Goal: Communication & Community: Answer question/provide support

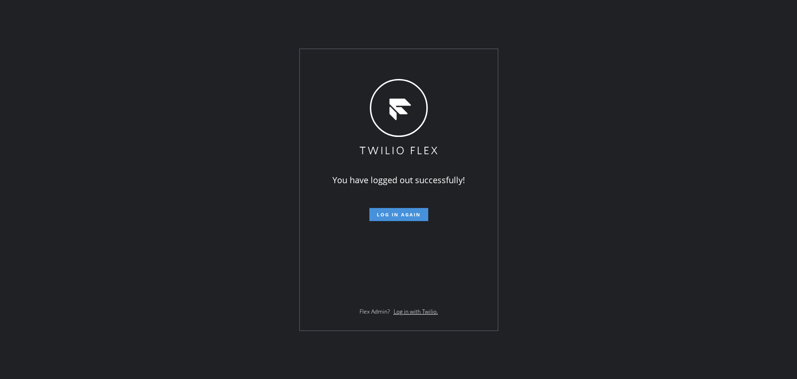
click at [418, 218] on button "Log in again" at bounding box center [398, 214] width 59 height 13
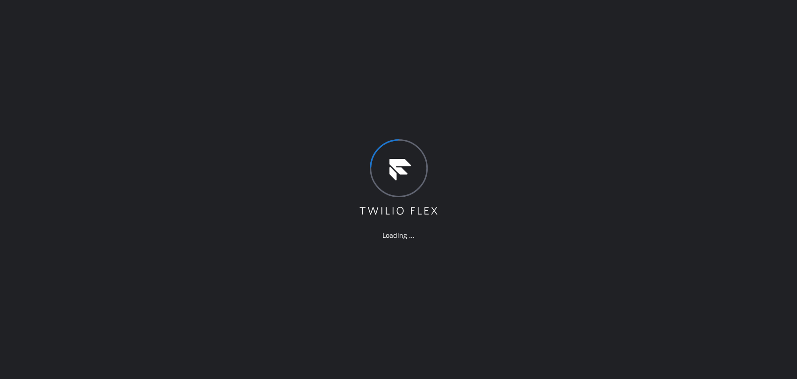
click at [721, 87] on div "Loading ..." at bounding box center [398, 189] width 797 height 379
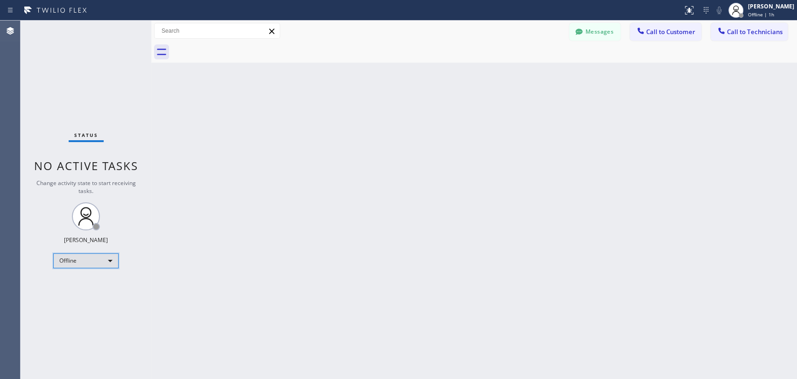
click at [89, 261] on div "Offline" at bounding box center [85, 260] width 65 height 15
click at [691, 217] on div at bounding box center [398, 189] width 797 height 379
click at [66, 261] on div "Offline" at bounding box center [85, 260] width 65 height 15
click at [89, 285] on li "Available" at bounding box center [85, 283] width 63 height 11
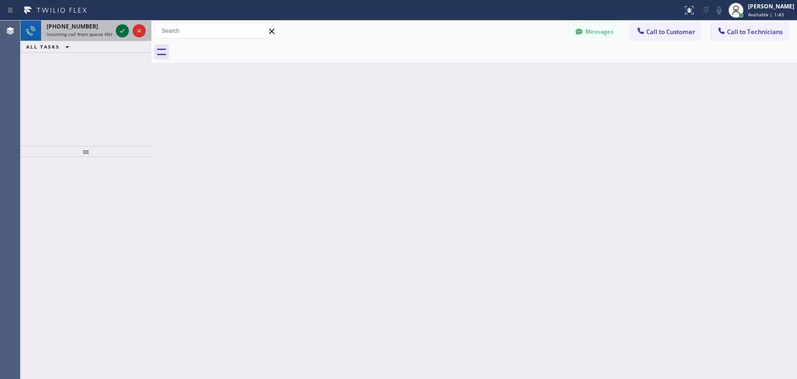
click at [122, 29] on icon at bounding box center [122, 30] width 11 height 11
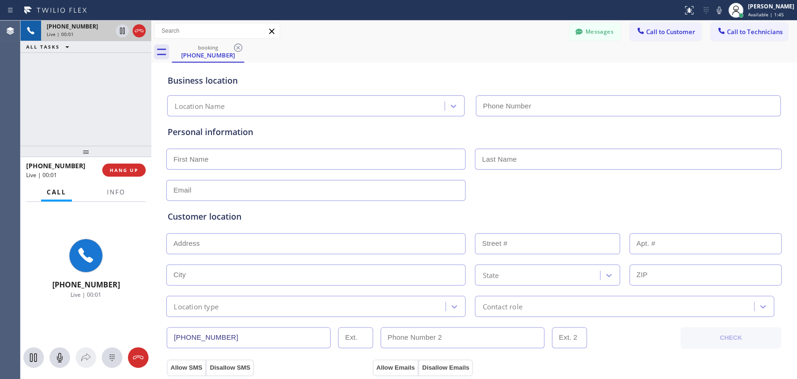
type input "(562) 393-6434"
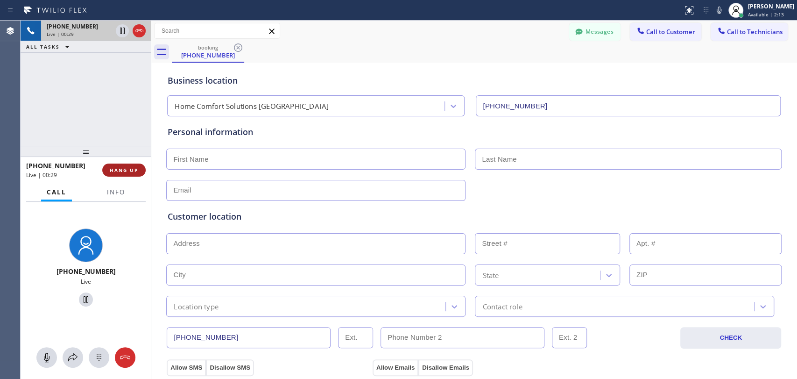
click at [132, 171] on span "HANG UP" at bounding box center [124, 170] width 28 height 7
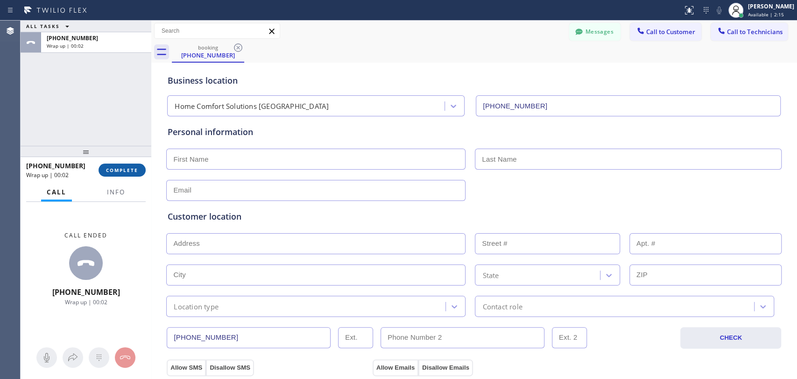
click at [132, 171] on span "COMPLETE" at bounding box center [122, 170] width 32 height 7
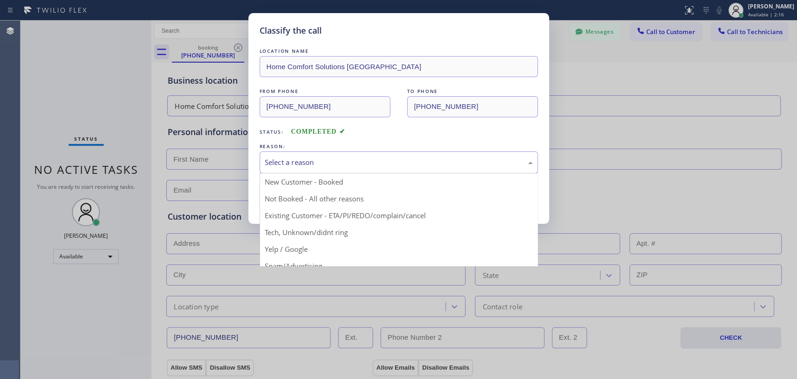
click at [320, 165] on div "Select a reason" at bounding box center [399, 162] width 268 height 11
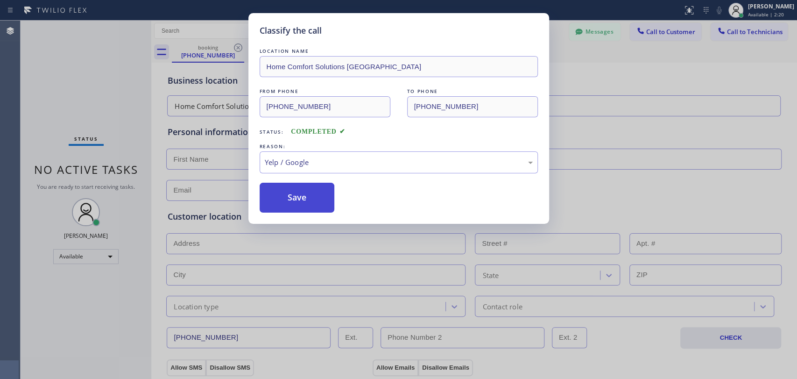
click at [321, 202] on button "Save" at bounding box center [297, 197] width 75 height 30
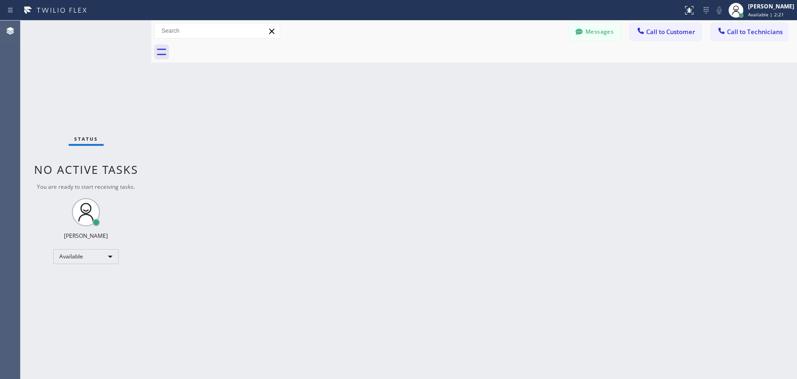
click at [321, 202] on div "Back to Dashboard Change Sender ID Customers Technicians PS [PERSON_NAME] [DATE…" at bounding box center [474, 200] width 646 height 358
drag, startPoint x: 708, startPoint y: 213, endPoint x: 707, endPoint y: 219, distance: 6.6
click at [708, 213] on div "Back to Dashboard Change Sender ID Customers Technicians PS [PERSON_NAME] [DATE…" at bounding box center [474, 200] width 646 height 358
drag, startPoint x: 738, startPoint y: 37, endPoint x: 720, endPoint y: 31, distance: 19.6
click at [739, 33] on div "Messages Call to Customer Call to Technicians Outbound call Location Search loc…" at bounding box center [474, 42] width 646 height 42
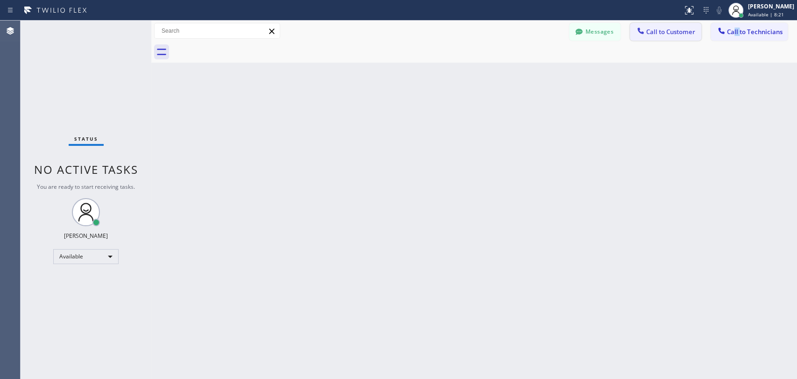
click at [671, 32] on span "Call to Customer" at bounding box center [670, 32] width 49 height 8
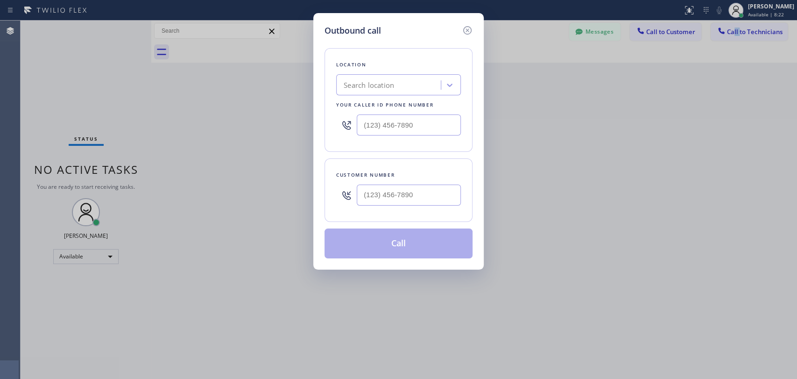
type input "(___) ___-____"
click at [397, 124] on input "(___) ___-____" at bounding box center [409, 124] width 104 height 21
click at [400, 192] on input "(___) ___-____" at bounding box center [409, 194] width 104 height 21
paste input "818) 209-6501"
type input "[PHONE_NUMBER]"
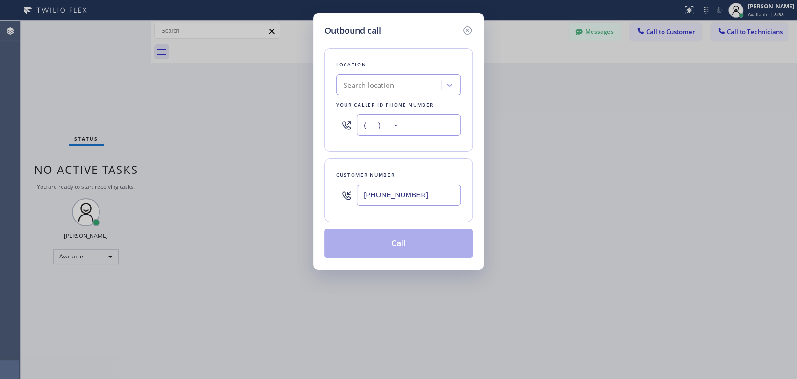
click at [364, 125] on input "(___) ___-____" at bounding box center [409, 124] width 104 height 21
paste input "855) 999-4417"
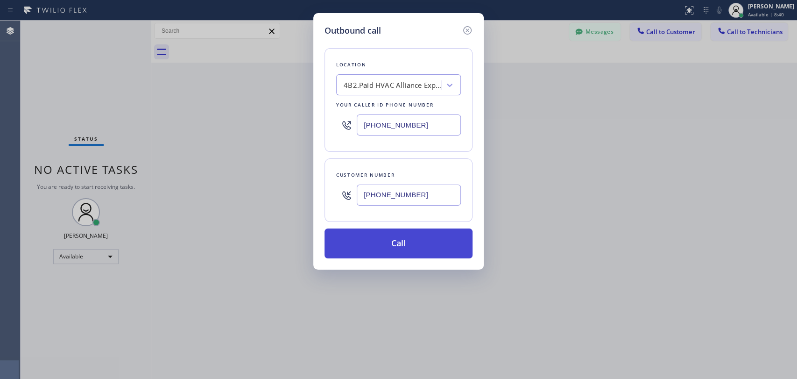
type input "[PHONE_NUMBER]"
click at [391, 242] on button "Call" at bounding box center [398, 243] width 148 height 30
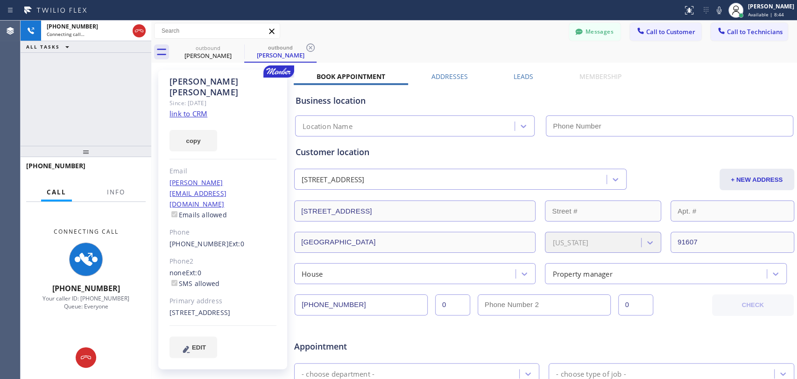
type input "[PHONE_NUMBER]"
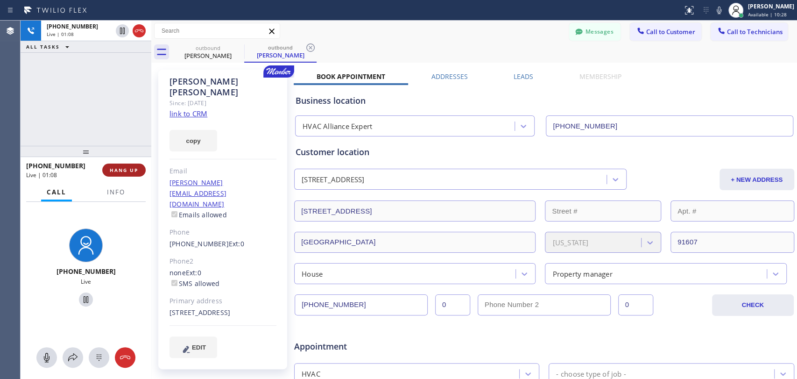
click at [135, 170] on span "HANG UP" at bounding box center [124, 170] width 28 height 7
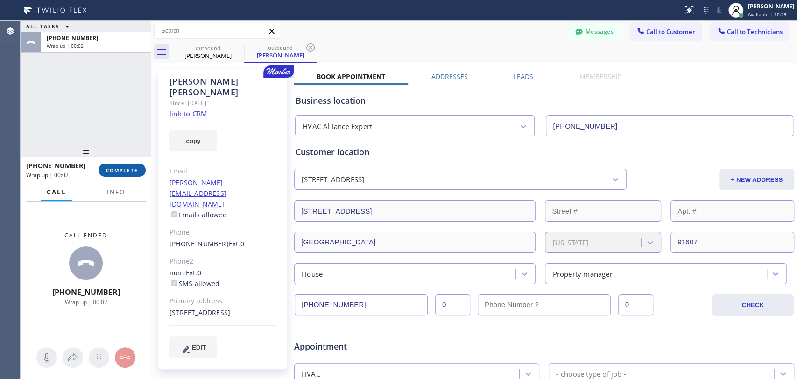
click at [116, 174] on button "COMPLETE" at bounding box center [121, 169] width 47 height 13
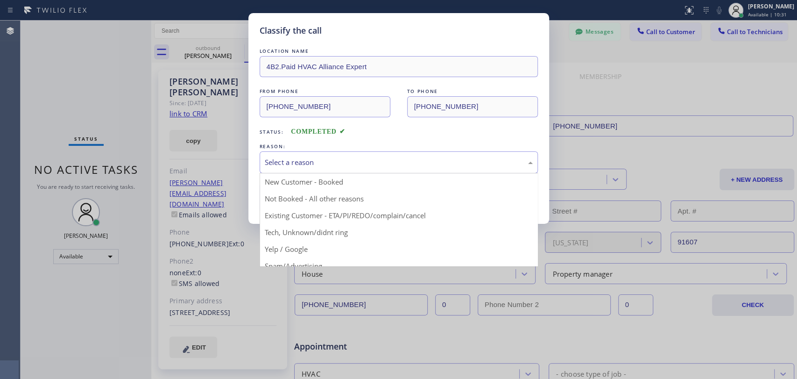
click at [313, 161] on div "Select a reason" at bounding box center [399, 162] width 268 height 11
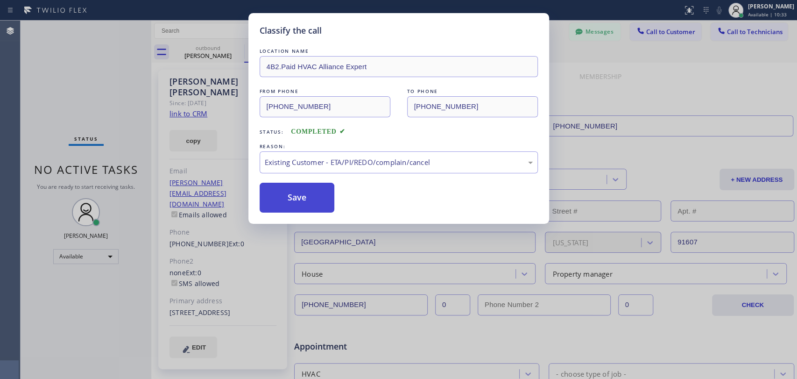
click at [302, 197] on button "Save" at bounding box center [297, 197] width 75 height 30
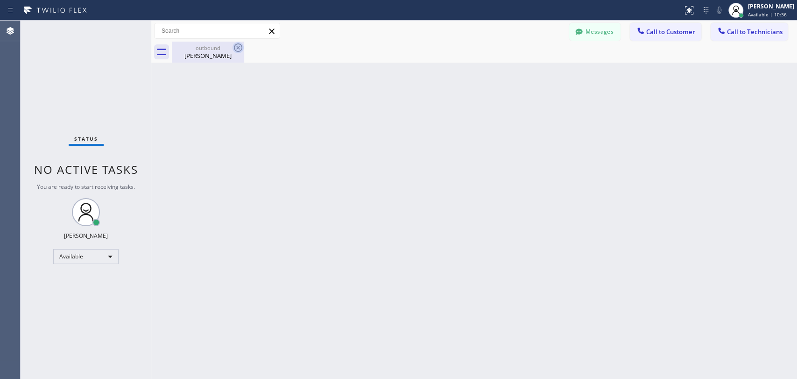
click at [242, 49] on icon at bounding box center [237, 47] width 11 height 11
click at [238, 49] on icon at bounding box center [237, 47] width 11 height 11
click at [223, 48] on div "outbound" at bounding box center [208, 47] width 70 height 7
click at [736, 29] on span "Call to Technicians" at bounding box center [755, 32] width 56 height 8
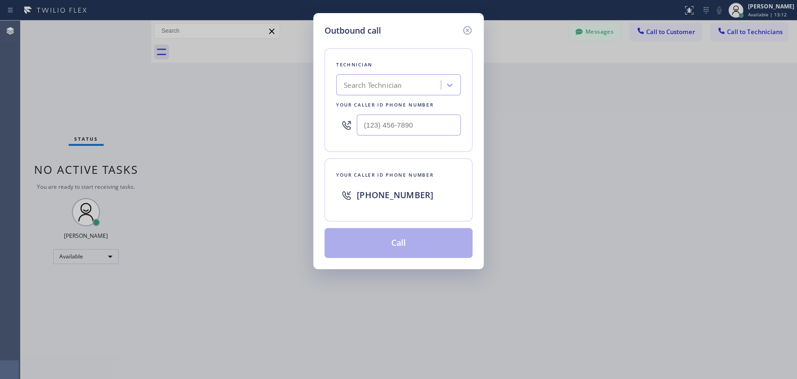
click at [418, 83] on div "Search Technician" at bounding box center [390, 85] width 102 height 16
type input "arme"
click at [412, 107] on div "Armen Gevorgyan" at bounding box center [398, 104] width 125 height 17
type input "(818) 302-5971"
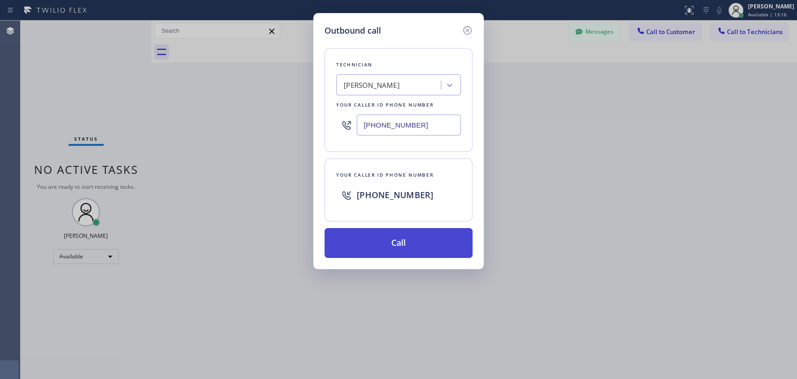
click at [390, 249] on button "Call" at bounding box center [398, 243] width 148 height 30
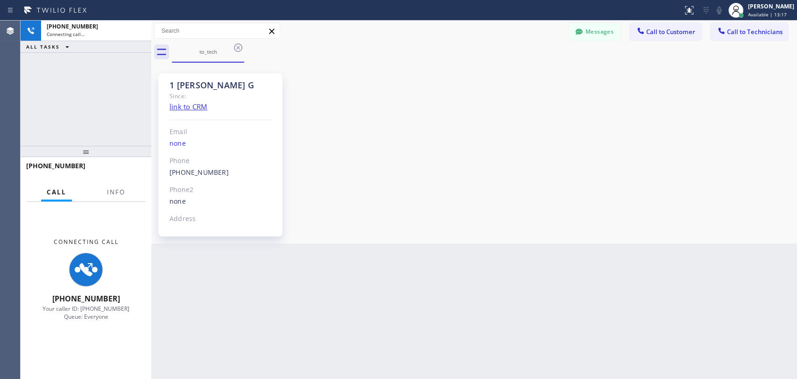
scroll to position [1760, 0]
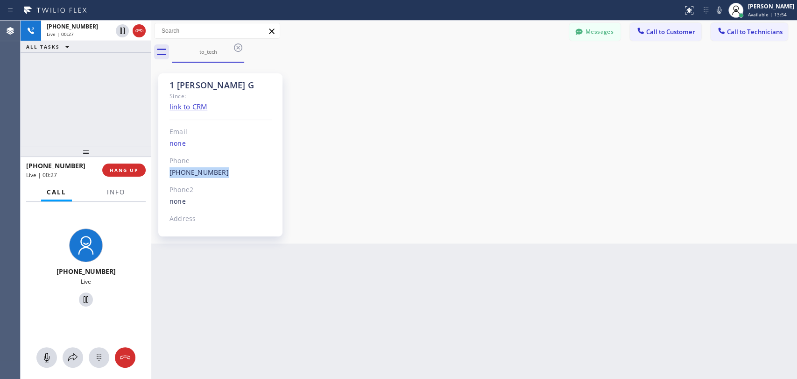
drag, startPoint x: 223, startPoint y: 171, endPoint x: 166, endPoint y: 175, distance: 57.5
click at [166, 175] on div "1 Armen G Since: link to CRM Email none Phone (818) 302-5971 Outbound call Tech…" at bounding box center [220, 154] width 124 height 163
copy link "(818) 302-5971"
click at [129, 168] on span "HANG UP" at bounding box center [124, 170] width 28 height 7
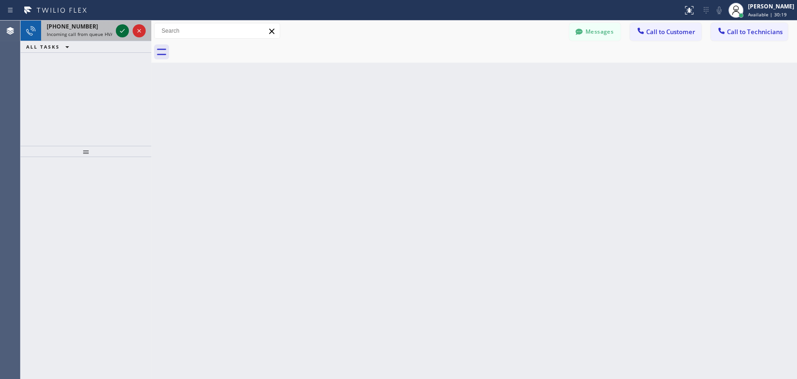
click at [126, 31] on icon at bounding box center [122, 30] width 11 height 11
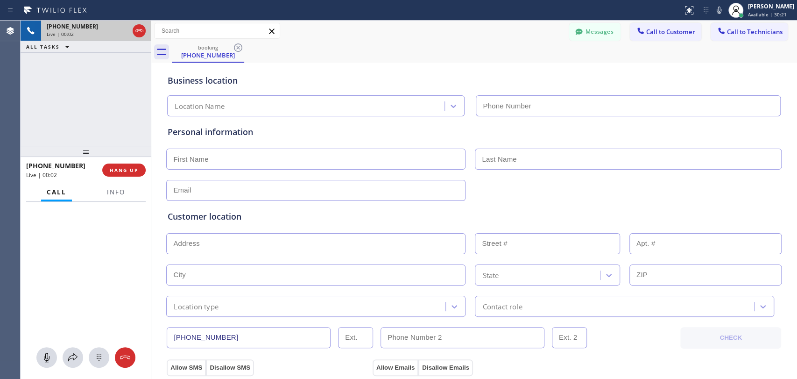
type input "(805) 434-6334"
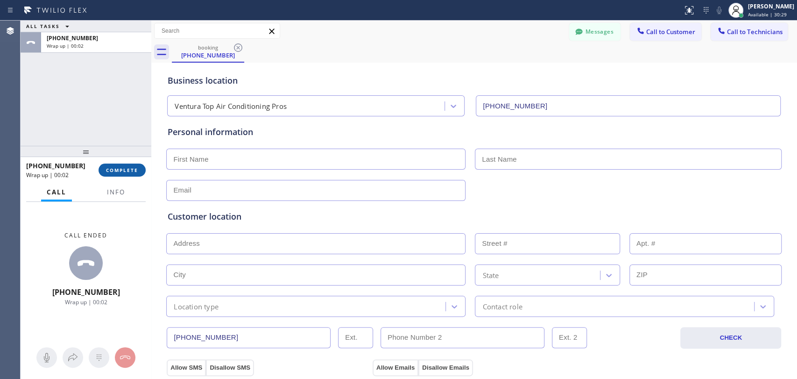
click at [121, 172] on span "COMPLETE" at bounding box center [122, 170] width 32 height 7
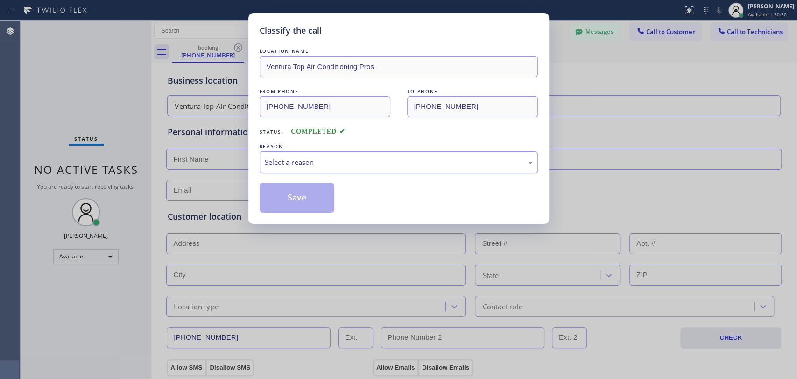
click at [312, 161] on div "Select a reason" at bounding box center [399, 162] width 268 height 11
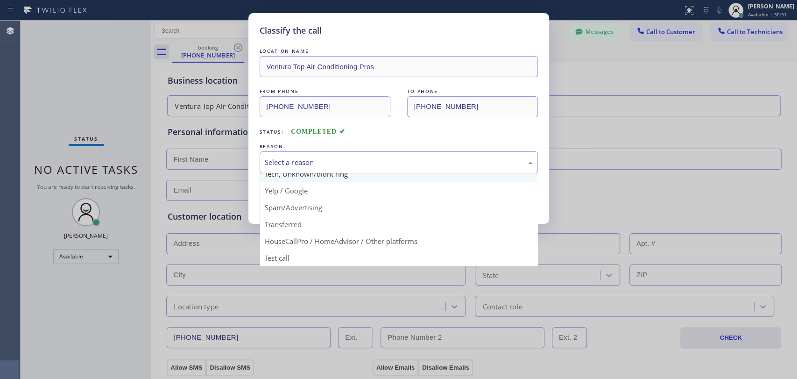
scroll to position [60, 0]
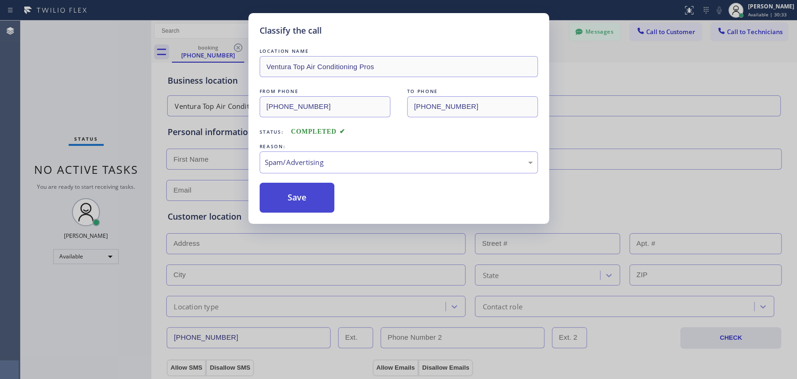
click at [303, 197] on button "Save" at bounding box center [297, 197] width 75 height 30
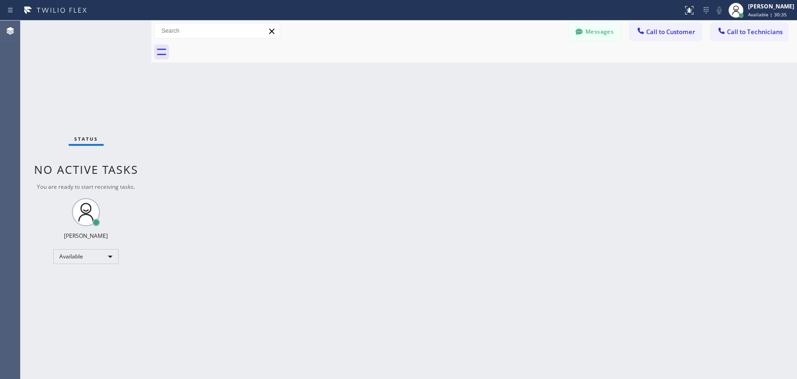
click at [265, 250] on div "Back to Dashboard Change Sender ID Customers Technicians PS [PERSON_NAME] [DATE…" at bounding box center [474, 200] width 646 height 358
click at [685, 197] on div "Back to Dashboard Change Sender ID Customers Technicians PS [PERSON_NAME] [DATE…" at bounding box center [474, 200] width 646 height 358
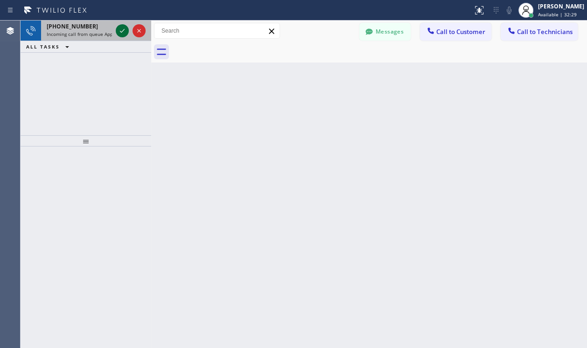
click at [122, 29] on icon at bounding box center [122, 30] width 11 height 11
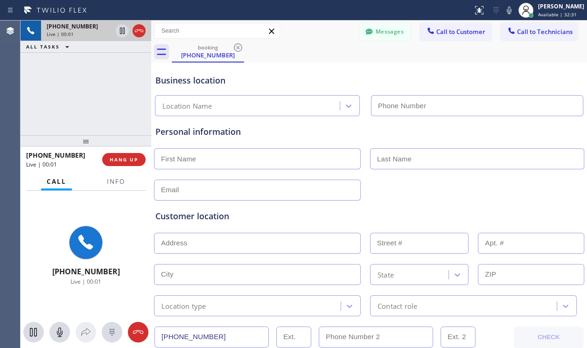
type input "(214) 206-4269"
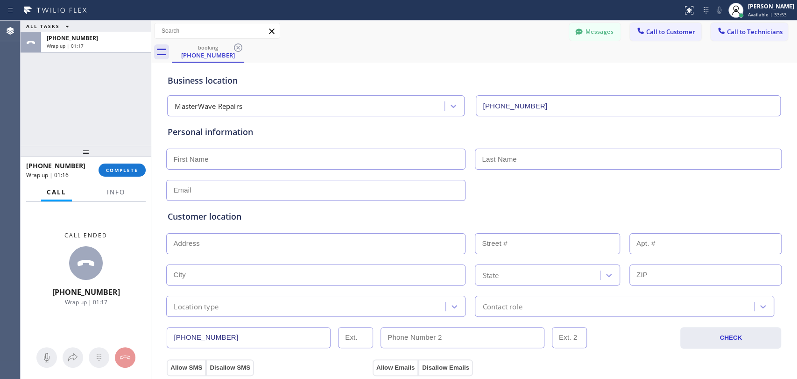
drag, startPoint x: 113, startPoint y: 167, endPoint x: 114, endPoint y: 161, distance: 5.7
click at [114, 167] on span "COMPLETE" at bounding box center [122, 170] width 32 height 7
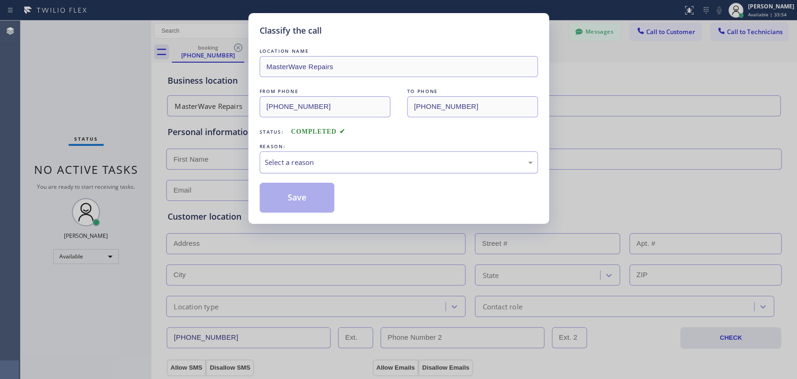
click at [302, 161] on div "Select a reason" at bounding box center [399, 162] width 268 height 11
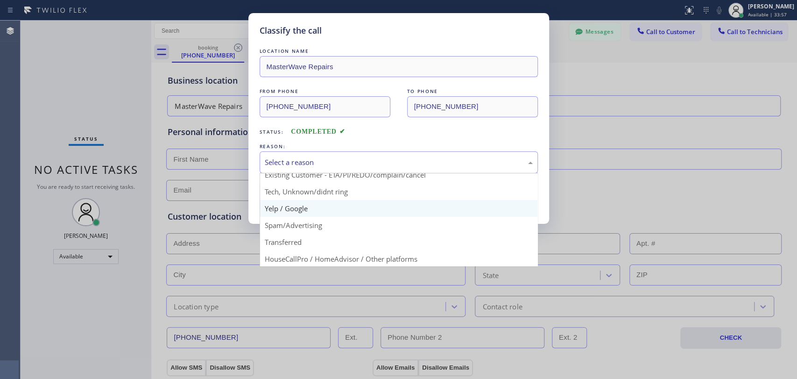
scroll to position [8, 0]
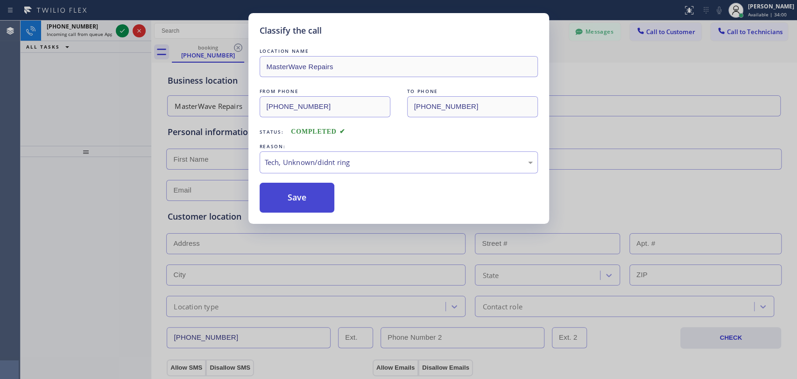
click at [297, 196] on button "Save" at bounding box center [297, 197] width 75 height 30
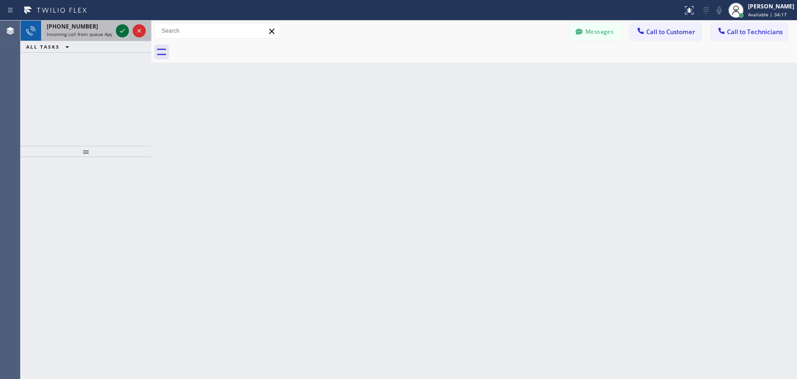
click at [120, 25] on icon at bounding box center [122, 30] width 11 height 11
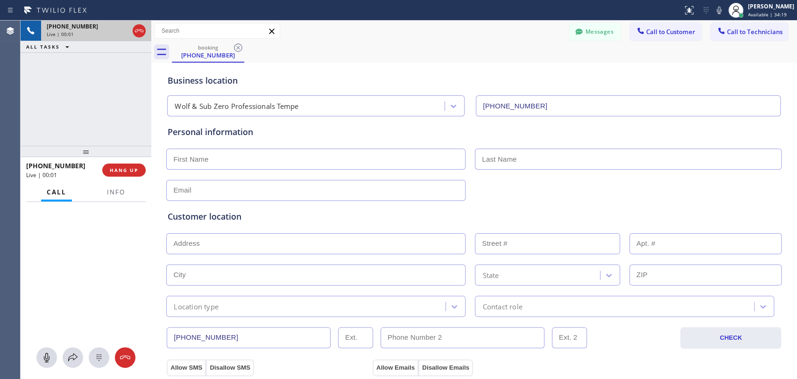
type input "(480) 680-8083"
click at [633, 214] on div "Customer location" at bounding box center [474, 216] width 612 height 13
drag, startPoint x: 124, startPoint y: 274, endPoint x: 66, endPoint y: 275, distance: 58.4
click at [66, 275] on div "+15419261453 Live" at bounding box center [86, 269] width 131 height 134
click at [113, 267] on div "+15419261453" at bounding box center [86, 271] width 72 height 9
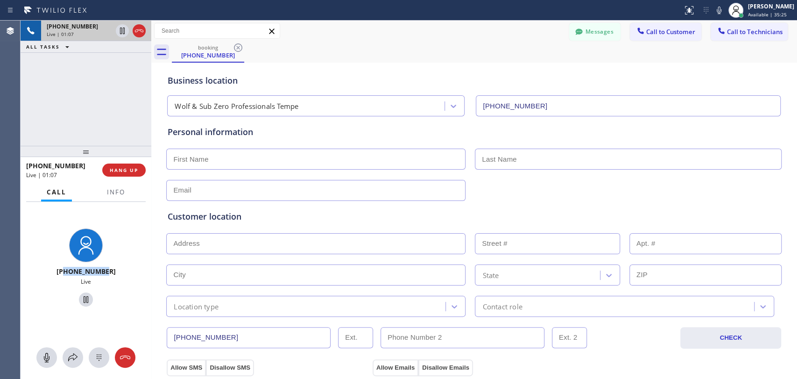
click at [117, 272] on div "+15419261453" at bounding box center [86, 271] width 72 height 9
drag, startPoint x: 117, startPoint y: 272, endPoint x: 59, endPoint y: 274, distance: 58.4
click at [59, 274] on div "+15419261453" at bounding box center [86, 271] width 72 height 9
drag, startPoint x: 612, startPoint y: 207, endPoint x: 566, endPoint y: 189, distance: 50.3
click at [611, 206] on div "Customer location >> ADD NEW ADDRESS << + NEW ADDRESS State Location type Conta…" at bounding box center [474, 259] width 616 height 116
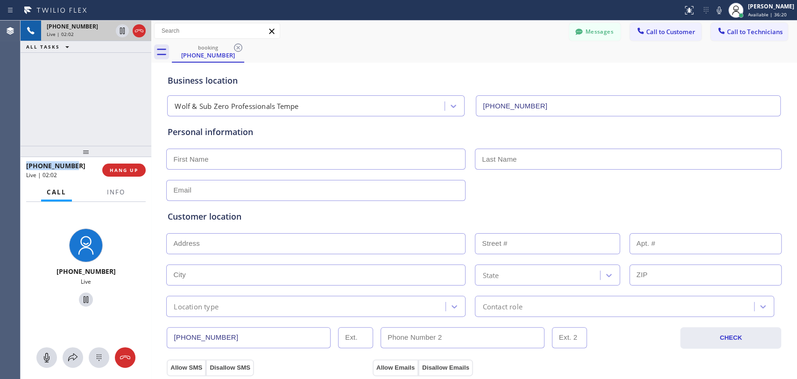
drag, startPoint x: 82, startPoint y: 164, endPoint x: 25, endPoint y: 163, distance: 57.0
click at [25, 163] on div "+15419261453 Live | 02:02 HANG UP" at bounding box center [86, 170] width 131 height 26
copy span "+15419261453"
click at [613, 194] on div at bounding box center [473, 189] width 617 height 23
click at [299, 104] on div "Wolf & Sub Zero Professionals Tempe" at bounding box center [307, 106] width 274 height 16
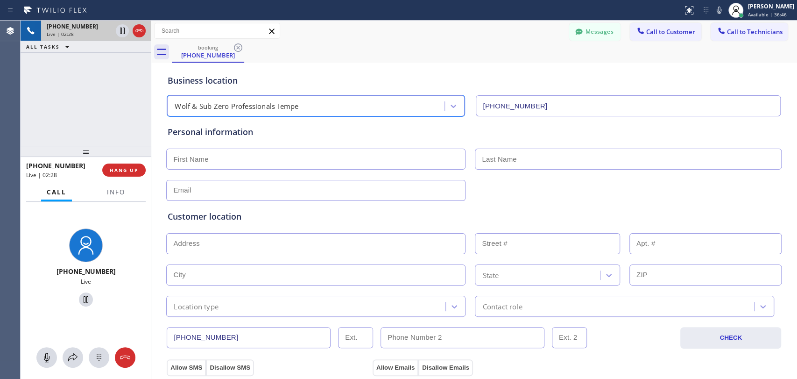
click at [299, 104] on div "Wolf & Sub Zero Professionals Tempe" at bounding box center [307, 106] width 274 height 16
drag, startPoint x: 311, startPoint y: 101, endPoint x: 184, endPoint y: 101, distance: 127.4
click at [185, 101] on div "Wolf & Sub Zero Professionals Tempe" at bounding box center [307, 106] width 274 height 16
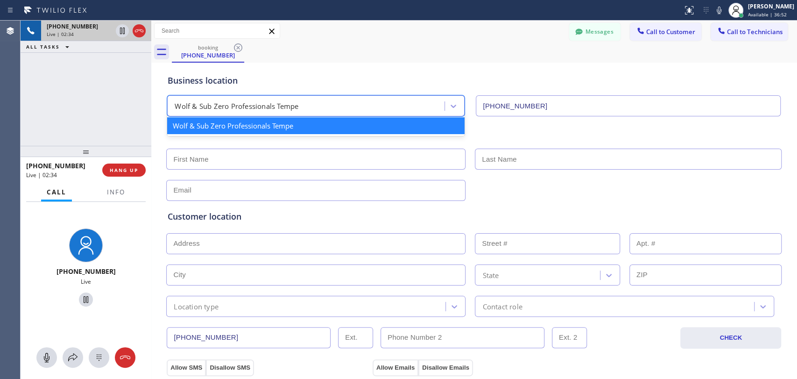
drag, startPoint x: 171, startPoint y: 104, endPoint x: 342, endPoint y: 105, distance: 171.3
click at [342, 105] on div "Wolf & Sub Zero Professionals Tempe" at bounding box center [307, 106] width 274 height 16
click at [300, 125] on div "Wolf & Sub Zero Professionals Tempe" at bounding box center [315, 125] width 297 height 17
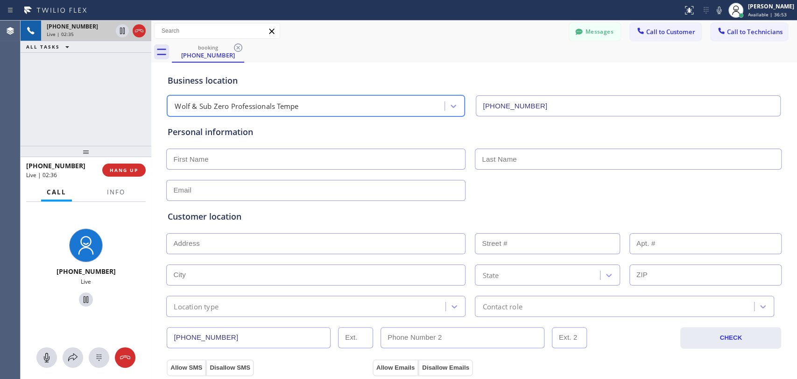
click at [284, 108] on div "Wolf & Sub Zero Professionals Tempe" at bounding box center [237, 106] width 124 height 11
click at [491, 105] on input "(480) 680-8083" at bounding box center [628, 105] width 305 height 21
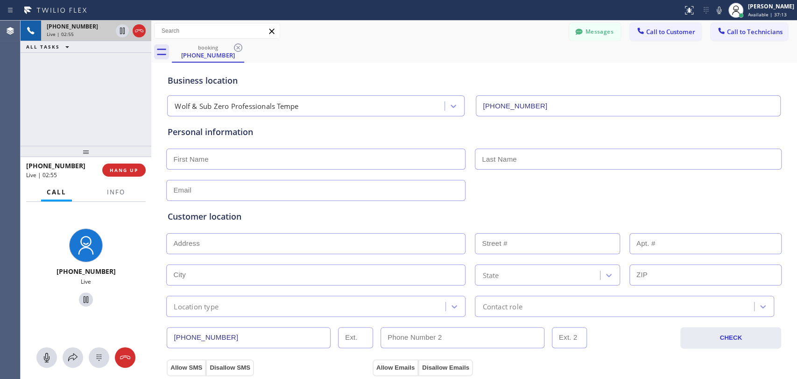
click at [491, 105] on input "(480) 680-8083" at bounding box center [628, 105] width 305 height 21
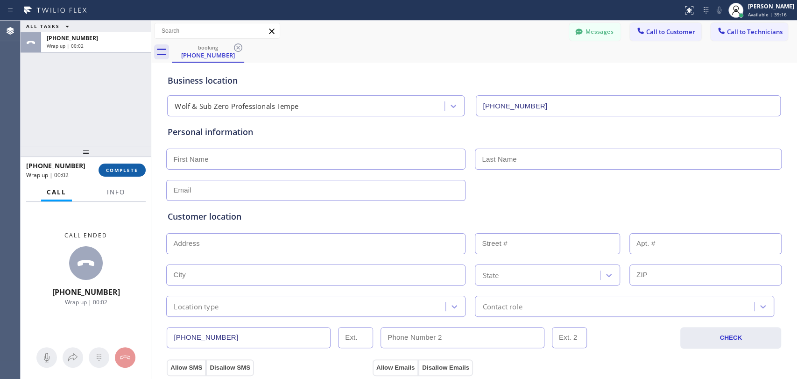
click at [129, 169] on span "COMPLETE" at bounding box center [122, 170] width 32 height 7
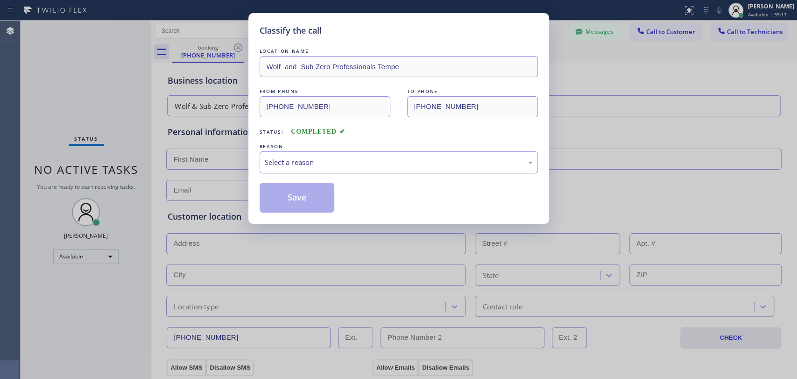
click at [315, 155] on div "Select a reason" at bounding box center [399, 162] width 278 height 22
click at [290, 208] on button "Save" at bounding box center [297, 197] width 75 height 30
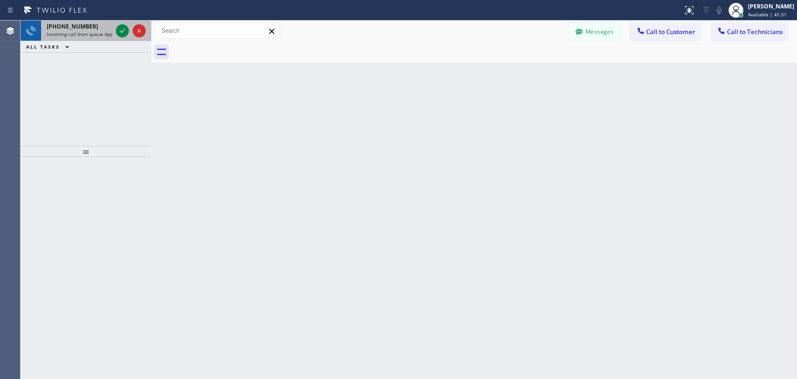
click at [92, 25] on div "+16507995755" at bounding box center [79, 26] width 65 height 8
drag, startPoint x: 77, startPoint y: 169, endPoint x: 34, endPoint y: 166, distance: 44.0
click at [75, 31] on span "Incoming call from queue HVAC" at bounding box center [82, 34] width 70 height 7
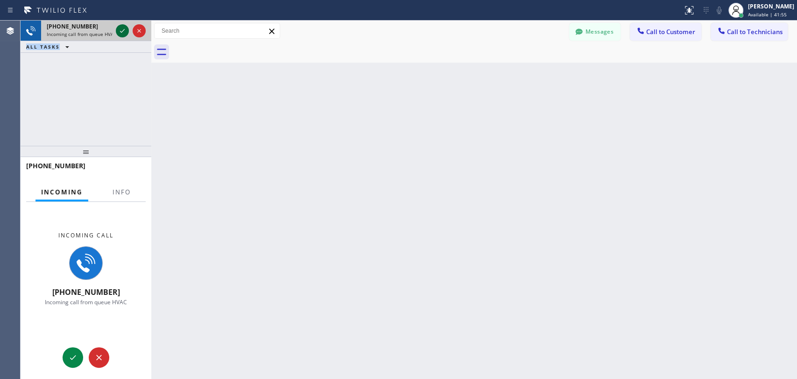
click at [124, 29] on icon at bounding box center [122, 31] width 5 height 4
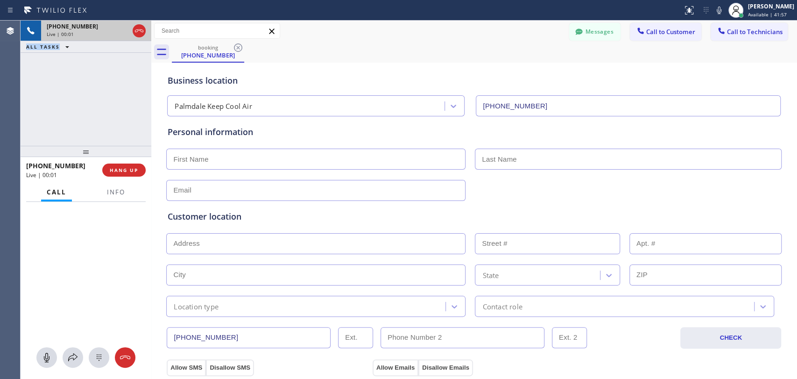
type input "(661) 777-9011"
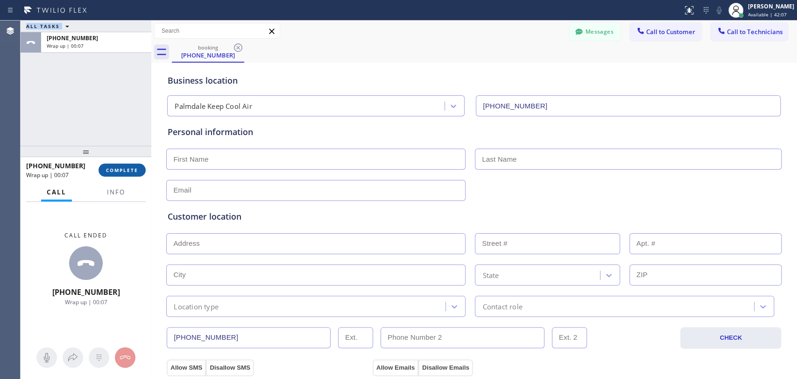
click at [132, 166] on button "COMPLETE" at bounding box center [121, 169] width 47 height 13
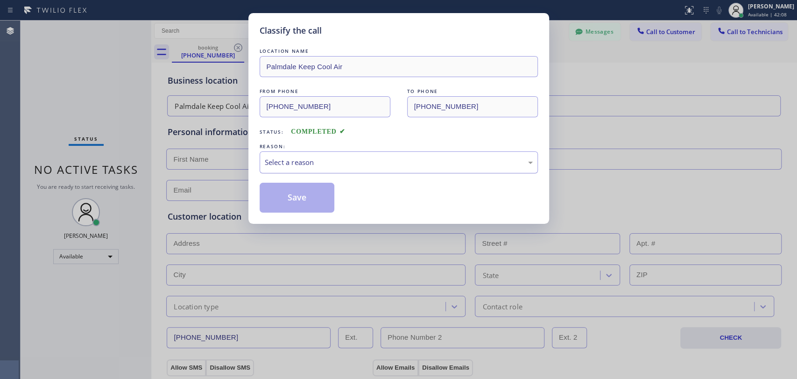
click at [302, 158] on div "Select a reason" at bounding box center [399, 162] width 268 height 11
click at [296, 195] on button "Save" at bounding box center [297, 197] width 75 height 30
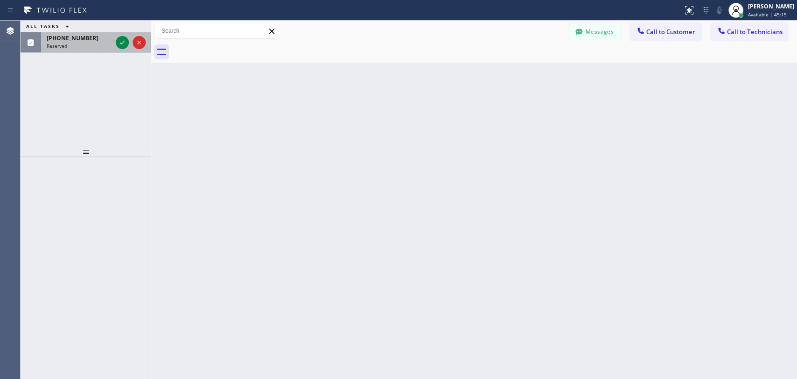
click at [59, 42] on span "Reserved" at bounding box center [57, 45] width 21 height 7
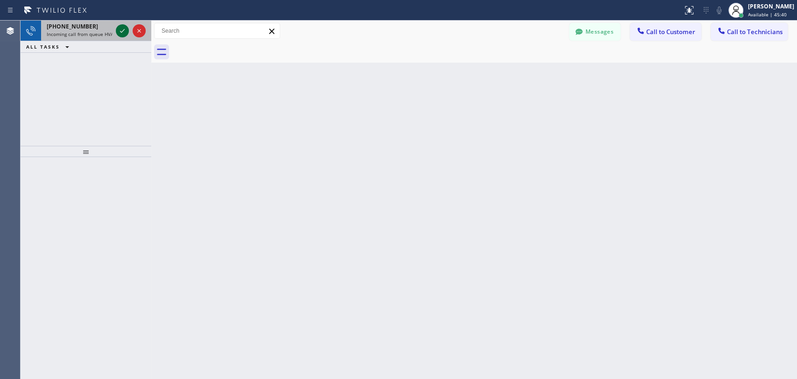
click at [120, 31] on icon at bounding box center [122, 31] width 5 height 4
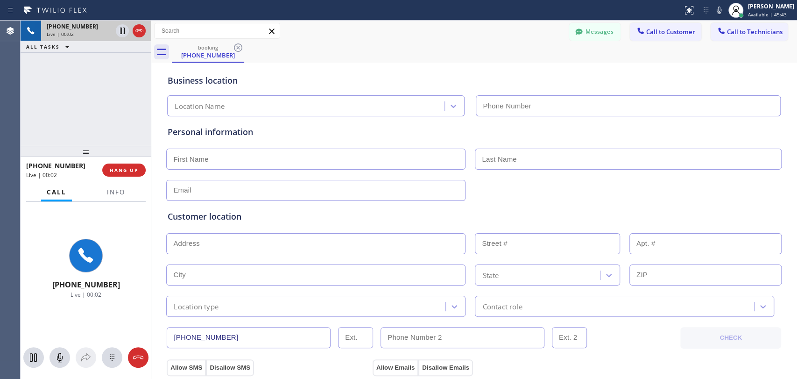
type input "(949) 570-4740"
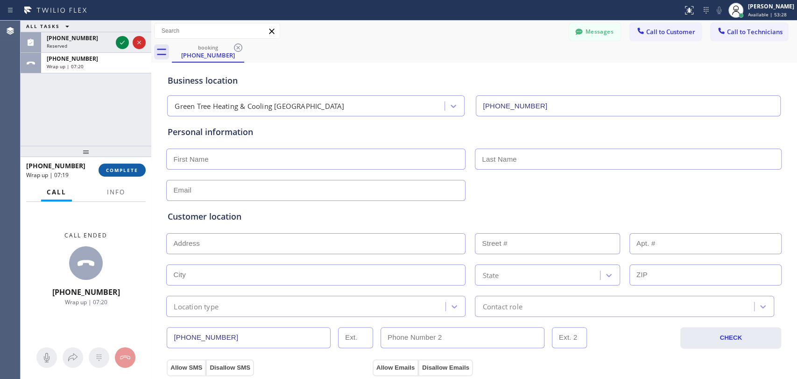
click at [133, 172] on span "COMPLETE" at bounding box center [122, 170] width 32 height 7
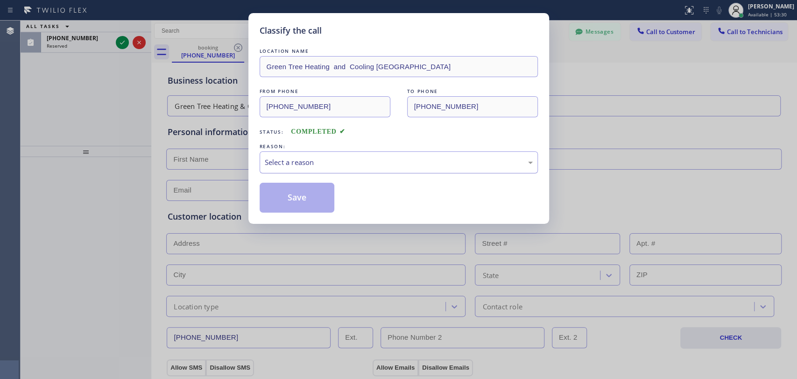
click at [306, 170] on div "Select a reason" at bounding box center [399, 162] width 278 height 22
click at [303, 195] on button "Save" at bounding box center [297, 197] width 75 height 30
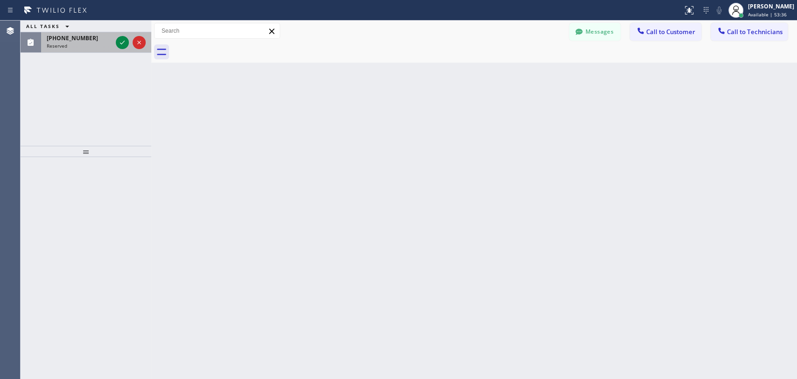
click at [89, 39] on div "(408) 214-6191" at bounding box center [79, 38] width 65 height 8
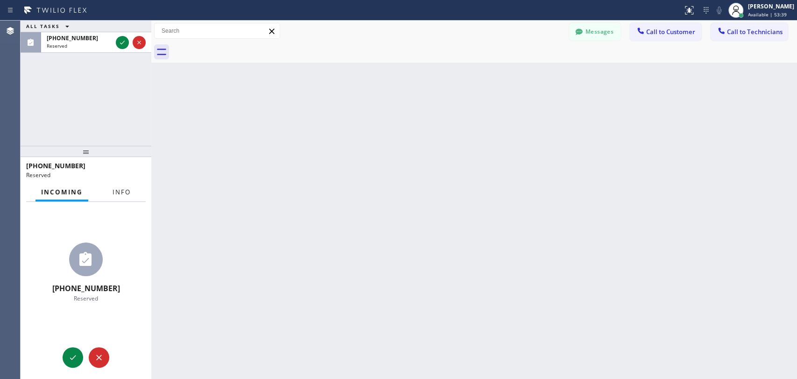
click at [125, 189] on span "Info" at bounding box center [121, 192] width 18 height 8
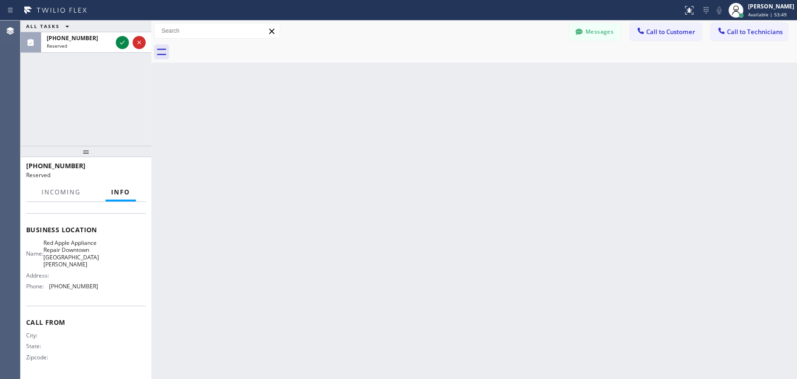
scroll to position [130, 0]
click at [67, 184] on button "Incoming" at bounding box center [61, 192] width 50 height 18
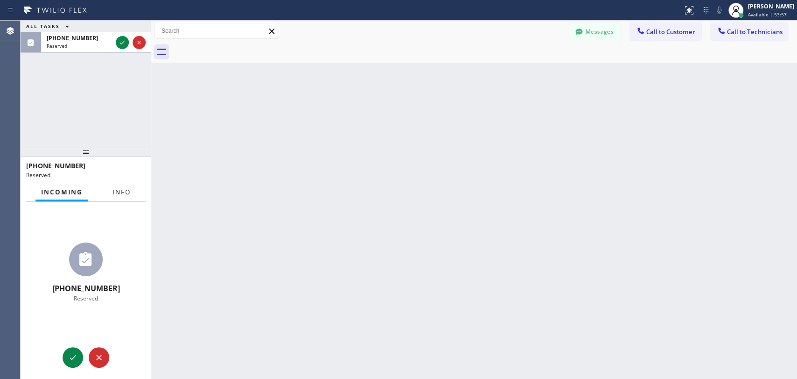
click at [119, 192] on span "Info" at bounding box center [121, 192] width 18 height 8
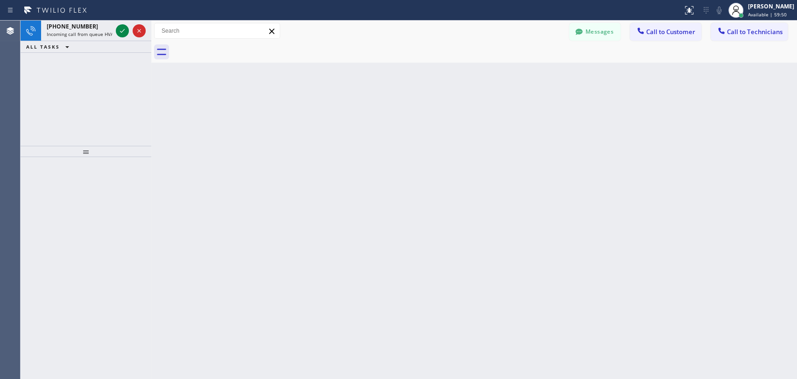
click at [675, 203] on div "Back to Dashboard Change Sender ID Customers Technicians PS [PERSON_NAME] [DATE…" at bounding box center [474, 200] width 646 height 358
click at [123, 29] on icon at bounding box center [122, 30] width 11 height 11
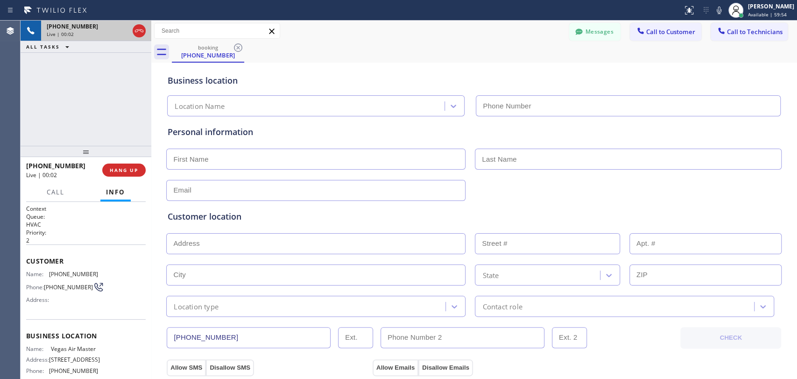
type input "(702) 935-1629"
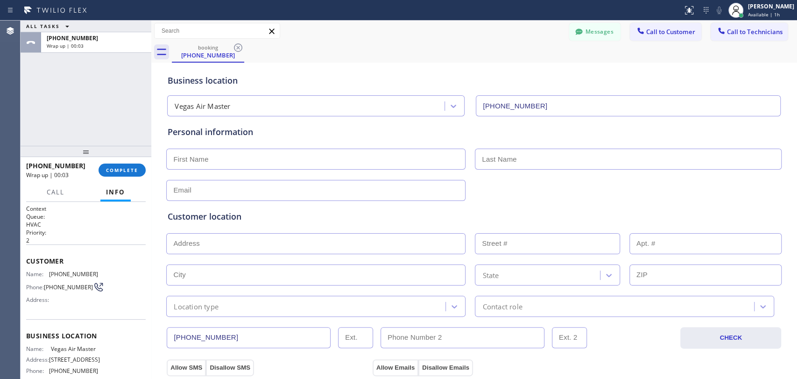
click at [601, 206] on div "Customer location >> ADD NEW ADDRESS << + NEW ADDRESS State Location type Conta…" at bounding box center [474, 259] width 616 height 116
click at [126, 172] on span "COMPLETE" at bounding box center [122, 170] width 32 height 7
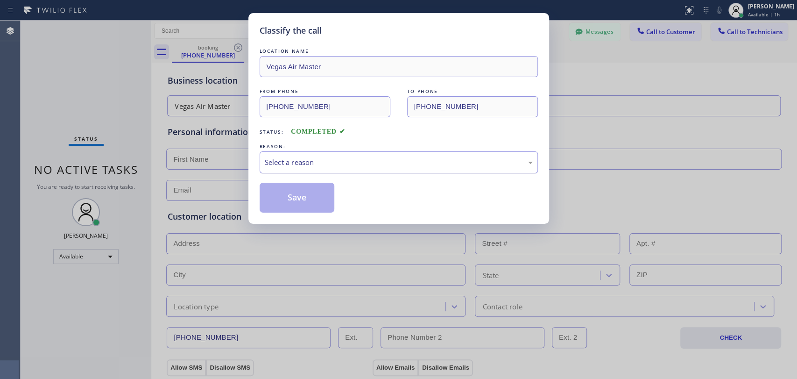
click at [294, 159] on div "Select a reason" at bounding box center [399, 162] width 268 height 11
click at [301, 198] on button "Save" at bounding box center [297, 197] width 75 height 30
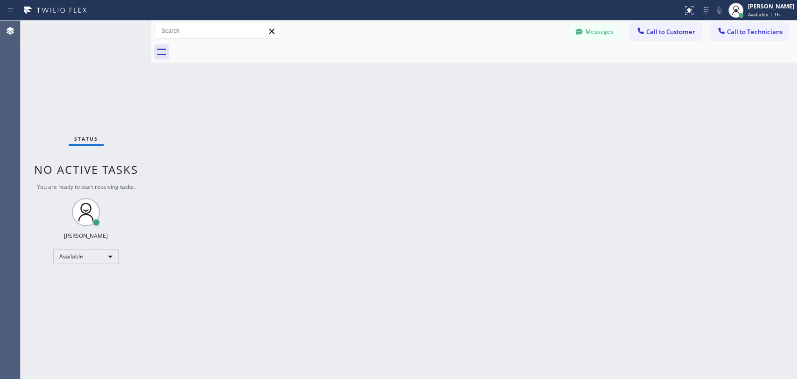
click at [312, 193] on div "Back to Dashboard Change Sender ID Customers Technicians PS [PERSON_NAME] [DATE…" at bounding box center [474, 200] width 646 height 358
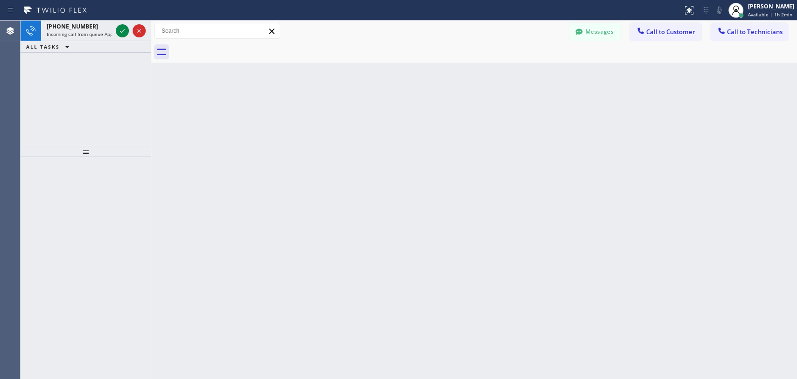
click at [635, 120] on div "Back to Dashboard Change Sender ID Customers Technicians PS [PERSON_NAME] [DATE…" at bounding box center [474, 200] width 646 height 358
click at [155, 95] on div "Back to Dashboard Change Sender ID Customers Technicians PS [PERSON_NAME] [DATE…" at bounding box center [474, 200] width 646 height 358
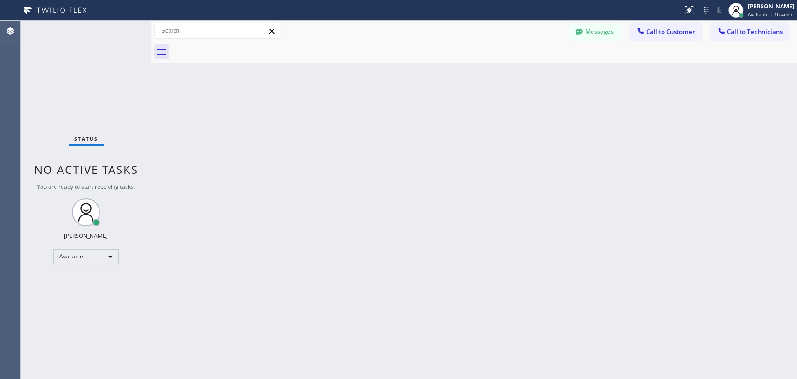
click at [612, 112] on div "Back to Dashboard Change Sender ID Customers Technicians PS [PERSON_NAME] [DATE…" at bounding box center [474, 200] width 646 height 358
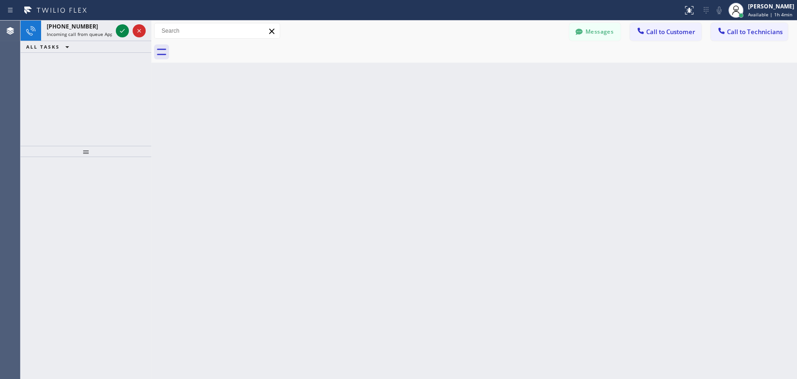
click at [640, 163] on div "Back to Dashboard Change Sender ID Customers Technicians PS [PERSON_NAME] [DATE…" at bounding box center [474, 200] width 646 height 358
click at [121, 32] on icon at bounding box center [122, 31] width 5 height 4
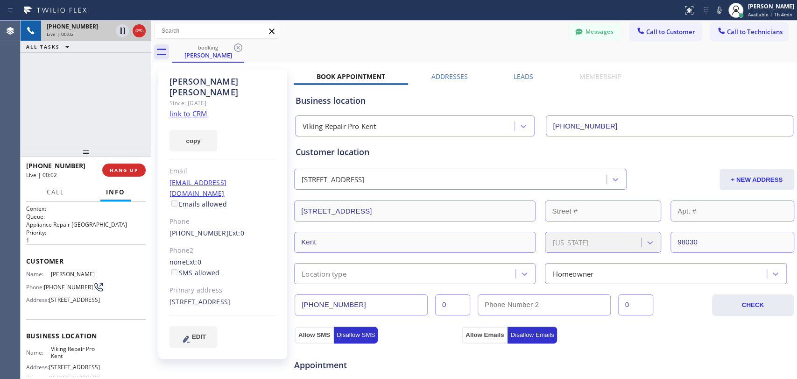
type input "(253) 303-5543"
click at [193, 109] on link "link to CRM" at bounding box center [188, 113] width 38 height 9
click at [125, 88] on div "+12069141601 Live | 00:57 ALL TASKS ALL TASKS ACTIVE TASKS TASKS IN WRAP UP" at bounding box center [86, 83] width 131 height 125
click at [102, 121] on div "+12069141601 Live | 01:00 ALL TASKS ALL TASKS ACTIVE TASKS TASKS IN WRAP UP" at bounding box center [86, 83] width 131 height 125
click at [124, 108] on div "+12069141601 Live | 01:11 ALL TASKS ALL TASKS ACTIVE TASKS TASKS IN WRAP UP" at bounding box center [86, 83] width 131 height 125
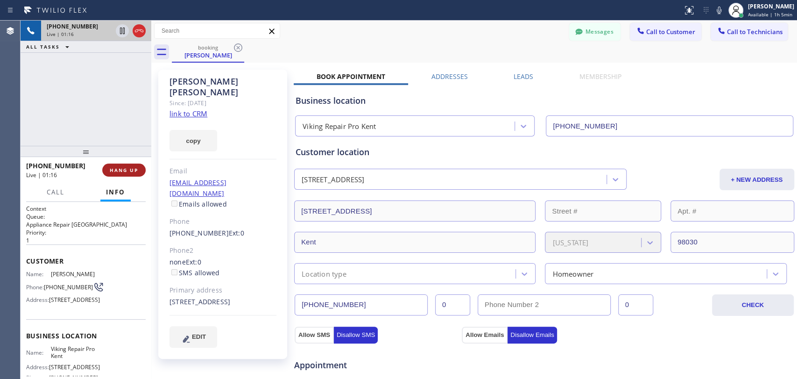
click at [127, 171] on span "HANG UP" at bounding box center [124, 170] width 28 height 7
click at [126, 172] on span "HANG UP" at bounding box center [124, 170] width 28 height 7
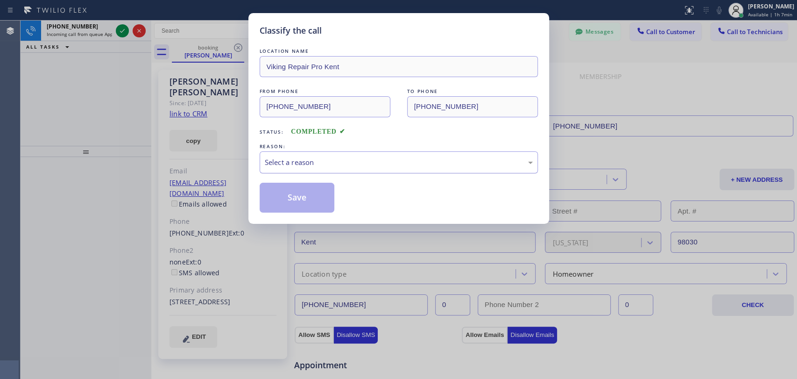
click at [298, 159] on div "Select a reason" at bounding box center [399, 162] width 268 height 11
drag, startPoint x: 315, startPoint y: 201, endPoint x: 291, endPoint y: 184, distance: 29.3
click at [315, 201] on button "Save" at bounding box center [297, 197] width 75 height 30
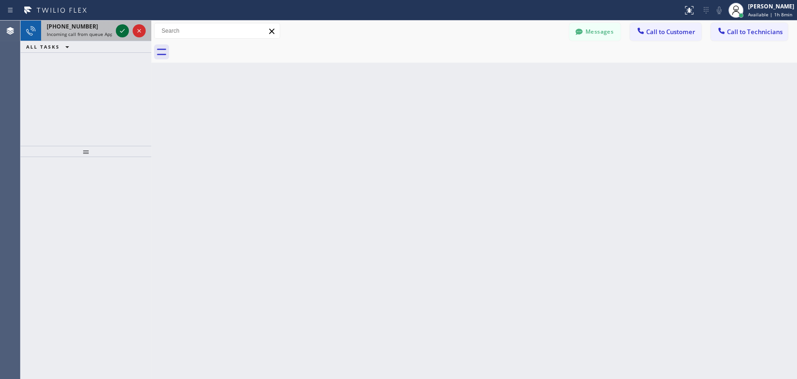
click at [119, 31] on icon at bounding box center [122, 30] width 11 height 11
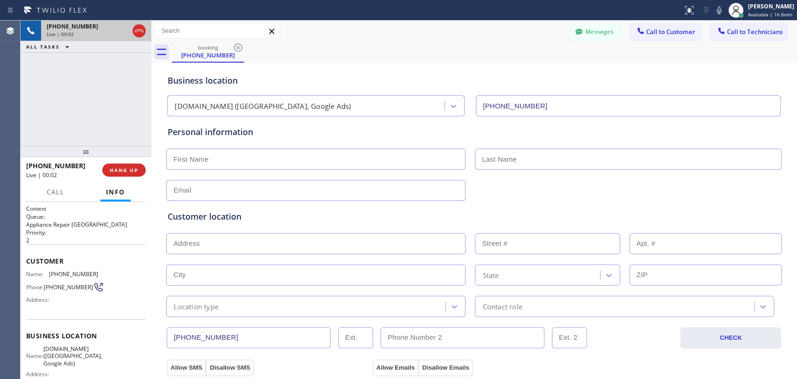
type input "(213) 415-2749"
click at [623, 68] on div "Business location VikingCare.online (Los Angeles, Google Ads) (213) 415-2749" at bounding box center [474, 90] width 616 height 51
click at [620, 187] on div at bounding box center [473, 189] width 617 height 23
click at [116, 111] on div "+13105917705 Live | 05:55 ALL TASKS ALL TASKS ACTIVE TASKS TASKS IN WRAP UP" at bounding box center [86, 83] width 131 height 125
click at [134, 169] on span "HANG UP" at bounding box center [124, 170] width 28 height 7
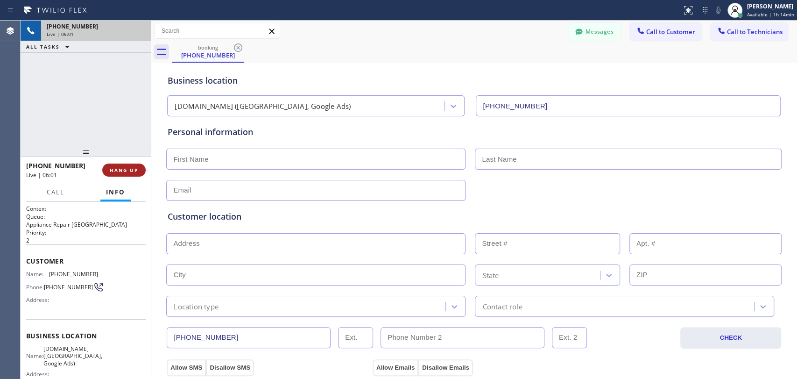
click at [126, 168] on span "HANG UP" at bounding box center [124, 170] width 28 height 7
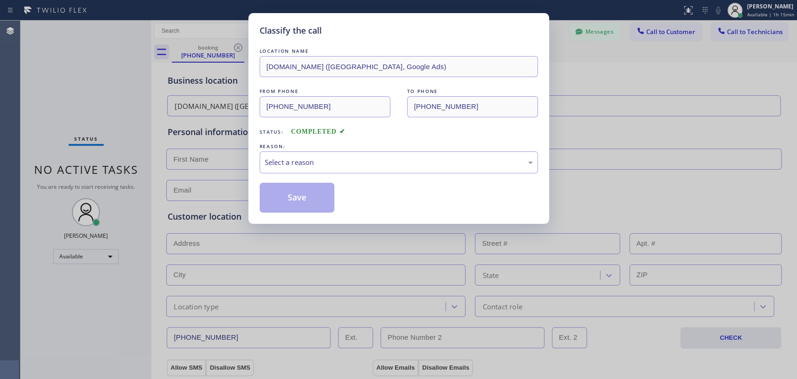
click at [461, 232] on div "Classify the call LOCATION NAME VikingCare.online (Los Angeles, Google Ads) FRO…" at bounding box center [398, 189] width 797 height 379
drag, startPoint x: 212, startPoint y: 140, endPoint x: 206, endPoint y: 140, distance: 6.6
click at [211, 140] on div "Classify the call LOCATION NAME VikingCare.online (Los Angeles, Google Ads) FRO…" at bounding box center [398, 189] width 797 height 379
click at [182, 147] on div "Classify the call LOCATION NAME VikingCare.online (Los Angeles, Google Ads) FRO…" at bounding box center [398, 189] width 797 height 379
click at [182, 150] on div "Classify the call LOCATION NAME VikingCare.online (Los Angeles, Google Ads) FRO…" at bounding box center [398, 189] width 797 height 379
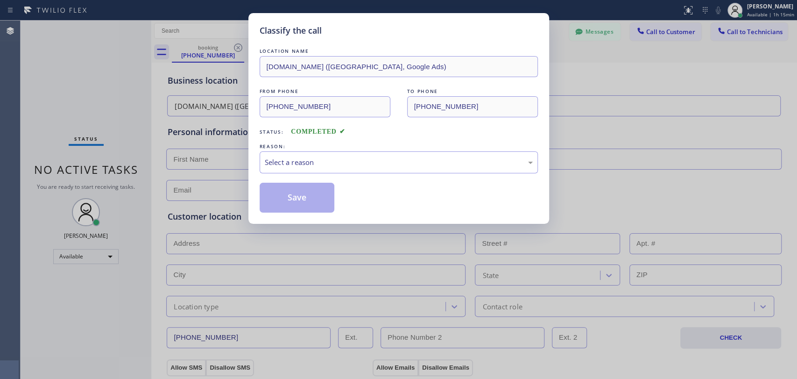
click at [183, 150] on div "Classify the call LOCATION NAME VikingCare.online (Los Angeles, Google Ads) FRO…" at bounding box center [398, 189] width 797 height 379
drag, startPoint x: 183, startPoint y: 150, endPoint x: 201, endPoint y: 143, distance: 19.7
click at [183, 150] on div "Classify the call LOCATION NAME VikingCare.online (Los Angeles, Google Ads) FRO…" at bounding box center [398, 189] width 797 height 379
click at [204, 138] on div "Classify the call LOCATION NAME VikingCare.online (Los Angeles, Google Ads) FRO…" at bounding box center [398, 189] width 797 height 379
drag, startPoint x: 229, startPoint y: 103, endPoint x: 258, endPoint y: 88, distance: 32.4
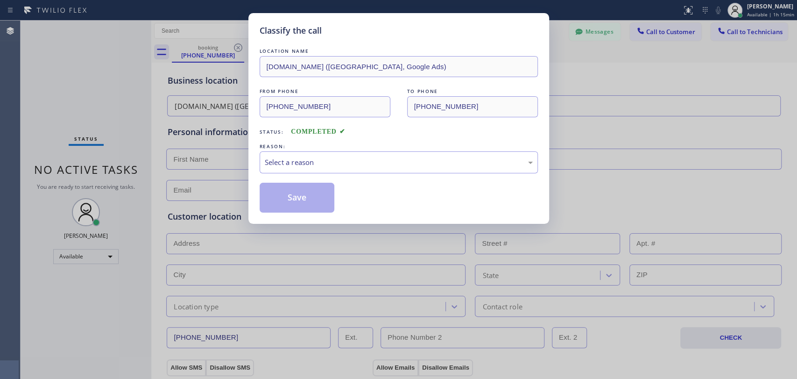
click at [229, 103] on div "Classify the call LOCATION NAME VikingCare.online (Los Angeles, Google Ads) FRO…" at bounding box center [398, 189] width 797 height 379
click at [571, 182] on div "Classify the call LOCATION NAME VikingCare.online (Los Angeles, Google Ads) FRO…" at bounding box center [398, 189] width 797 height 379
click at [250, 107] on div "Classify the call LOCATION NAME VikingCare.online (Los Angeles, Google Ads) FRO…" at bounding box center [398, 118] width 301 height 211
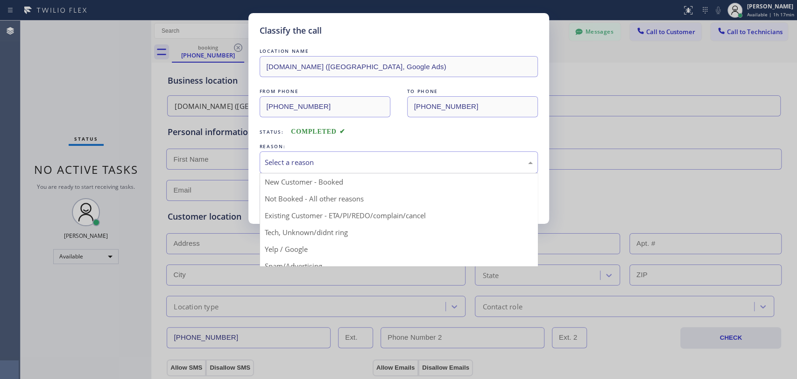
click at [526, 160] on div "Select a reason" at bounding box center [399, 162] width 268 height 11
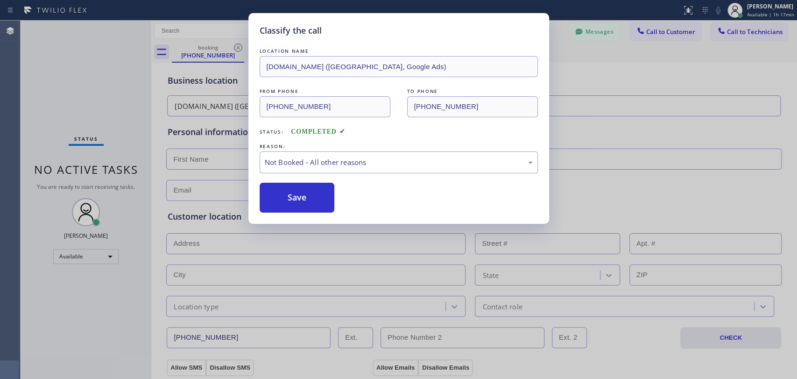
click at [390, 105] on div "FROM PHONE (310) 591-7705 TO PHONE (213) 415-2749" at bounding box center [399, 101] width 278 height 31
click at [255, 110] on div "Classify the call LOCATION NAME VikingCare.online (Los Angeles, Google Ads) FRO…" at bounding box center [398, 118] width 301 height 211
click at [300, 196] on button "Save" at bounding box center [297, 197] width 75 height 30
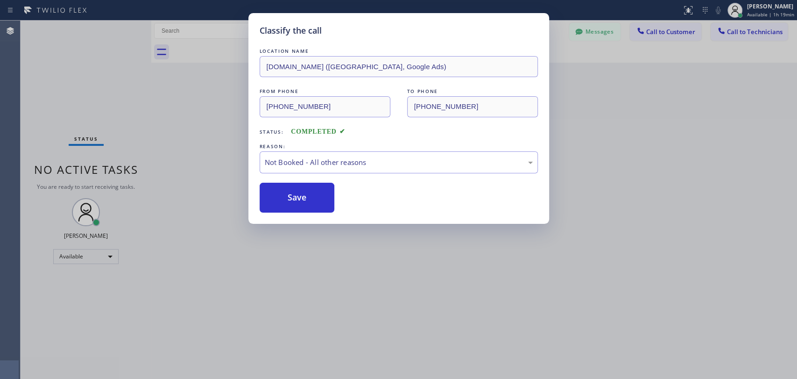
click at [664, 169] on div "Classify the call LOCATION NAME VikingCare.online (Los Angeles, Google Ads) FRO…" at bounding box center [398, 189] width 797 height 379
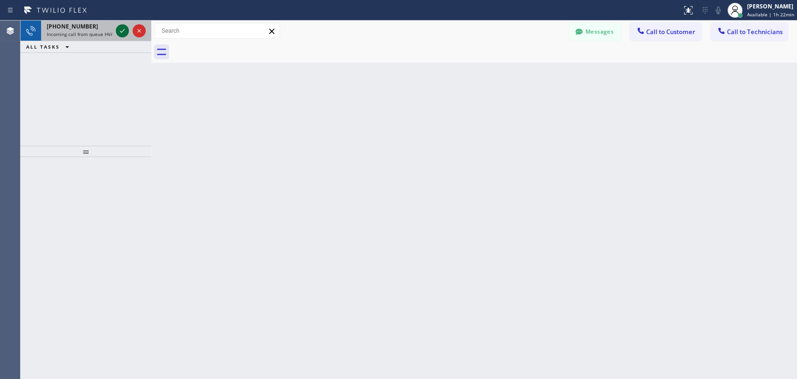
click at [121, 31] on icon at bounding box center [122, 30] width 11 height 11
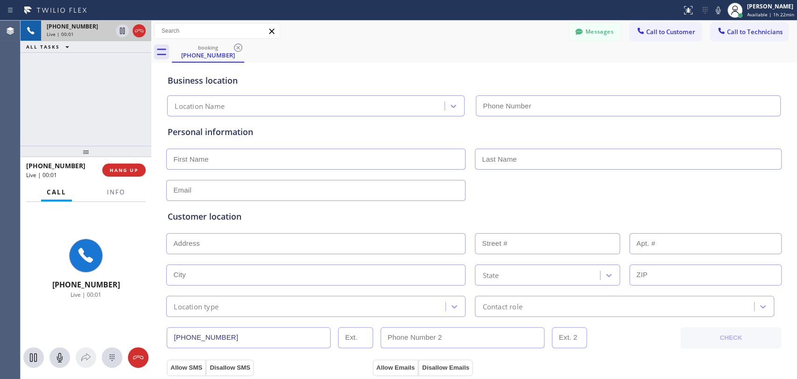
type input "(626) 508-7417"
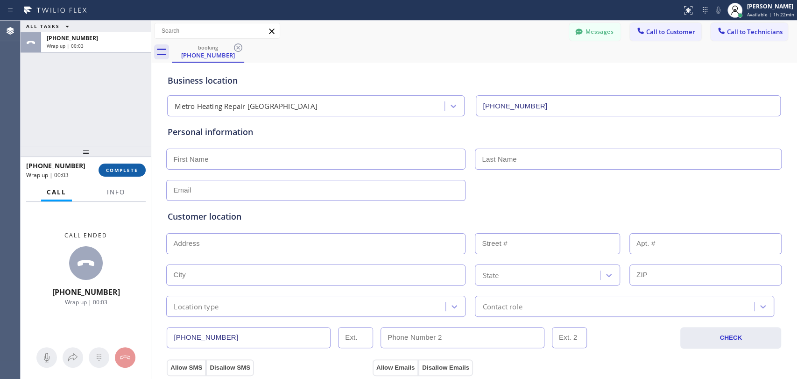
click at [119, 170] on span "COMPLETE" at bounding box center [122, 170] width 32 height 7
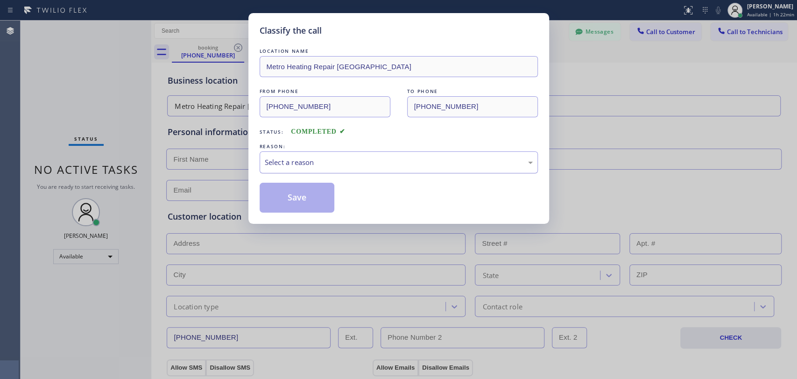
drag, startPoint x: 291, startPoint y: 161, endPoint x: 289, endPoint y: 151, distance: 10.4
click at [291, 160] on div "Select a reason" at bounding box center [399, 162] width 268 height 11
drag, startPoint x: 299, startPoint y: 201, endPoint x: 297, endPoint y: 180, distance: 21.1
click at [299, 200] on button "Save" at bounding box center [297, 197] width 75 height 30
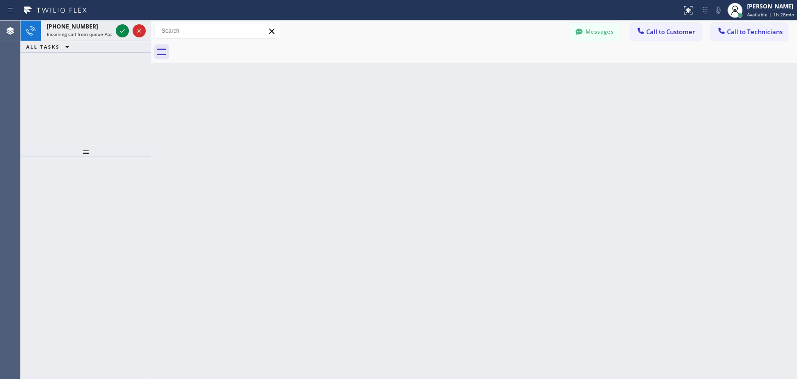
drag, startPoint x: 657, startPoint y: 173, endPoint x: 566, endPoint y: 140, distance: 96.5
click at [657, 173] on div "Back to Dashboard Change Sender ID Customers Technicians PS [PERSON_NAME] [DATE…" at bounding box center [474, 200] width 646 height 358
click at [124, 28] on icon at bounding box center [122, 30] width 11 height 11
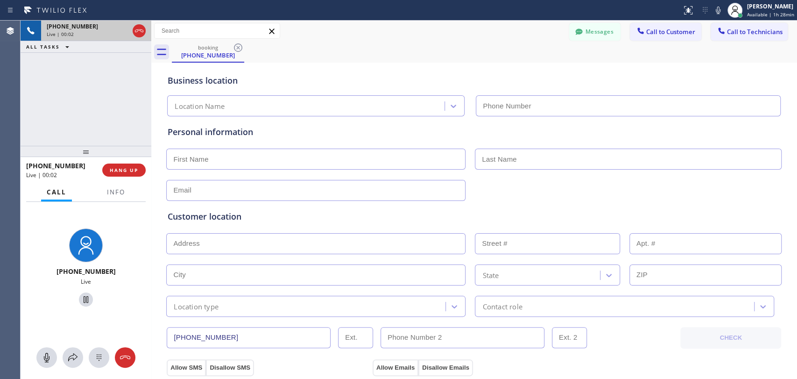
type input "(971) 287-7301"
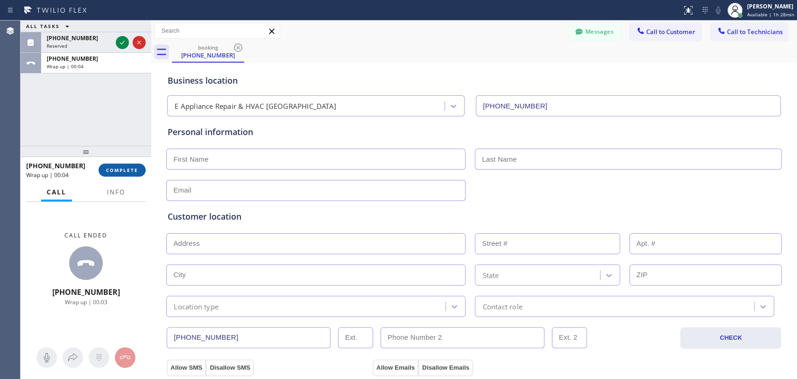
click at [119, 170] on span "COMPLETE" at bounding box center [122, 170] width 32 height 7
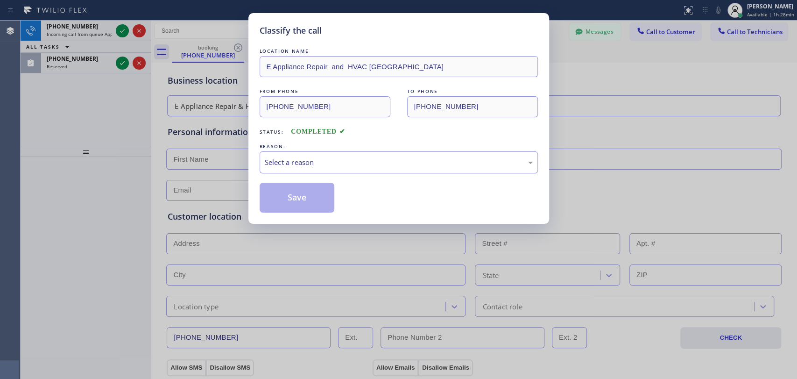
click at [310, 161] on div "Select a reason" at bounding box center [399, 162] width 268 height 11
click at [307, 196] on button "Save" at bounding box center [297, 197] width 75 height 30
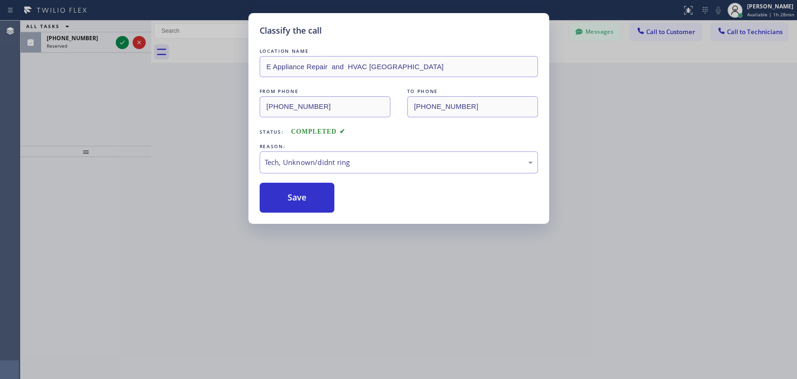
click at [129, 100] on div "Classify the call LOCATION NAME Metro Heating Repair Pasadena FROM PHONE (562) …" at bounding box center [409, 200] width 776 height 358
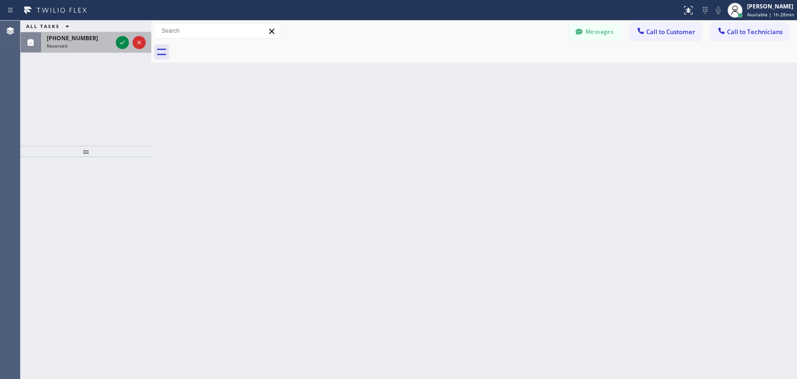
click at [59, 46] on span "Reserved" at bounding box center [57, 45] width 21 height 7
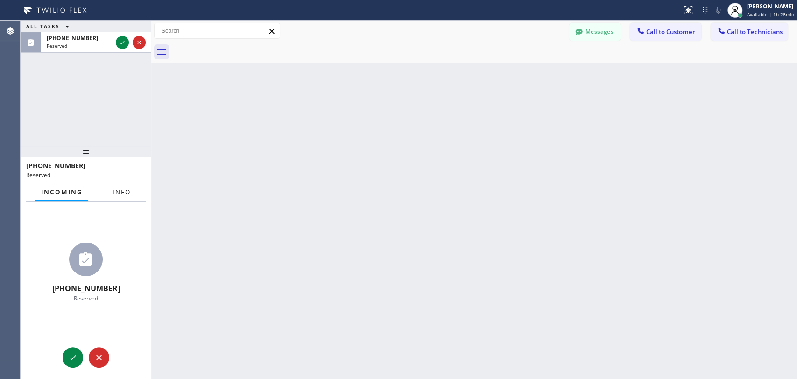
click at [126, 186] on button "Info" at bounding box center [121, 192] width 29 height 18
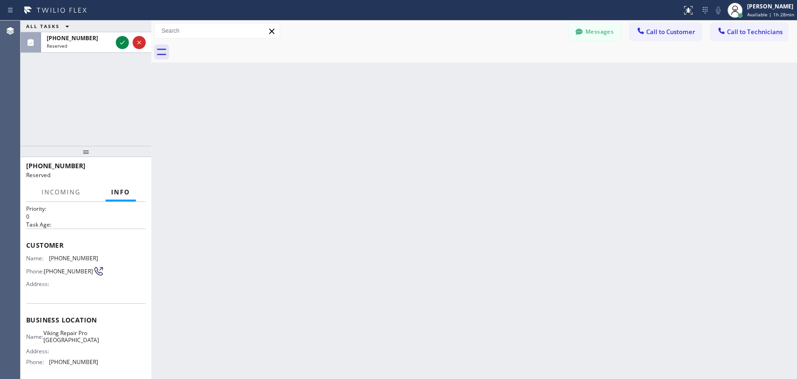
scroll to position [100, 0]
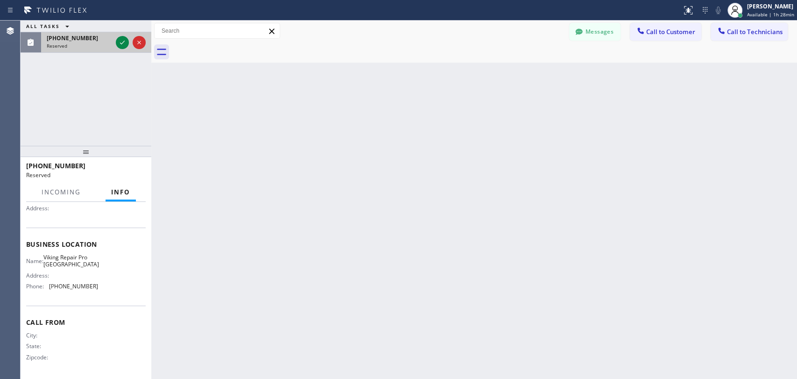
click at [116, 36] on div at bounding box center [131, 42] width 34 height 21
click at [117, 40] on icon at bounding box center [122, 42] width 11 height 11
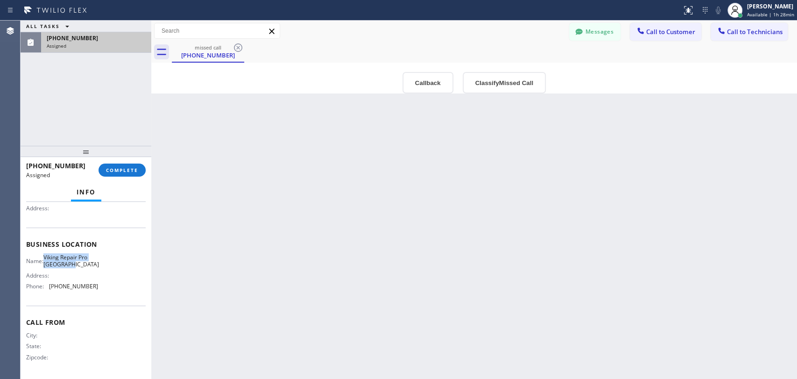
drag, startPoint x: 97, startPoint y: 261, endPoint x: 50, endPoint y: 256, distance: 46.5
click at [50, 256] on div "Name: Viking Repair Pro Vancouver Address: Phone: (360) 469-5900" at bounding box center [85, 273] width 119 height 40
copy span "Viking Repair Pro Vancouver"
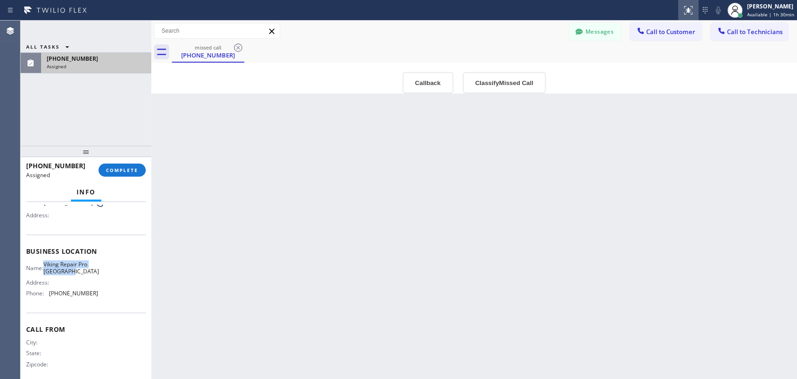
scroll to position [108, 0]
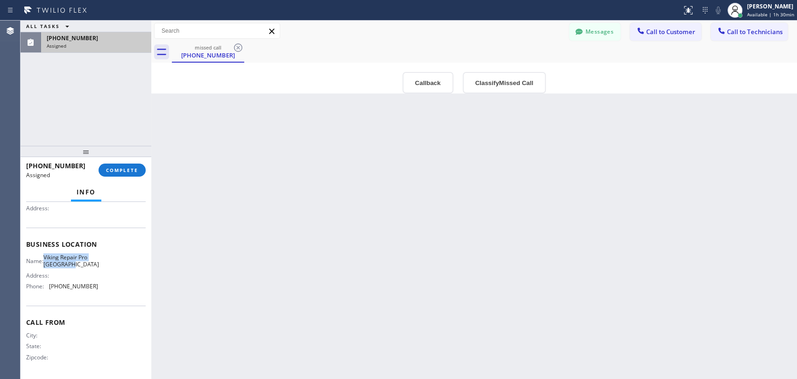
drag, startPoint x: 125, startPoint y: 167, endPoint x: 298, endPoint y: 148, distance: 173.7
click at [270, 153] on div "ALL TASKS ALL TASKS ACTIVE TASKS TASKS IN WRAP UP (360) 626-5927 Assigned (360)…" at bounding box center [409, 200] width 776 height 358
click at [102, 168] on button "COMPLETE" at bounding box center [121, 169] width 47 height 13
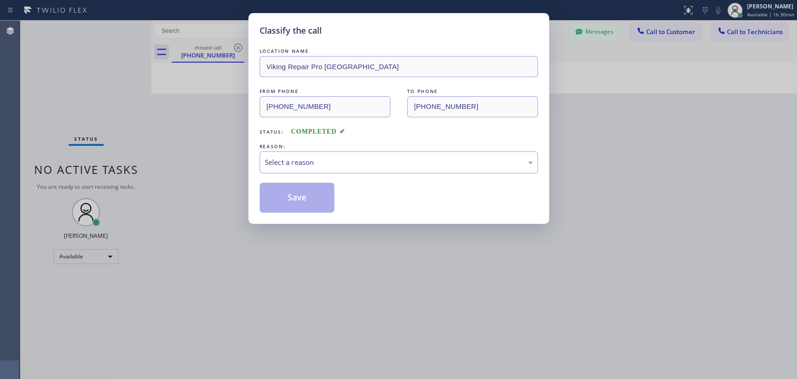
click at [209, 135] on div "Classify the call LOCATION NAME Viking Repair Pro Vancouver FROM PHONE (360) 62…" at bounding box center [398, 189] width 797 height 379
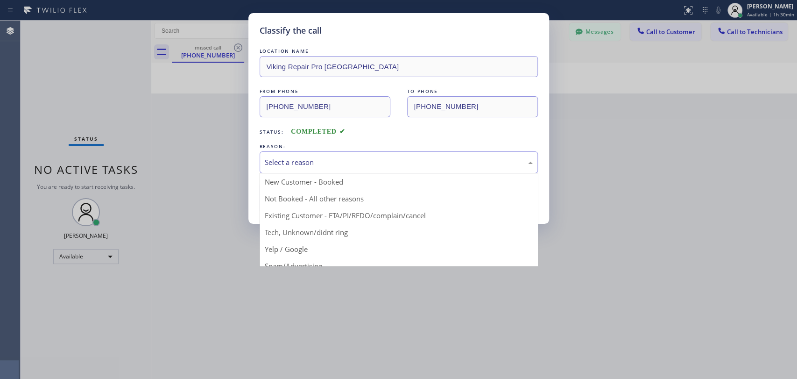
click at [431, 158] on div "Select a reason" at bounding box center [399, 162] width 268 height 11
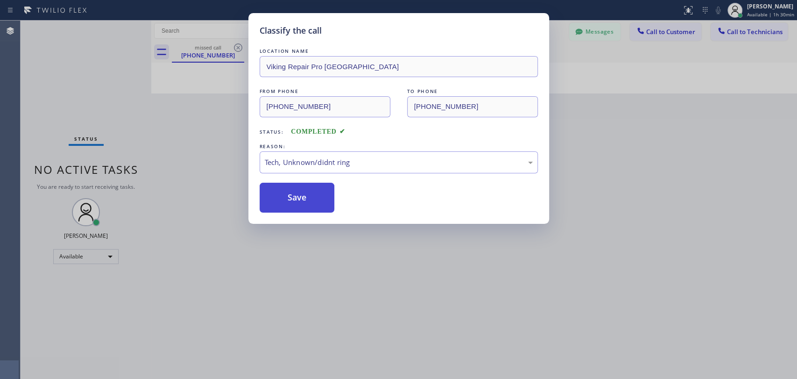
click at [318, 196] on button "Save" at bounding box center [297, 197] width 75 height 30
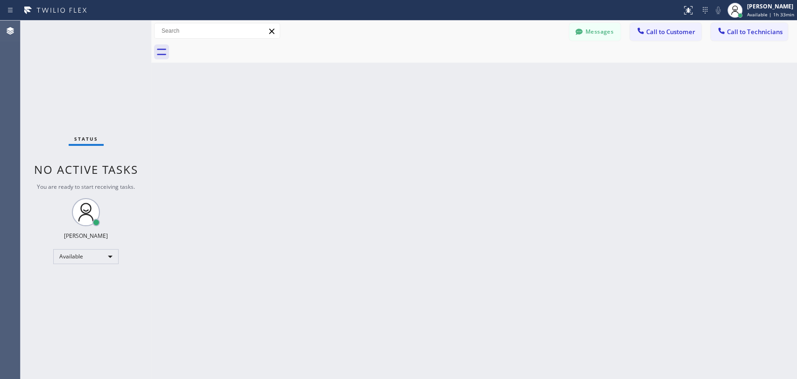
click at [686, 153] on div "Back to Dashboard Change Sender ID Customers Technicians PS [PERSON_NAME] [DATE…" at bounding box center [474, 200] width 646 height 358
drag, startPoint x: 623, startPoint y: 80, endPoint x: 547, endPoint y: 14, distance: 100.5
click at [623, 80] on div "Back to Dashboard Change Sender ID Customers Technicians PS [PERSON_NAME] [DATE…" at bounding box center [474, 200] width 646 height 358
click at [464, 200] on div "Back to Dashboard Change Sender ID Customers Technicians PS [PERSON_NAME] [DATE…" at bounding box center [474, 200] width 646 height 358
click at [723, 35] on icon at bounding box center [720, 30] width 9 height 9
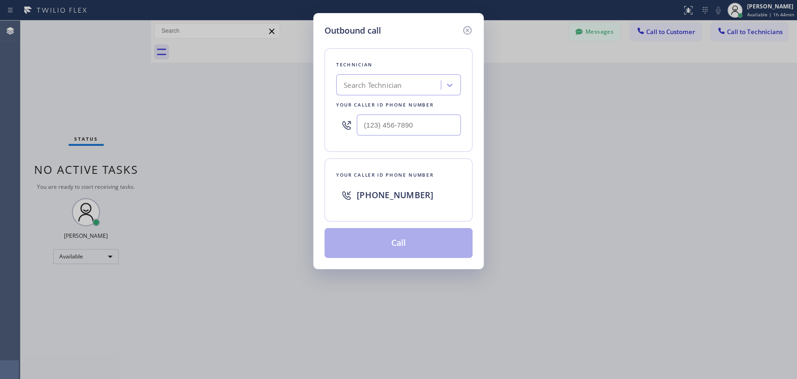
click at [350, 88] on div "Search Technician" at bounding box center [373, 85] width 58 height 11
type input "ыумф"
drag, startPoint x: 343, startPoint y: 86, endPoint x: 397, endPoint y: 86, distance: 54.1
click at [397, 86] on div "Search Technician" at bounding box center [390, 85] width 102 height 16
type input "seva"
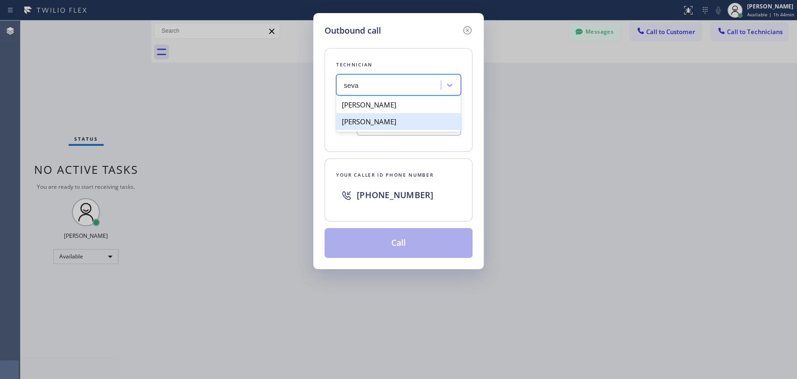
click at [379, 119] on div "Sevak Shirvanian" at bounding box center [398, 121] width 125 height 17
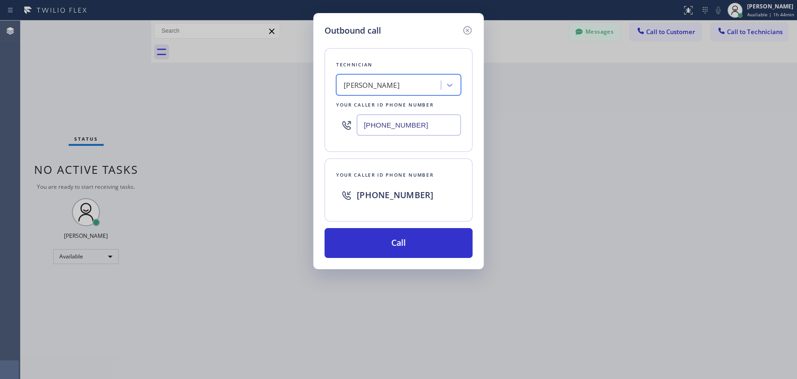
type input "(818) 625-1094"
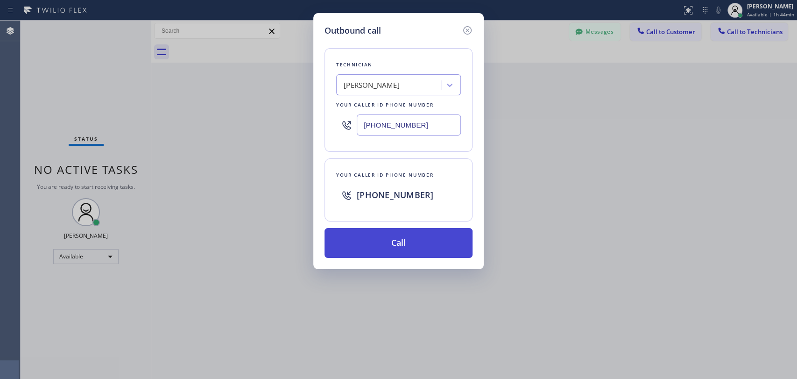
click at [407, 251] on button "Call" at bounding box center [398, 243] width 148 height 30
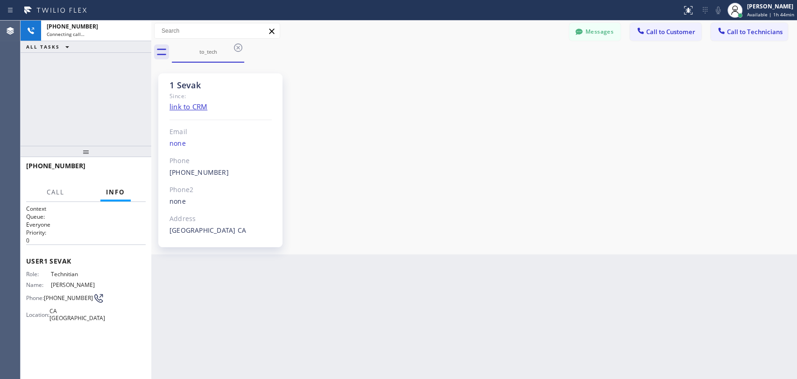
scroll to position [439, 0]
click at [121, 168] on span "HANG UP" at bounding box center [124, 170] width 28 height 7
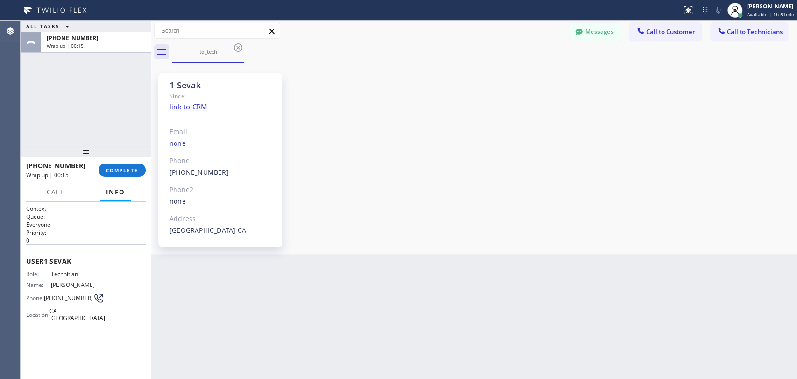
click at [680, 38] on button "Call to Customer" at bounding box center [665, 32] width 71 height 18
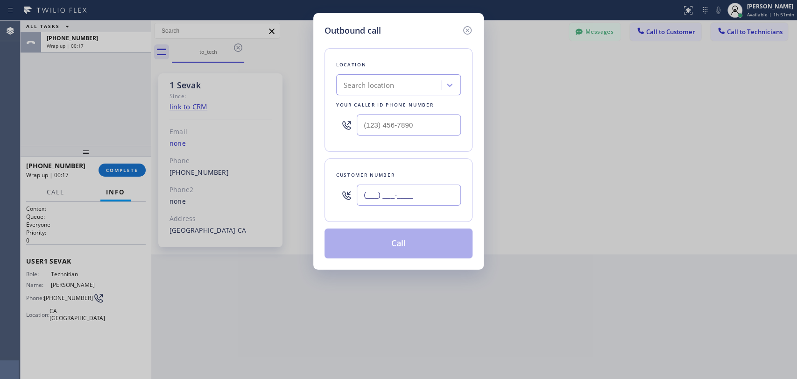
click at [385, 195] on input "(___) ___-____" at bounding box center [409, 194] width 104 height 21
paste input "626) 297-8550"
type input "(626) 297-8550"
click at [400, 80] on div "Search location" at bounding box center [390, 85] width 102 height 16
click at [373, 125] on input "(___) ___-____" at bounding box center [409, 124] width 104 height 21
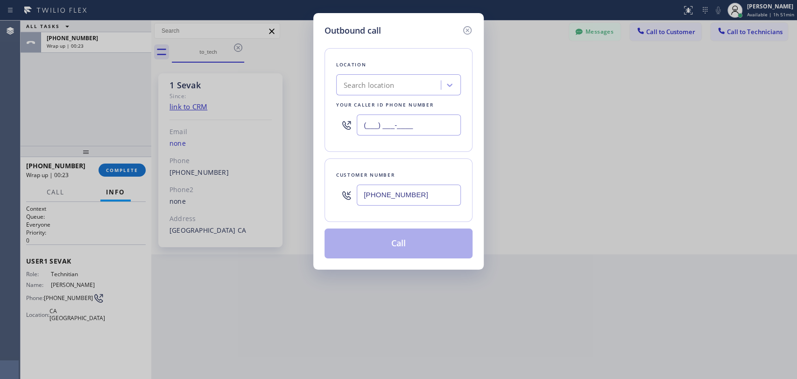
paste input "626) 513-4963"
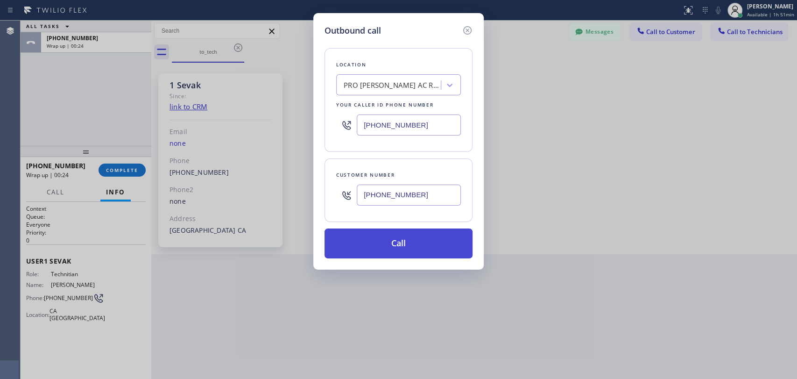
type input "(626) 513-4963"
click at [375, 240] on button "Call" at bounding box center [398, 243] width 148 height 30
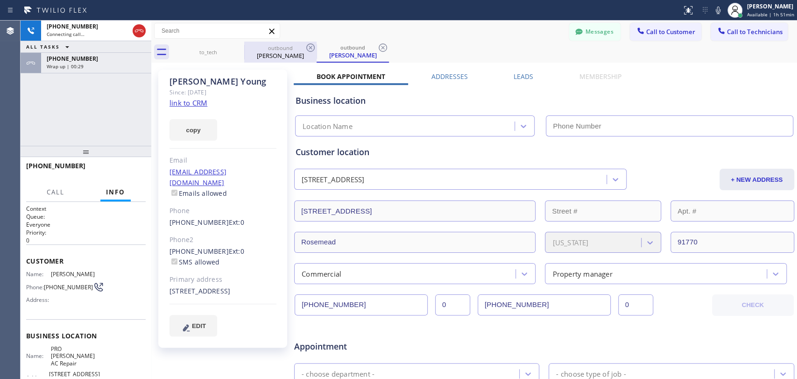
type input "(626) 513-4963"
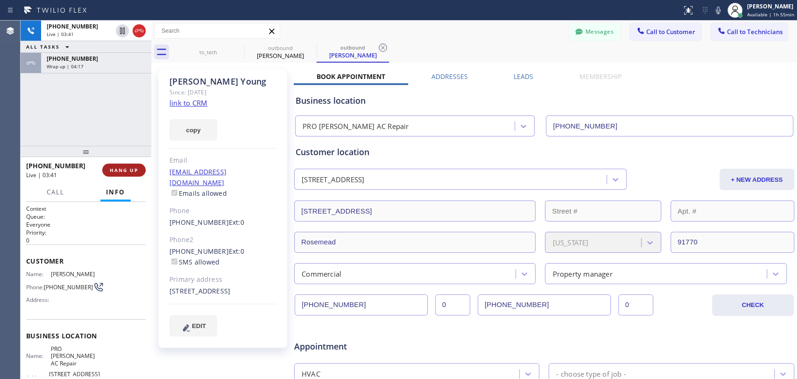
click at [123, 170] on span "HANG UP" at bounding box center [124, 170] width 28 height 7
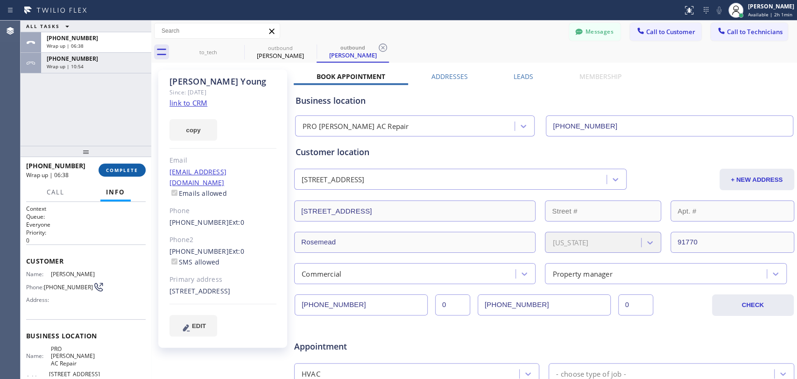
click at [120, 174] on button "COMPLETE" at bounding box center [121, 169] width 47 height 13
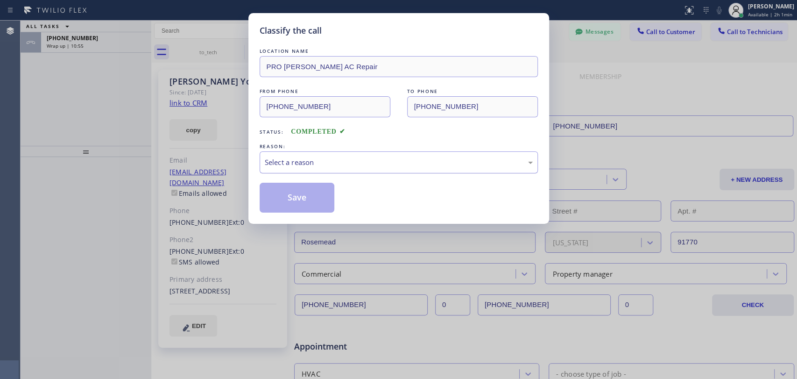
click at [314, 158] on div "Select a reason" at bounding box center [399, 162] width 268 height 11
click at [306, 203] on button "Save" at bounding box center [297, 197] width 75 height 30
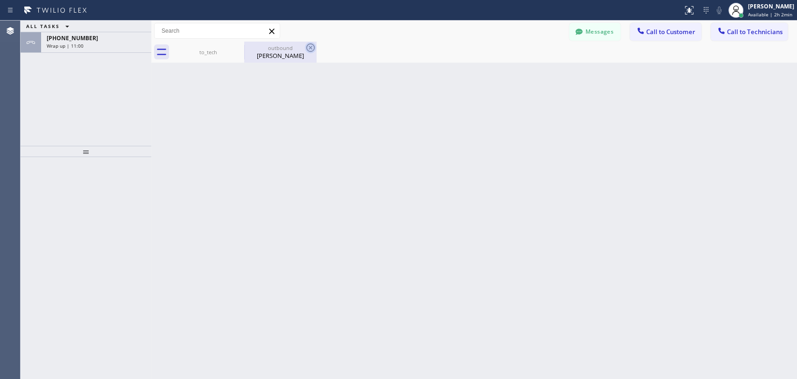
click at [309, 45] on icon at bounding box center [310, 47] width 11 height 11
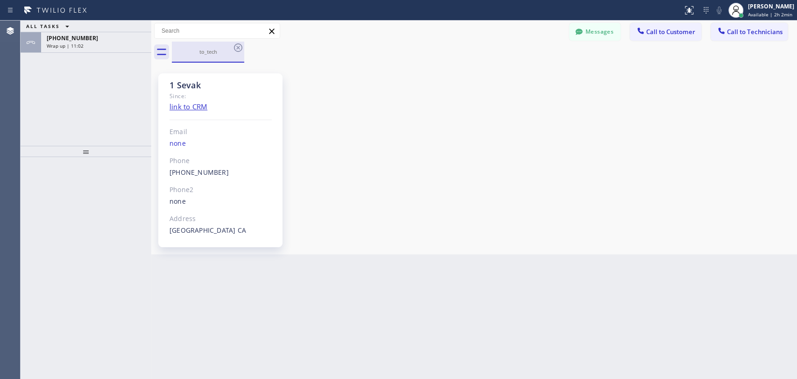
click at [209, 49] on div "to_tech" at bounding box center [208, 51] width 70 height 7
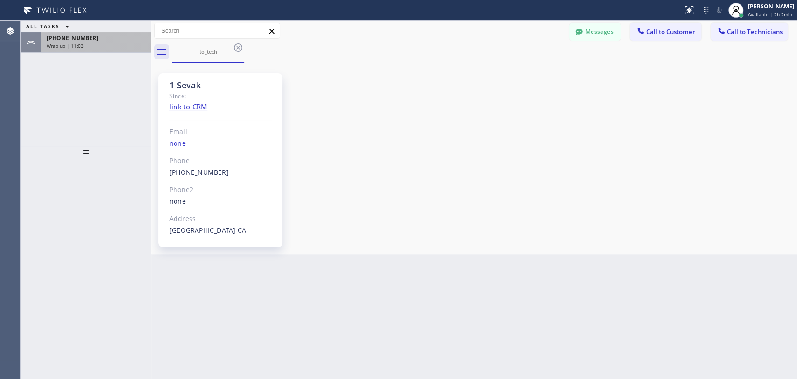
click at [85, 42] on div "Wrap up | 11:03" at bounding box center [96, 45] width 99 height 7
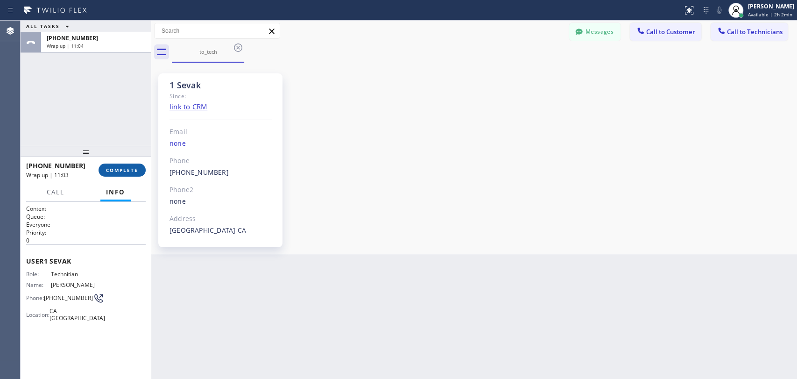
click at [126, 169] on span "COMPLETE" at bounding box center [122, 170] width 32 height 7
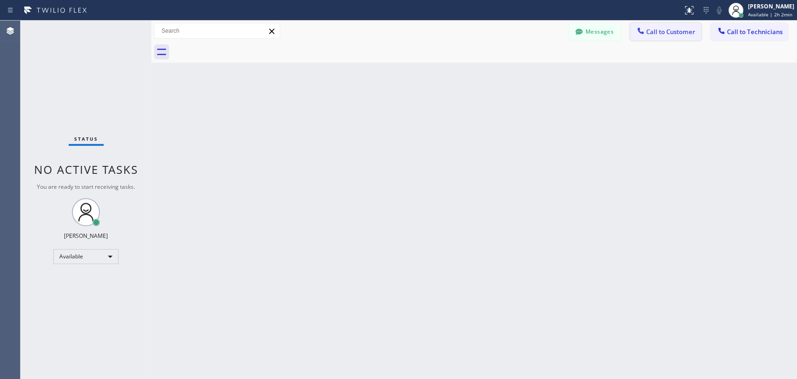
click at [686, 34] on span "Call to Customer" at bounding box center [670, 32] width 49 height 8
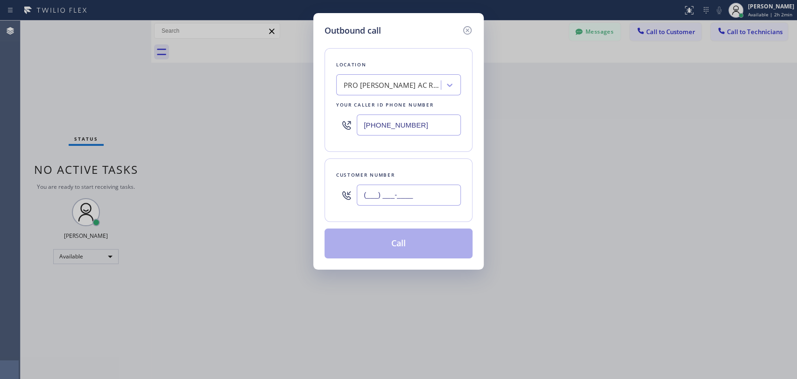
click at [399, 189] on input "(___) ___-____" at bounding box center [409, 194] width 104 height 21
paste input "714) 469-0402"
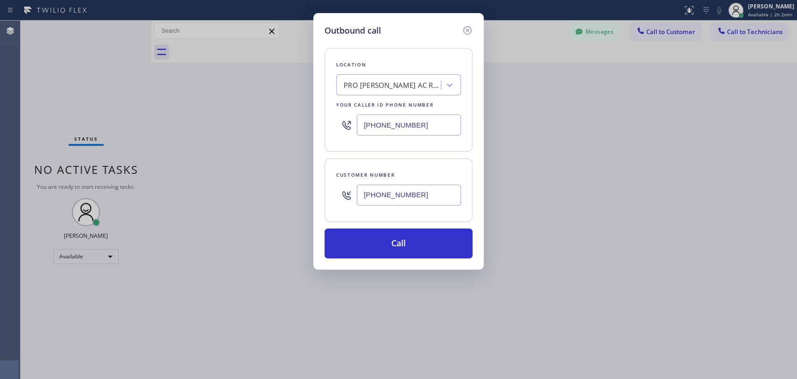
type input "(714) 469-0402"
drag, startPoint x: 423, startPoint y: 125, endPoint x: 307, endPoint y: 125, distance: 116.2
click at [307, 125] on div "Outbound call Location PRO Jamie AC Repair Your caller id phone number (626) 51…" at bounding box center [398, 189] width 797 height 379
paste input "213) 623-5125"
type input "(213) 623-5125"
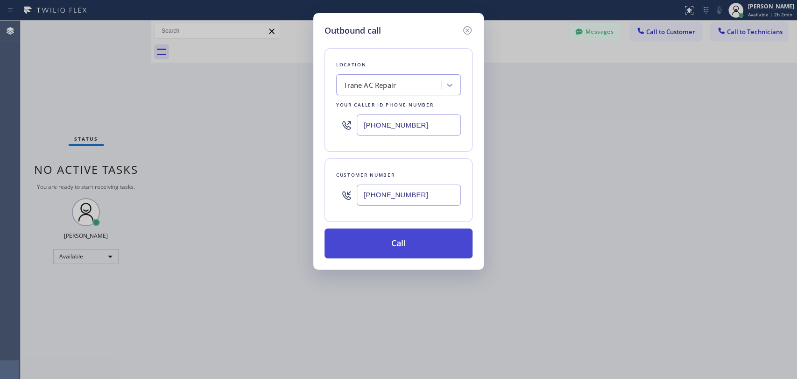
click at [377, 245] on button "Call" at bounding box center [398, 243] width 148 height 30
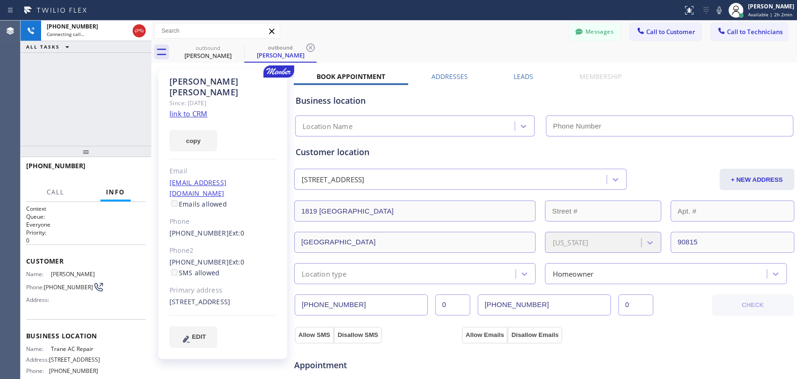
type input "(213) 623-5125"
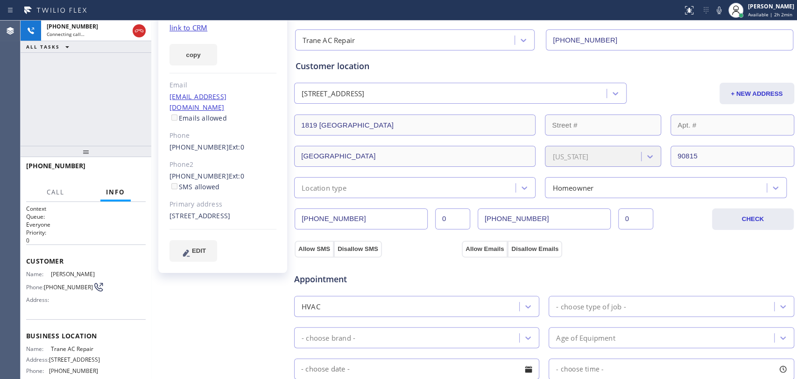
scroll to position [155, 0]
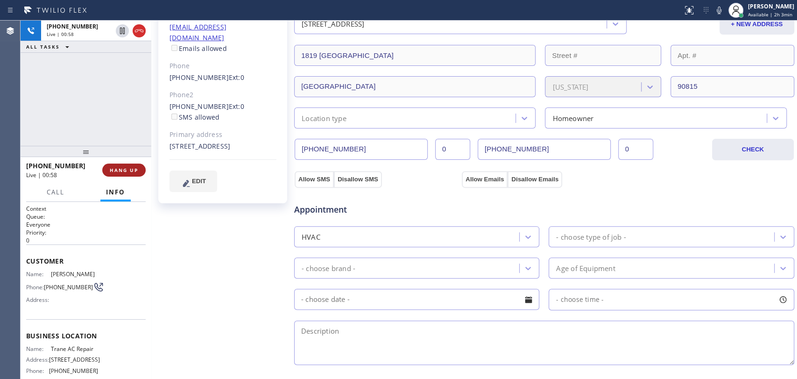
click at [134, 171] on span "HANG UP" at bounding box center [124, 170] width 28 height 7
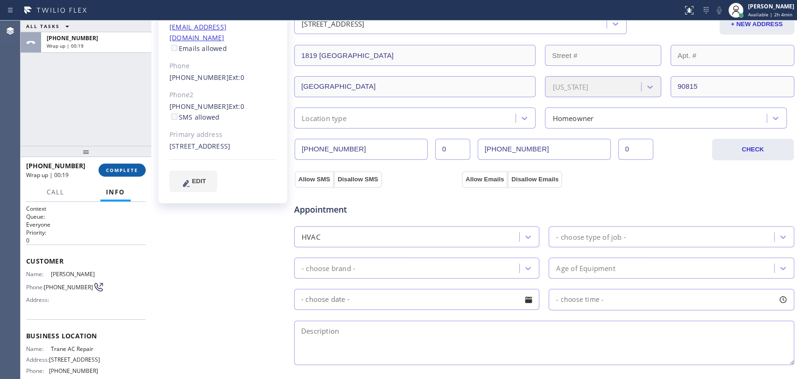
click at [133, 169] on span "COMPLETE" at bounding box center [122, 170] width 32 height 7
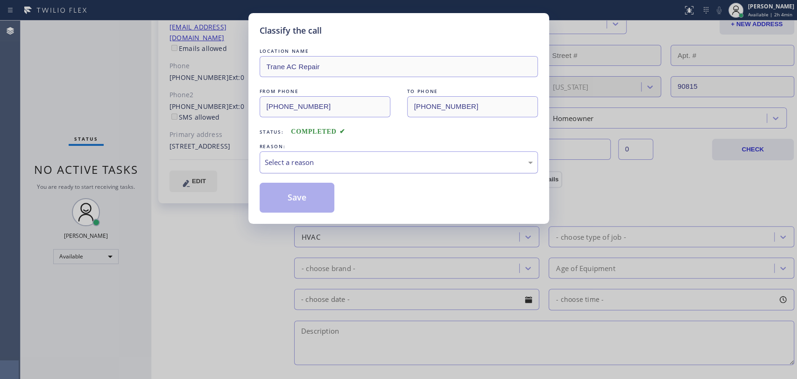
click at [309, 168] on div "Select a reason" at bounding box center [399, 162] width 278 height 22
click at [293, 199] on button "Save" at bounding box center [297, 197] width 75 height 30
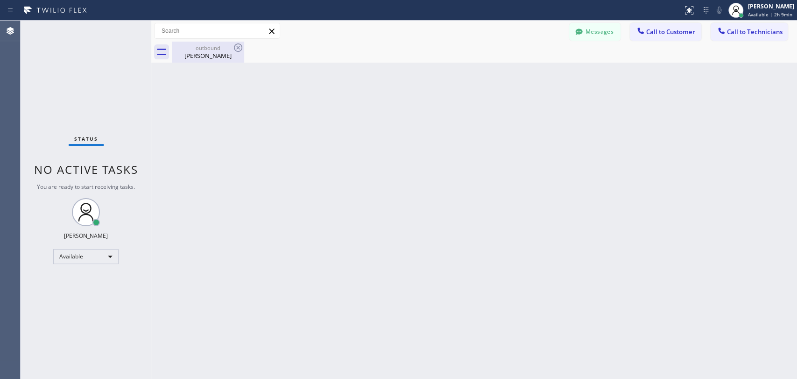
click at [208, 58] on div "Kelli Hernandez" at bounding box center [208, 55] width 70 height 8
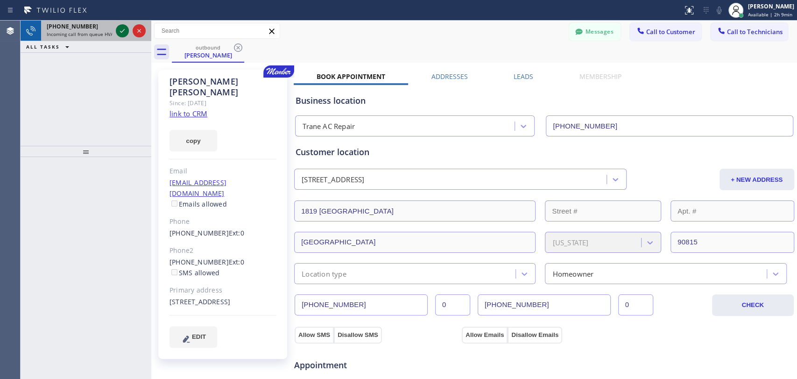
click at [122, 29] on icon at bounding box center [122, 30] width 11 height 11
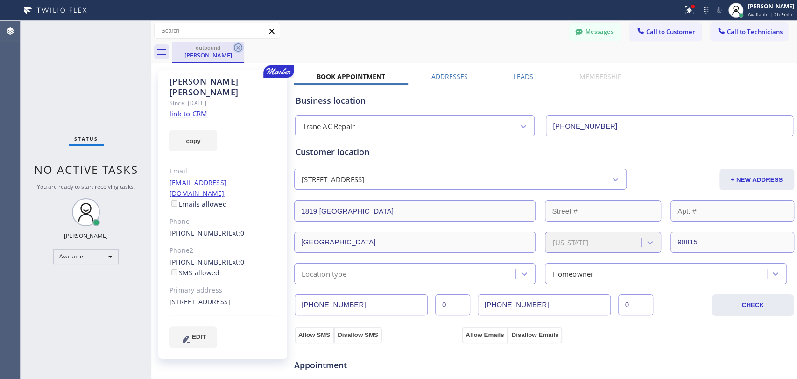
click at [238, 49] on icon at bounding box center [237, 47] width 11 height 11
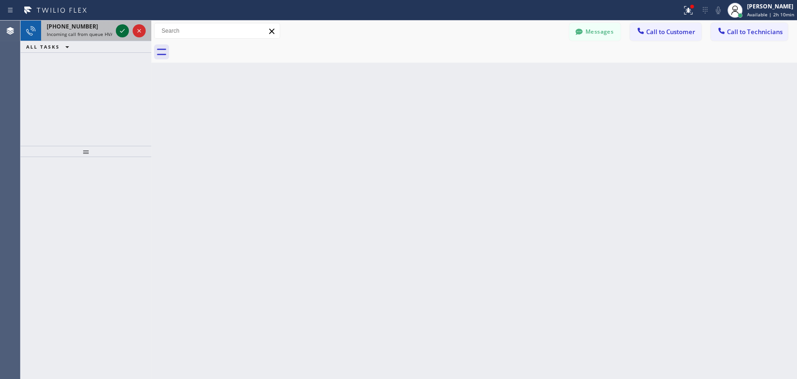
click at [122, 29] on icon at bounding box center [122, 30] width 11 height 11
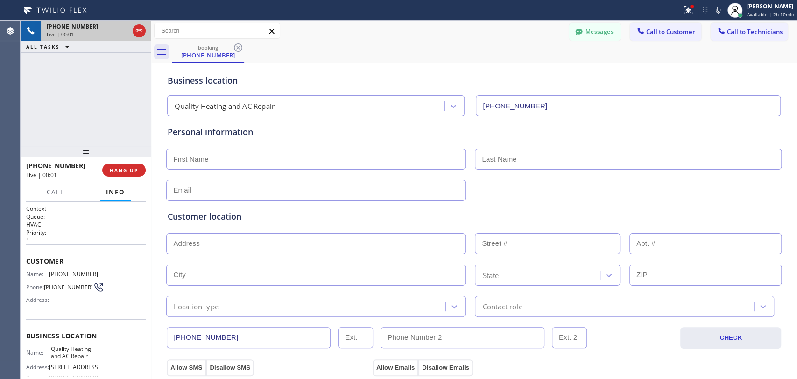
type input "(213) 322-0947"
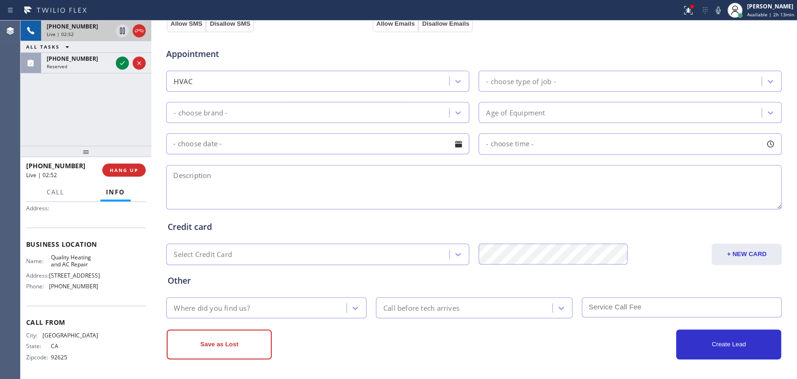
scroll to position [122, 0]
click at [73, 27] on span "+19494674843" at bounding box center [72, 26] width 51 height 8
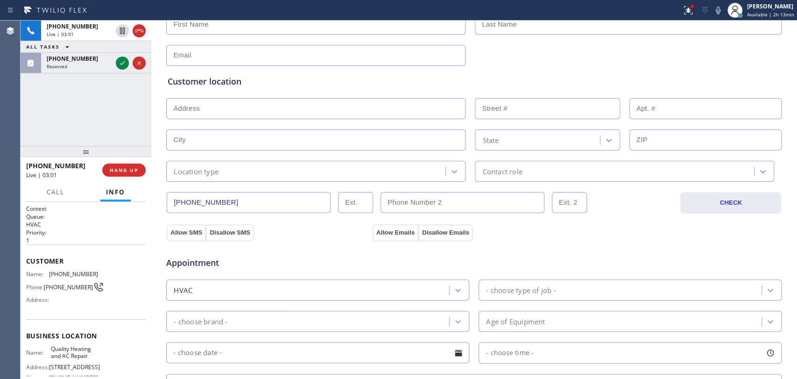
scroll to position [84, 0]
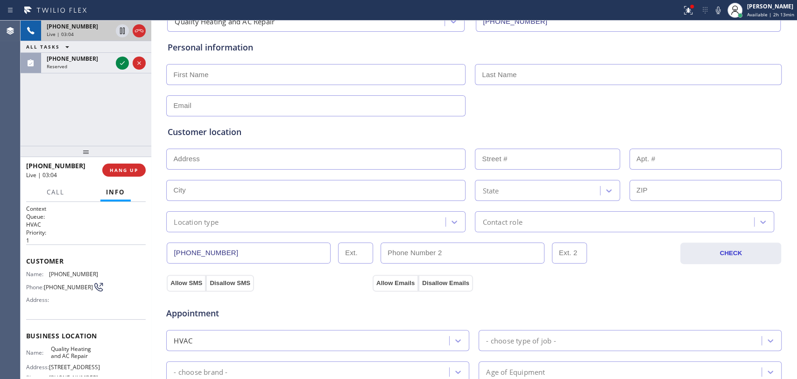
click at [74, 35] on div "Live | 03:04" at bounding box center [79, 34] width 65 height 7
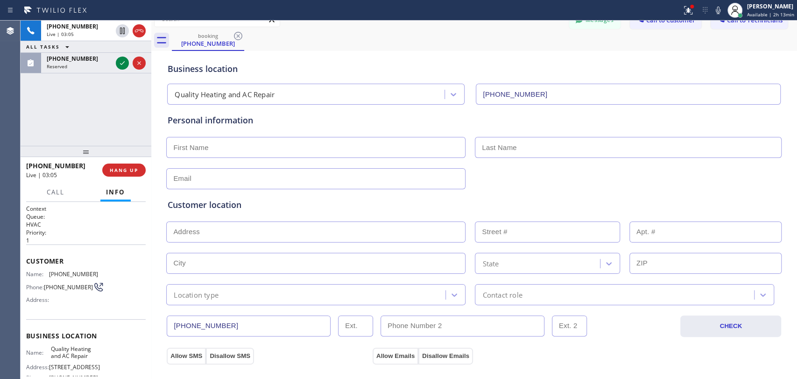
scroll to position [0, 0]
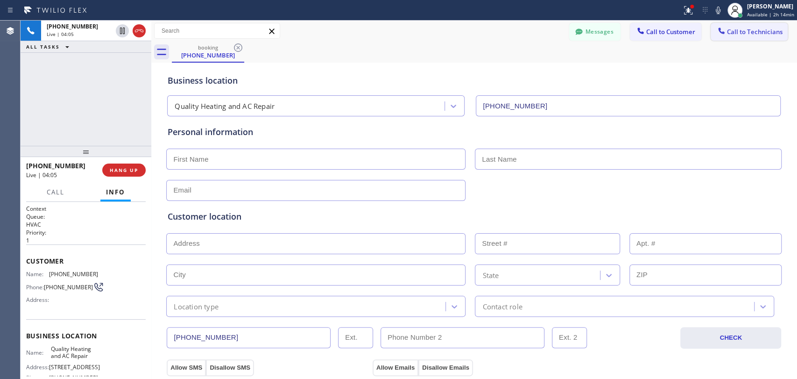
click at [740, 32] on span "Call to Technicians" at bounding box center [755, 32] width 56 height 8
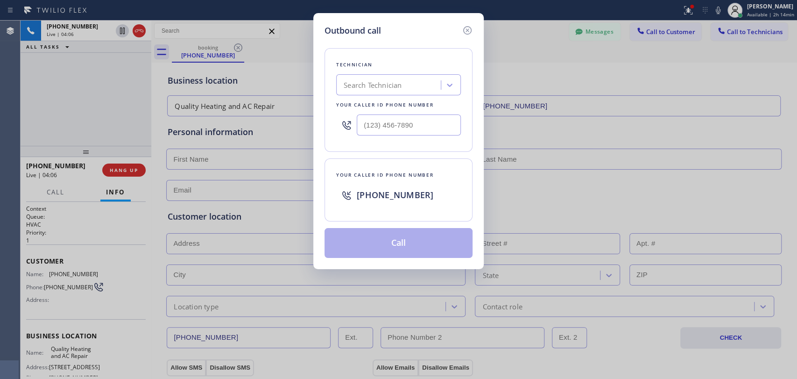
click at [378, 83] on div "Search Technician" at bounding box center [373, 85] width 58 height 11
type input "serg"
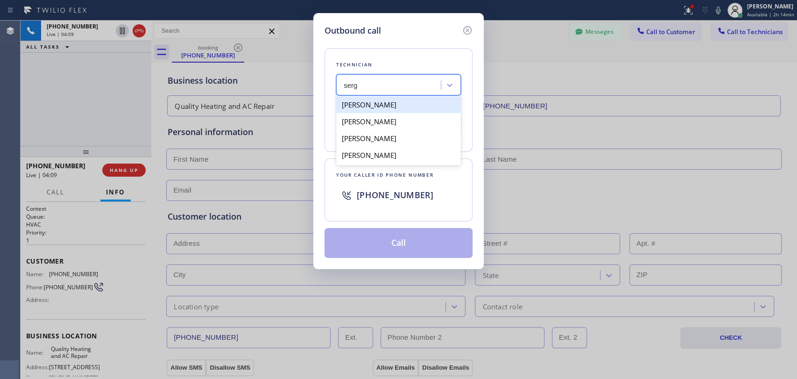
click at [365, 106] on div "[PERSON_NAME]" at bounding box center [398, 104] width 125 height 17
type input "(323) 304-1325"
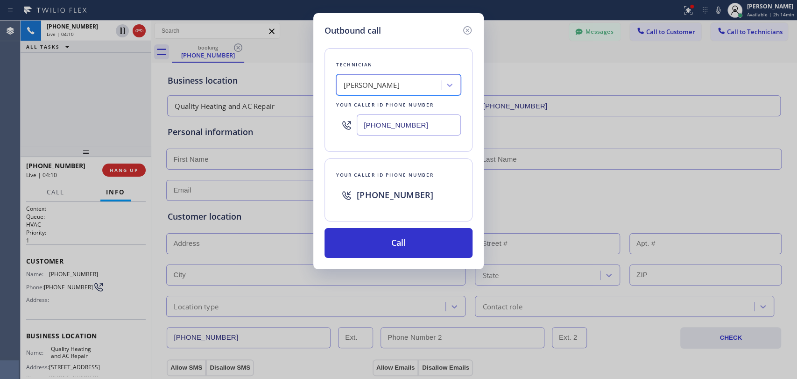
click at [368, 124] on input "(323) 304-1325" at bounding box center [409, 124] width 104 height 21
click at [464, 29] on icon at bounding box center [467, 30] width 11 height 11
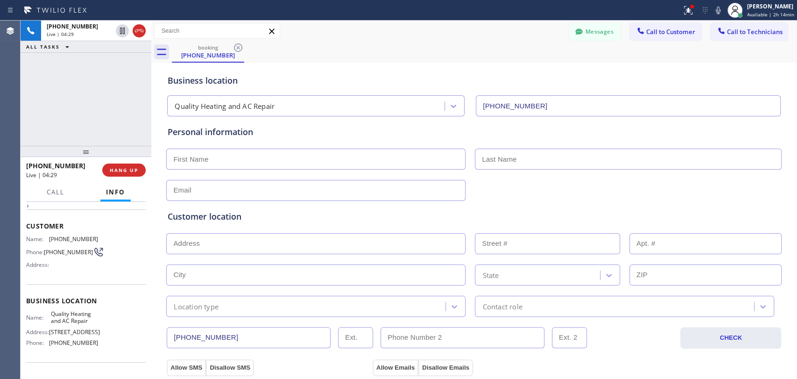
scroll to position [122, 0]
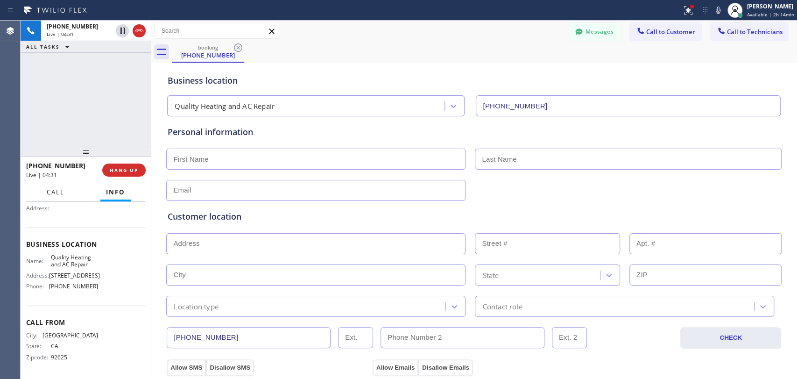
click at [68, 193] on button "Call" at bounding box center [55, 192] width 29 height 18
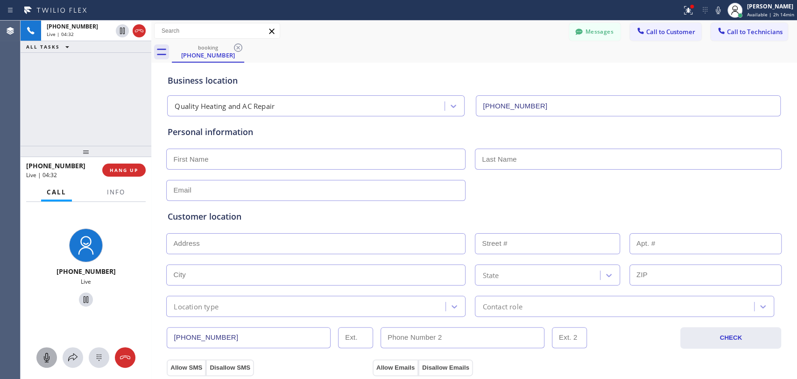
click at [47, 356] on icon at bounding box center [46, 356] width 11 height 11
click at [44, 356] on icon at bounding box center [47, 356] width 6 height 9
click at [219, 156] on input "text" at bounding box center [315, 158] width 299 height 21
type input "Joseph"
click at [492, 156] on input "text" at bounding box center [628, 158] width 307 height 21
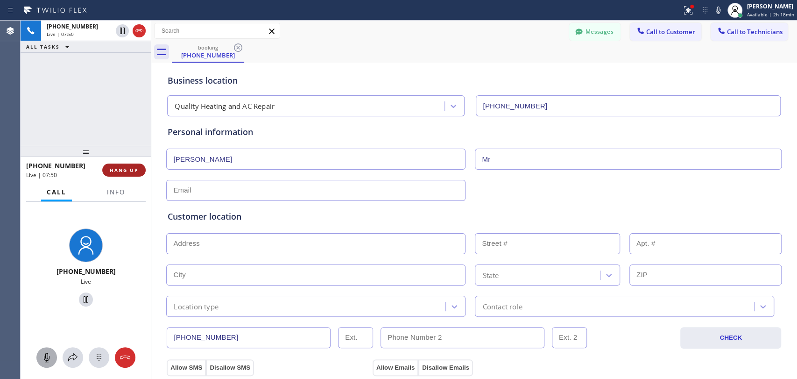
type input "Mr"
click at [128, 171] on span "HANG UP" at bounding box center [124, 170] width 28 height 7
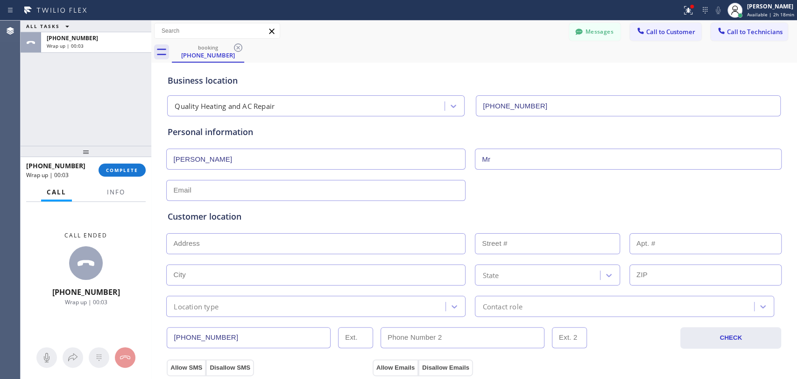
click at [233, 191] on input "text" at bounding box center [315, 190] width 299 height 21
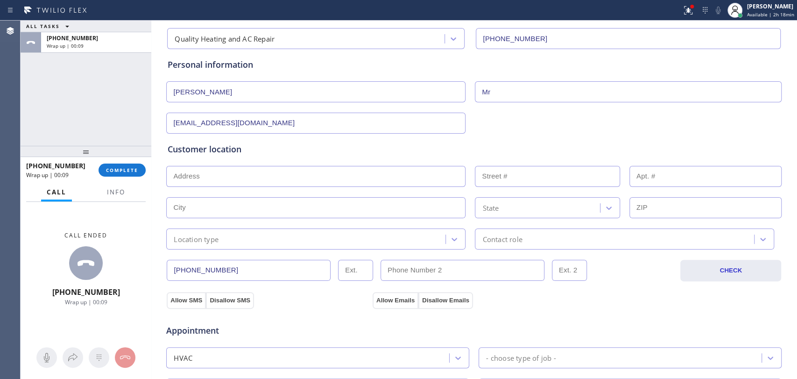
scroll to position [104, 0]
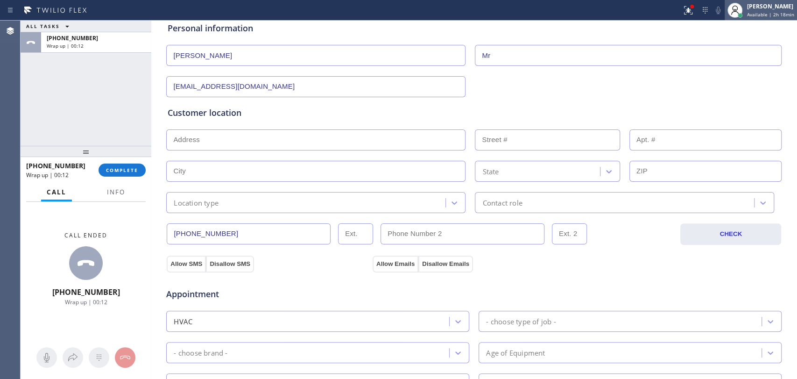
type input "no@email.com"
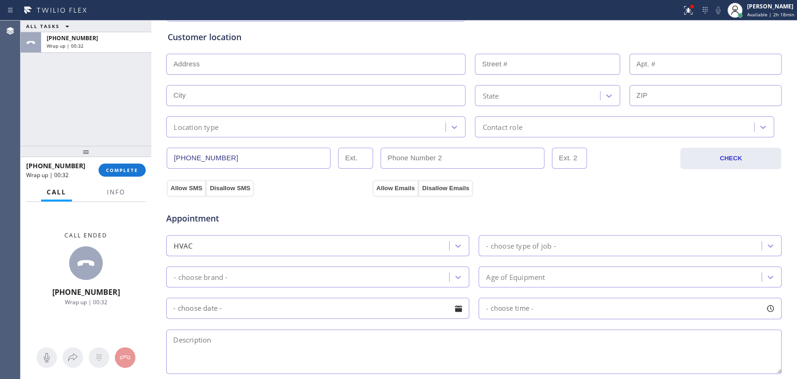
scroll to position [259, 0]
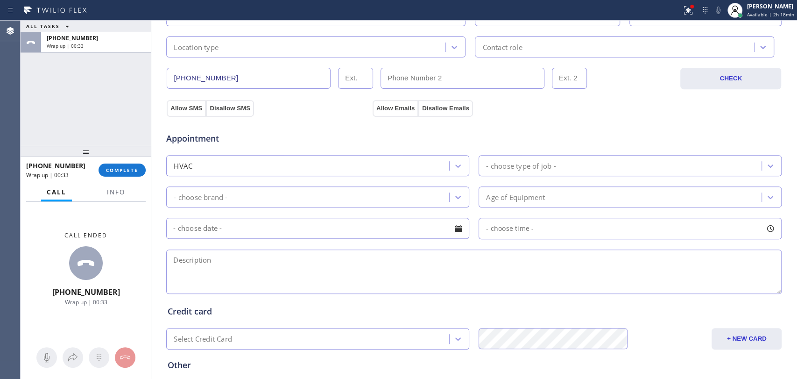
click at [217, 273] on textarea at bounding box center [473, 271] width 615 height 44
paste textarea "has a new wall heater need to install sediment trap only"
click at [254, 260] on textarea "has a new wall heater need to install sediment trap only" at bounding box center [473, 271] width 615 height 44
click at [295, 271] on textarea "has a new wall heater need to install sediment trap only" at bounding box center [473, 271] width 615 height 44
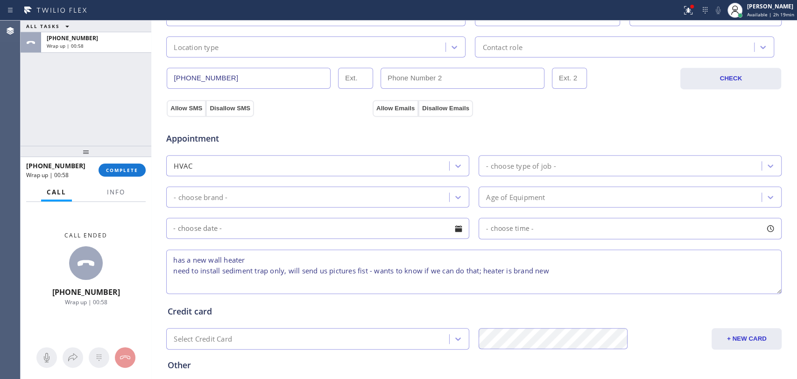
click at [189, 260] on textarea "has a new wall heater need to install sediment trap only, will send us pictures…" at bounding box center [473, 271] width 615 height 44
type textarea "has a new wall heater need to install sediment trap only, will send us pictures…"
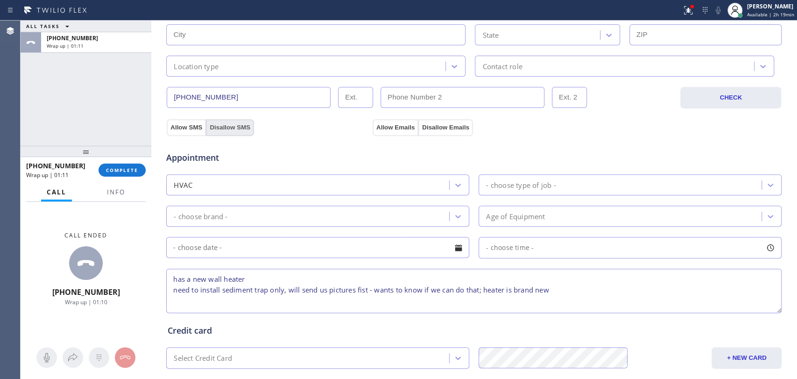
scroll to position [155, 0]
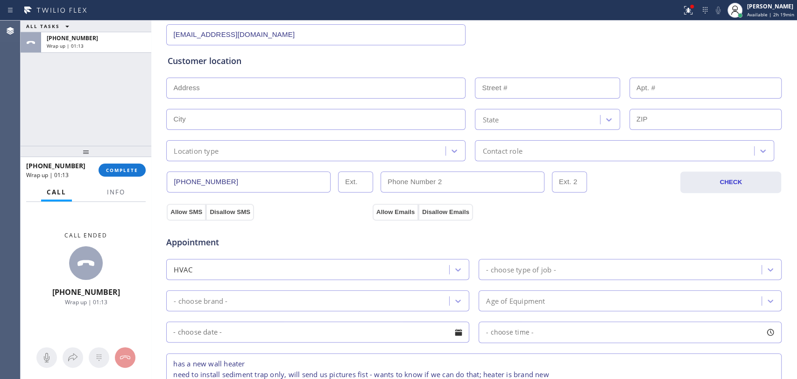
click at [188, 119] on input "text" at bounding box center [315, 119] width 299 height 21
paste input "Rancho Park, CA 90064"
drag, startPoint x: 246, startPoint y: 119, endPoint x: 227, endPoint y: 119, distance: 18.2
click at [227, 119] on input "Rancho Park, CA 90064" at bounding box center [315, 119] width 299 height 21
type input "Rancho Park, CA 90064"
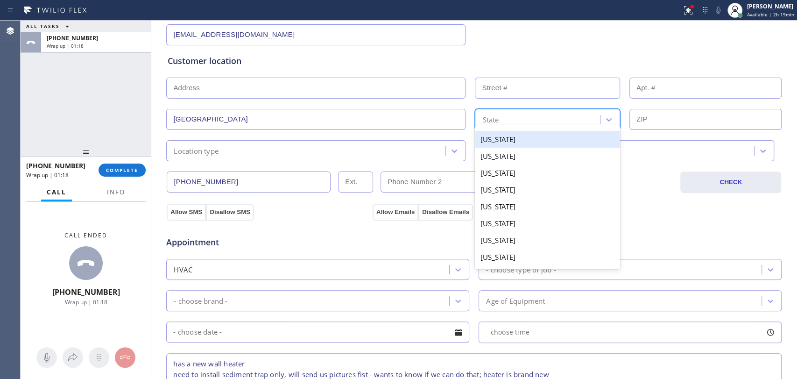
click at [528, 121] on div "State" at bounding box center [538, 119] width 122 height 16
type input "CA"
click at [503, 137] on div "[US_STATE]" at bounding box center [547, 139] width 145 height 17
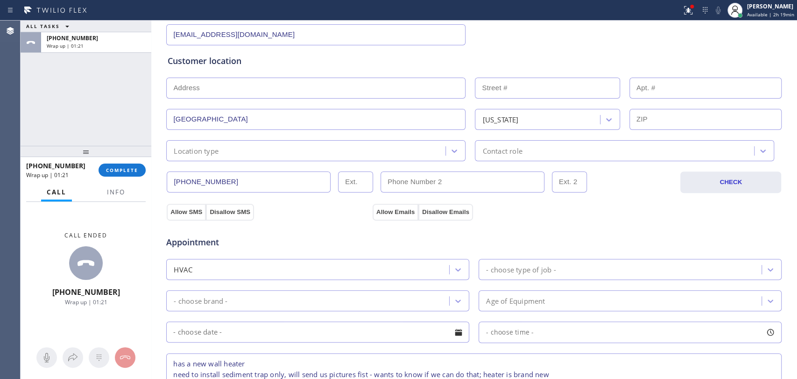
click at [645, 119] on input "text" at bounding box center [705, 119] width 153 height 21
paste input "90064"
type input "90064"
drag, startPoint x: 263, startPoint y: 113, endPoint x: 211, endPoint y: 115, distance: 51.8
click at [211, 115] on input "Rancho Park, CA 90064" at bounding box center [315, 119] width 299 height 21
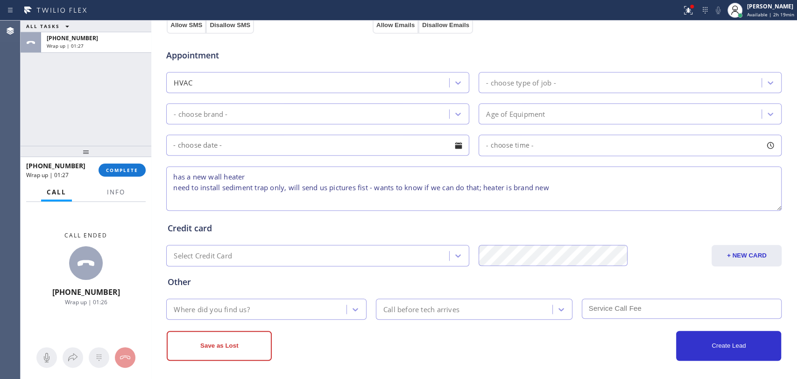
scroll to position [344, 0]
type input "Rancho Park"
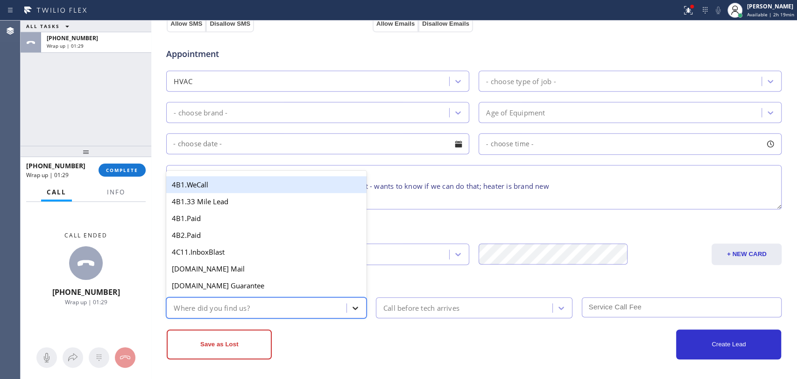
click at [353, 308] on icon at bounding box center [355, 307] width 9 height 9
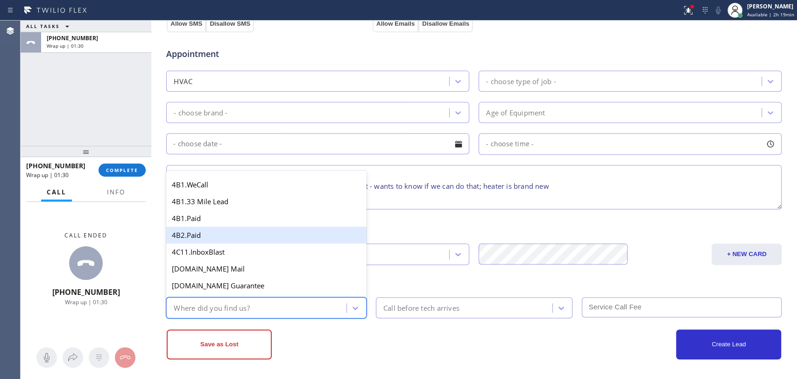
type input "f"
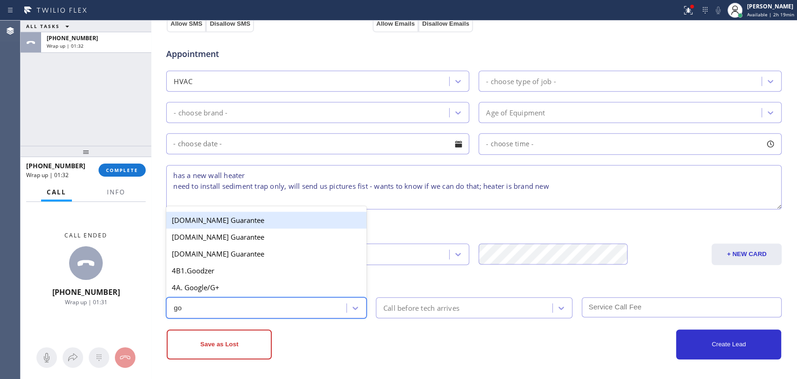
type input "goo"
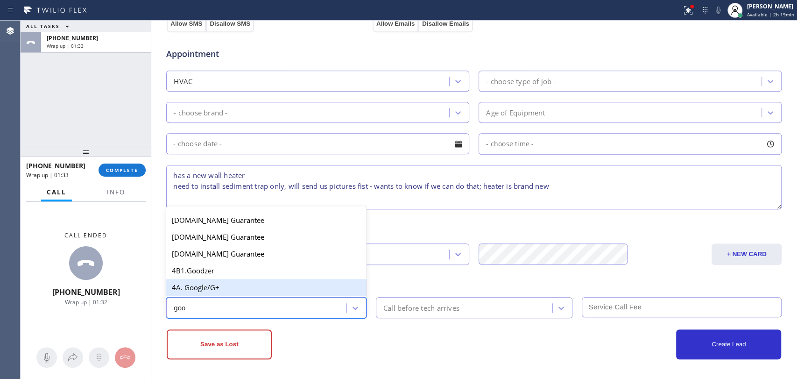
click at [283, 284] on div "4A. Google/G+" at bounding box center [266, 287] width 200 height 17
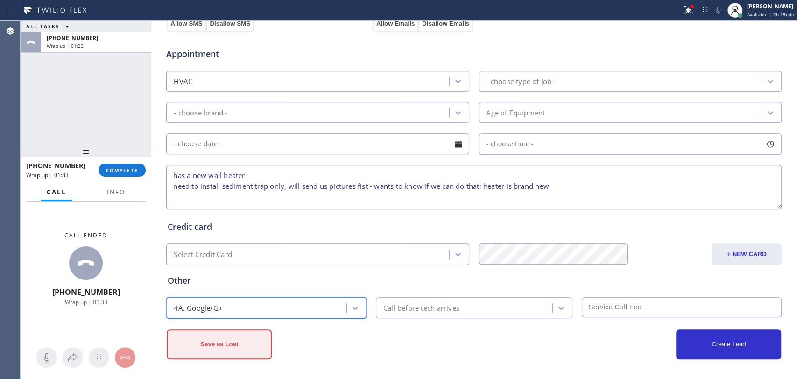
click at [226, 345] on button "Save as Lost" at bounding box center [219, 344] width 105 height 30
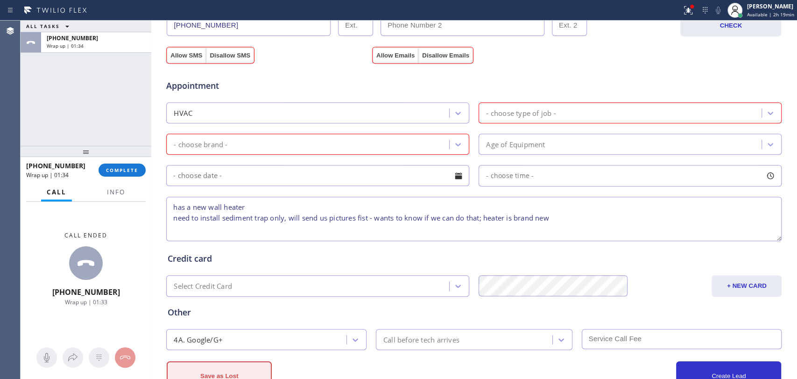
scroll to position [375, 0]
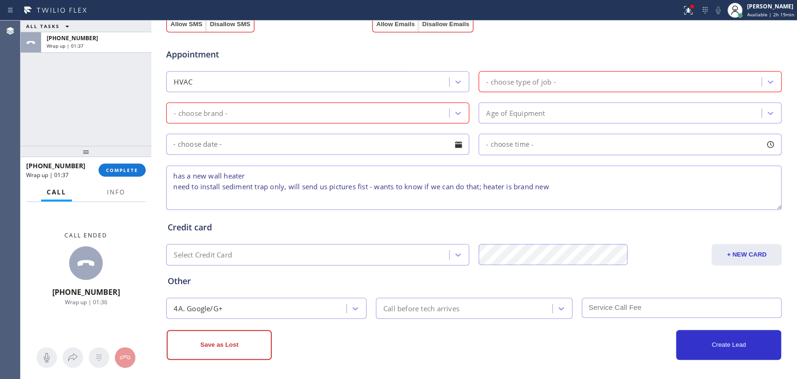
click at [255, 113] on div "- choose brand -" at bounding box center [309, 113] width 280 height 16
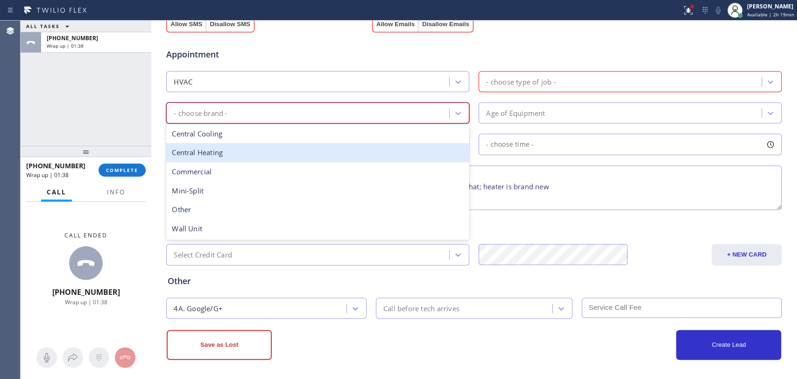
click at [245, 150] on div "Central Heating" at bounding box center [317, 152] width 303 height 19
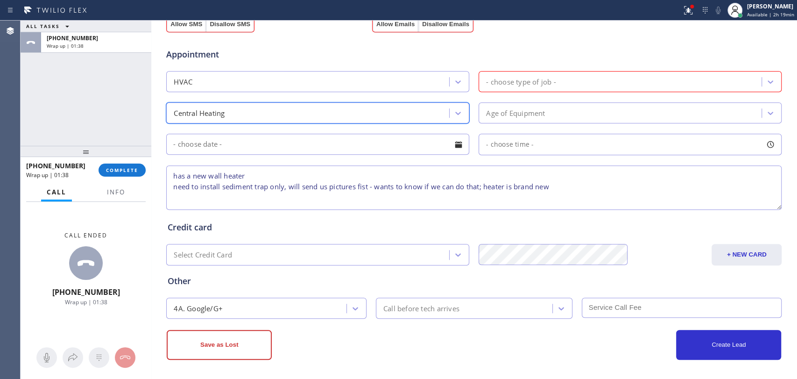
click at [235, 119] on div "Central Heating" at bounding box center [309, 113] width 280 height 16
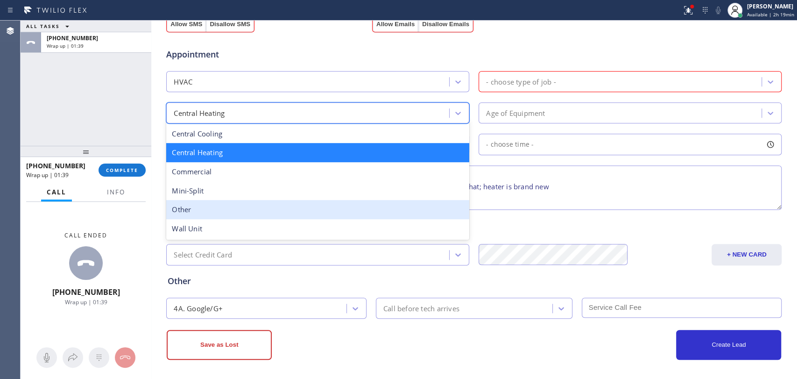
scroll to position [375, 0]
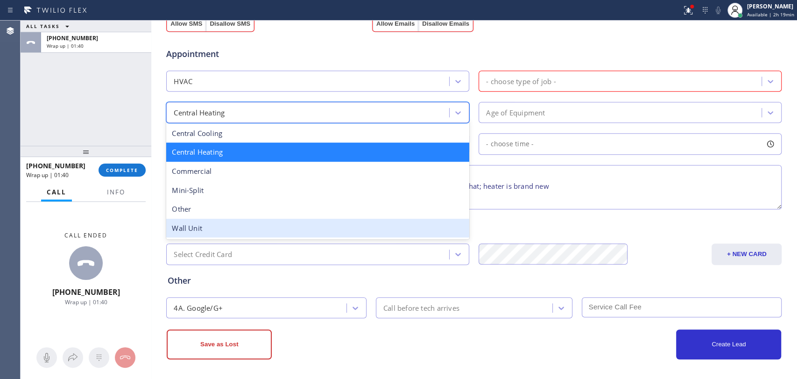
click at [239, 232] on div "Wall Unit" at bounding box center [317, 227] width 303 height 19
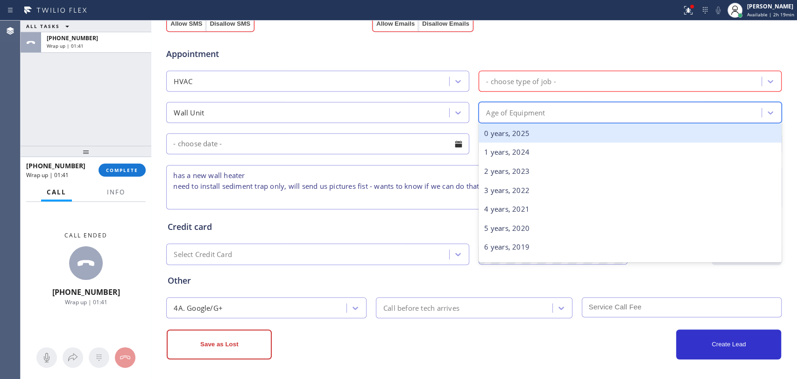
click at [500, 107] on div "Age of Equipment" at bounding box center [515, 112] width 59 height 11
click at [500, 138] on div "0 years, 2025" at bounding box center [629, 133] width 303 height 19
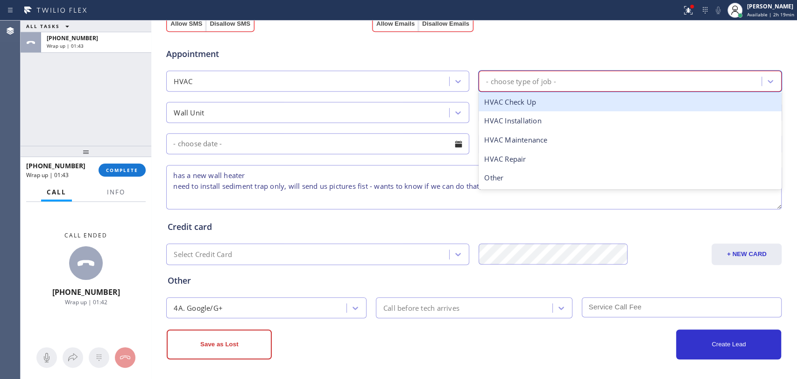
click at [524, 83] on div "- choose type of job -" at bounding box center [521, 81] width 70 height 11
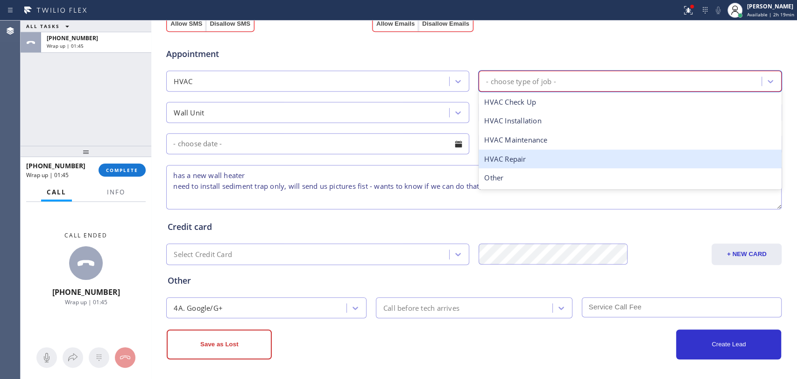
click at [517, 155] on div "HVAC Repair" at bounding box center [629, 158] width 303 height 19
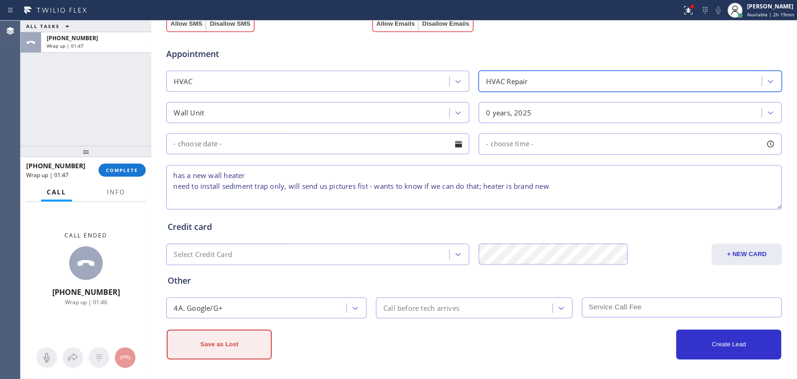
click at [232, 344] on button "Save as Lost" at bounding box center [219, 344] width 105 height 30
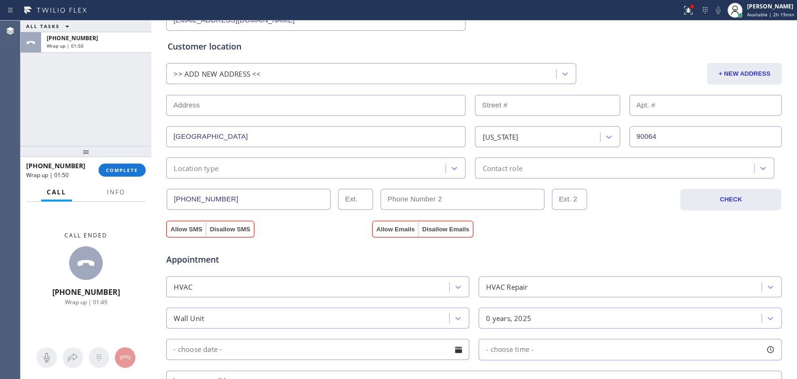
scroll to position [168, 0]
click at [179, 229] on button "Allow SMS" at bounding box center [186, 231] width 39 height 17
click at [384, 231] on button "Allow Emails" at bounding box center [395, 231] width 46 height 17
click at [182, 227] on button "Allow SMS" at bounding box center [186, 231] width 39 height 17
click at [193, 230] on button "Allow SMS" at bounding box center [186, 231] width 39 height 17
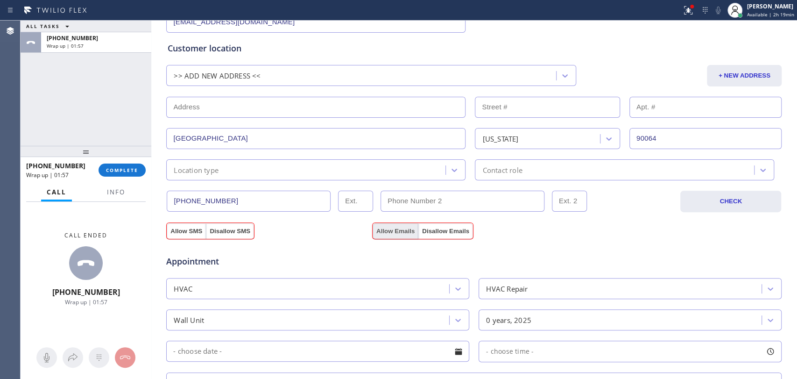
click at [395, 229] on button "Allow Emails" at bounding box center [395, 231] width 46 height 17
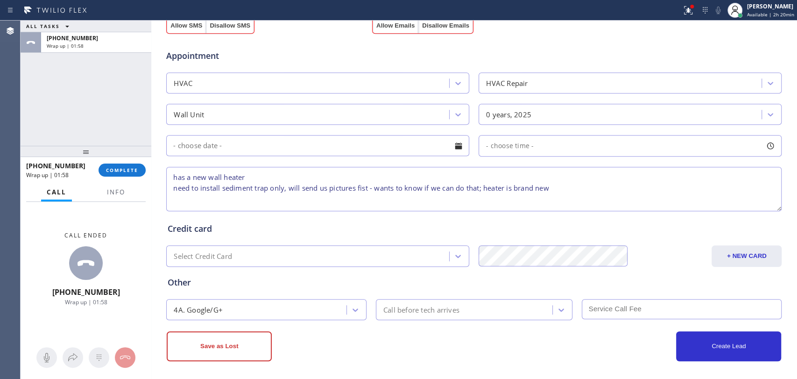
scroll to position [375, 0]
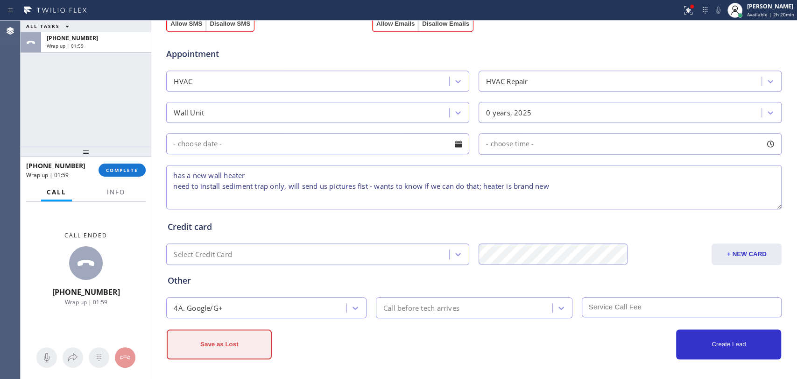
click at [228, 334] on button "Save as Lost" at bounding box center [219, 344] width 105 height 30
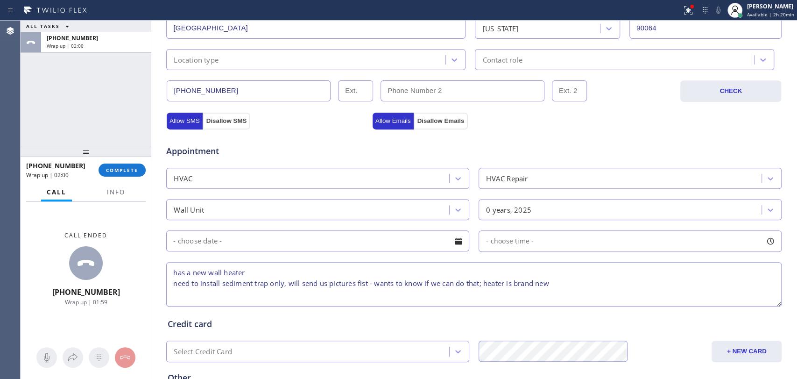
scroll to position [272, 0]
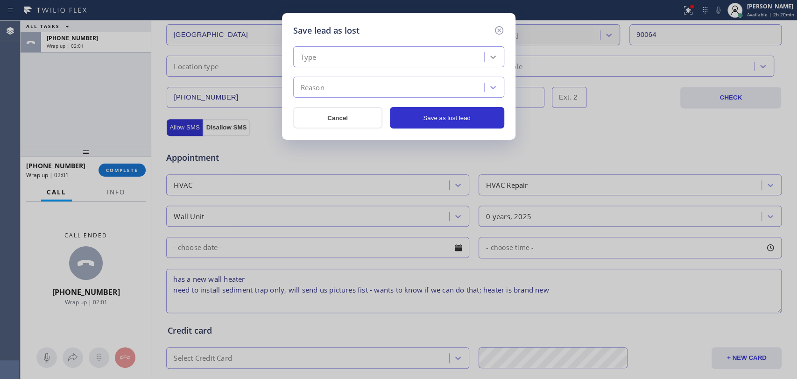
click at [491, 60] on icon at bounding box center [492, 56] width 9 height 9
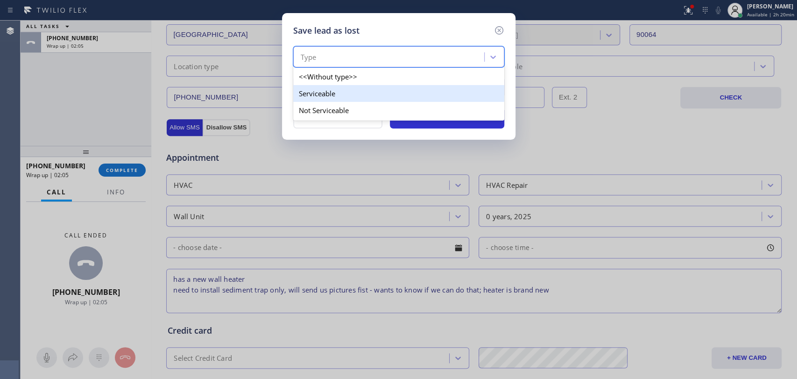
click at [368, 94] on div "Serviceable" at bounding box center [398, 93] width 211 height 17
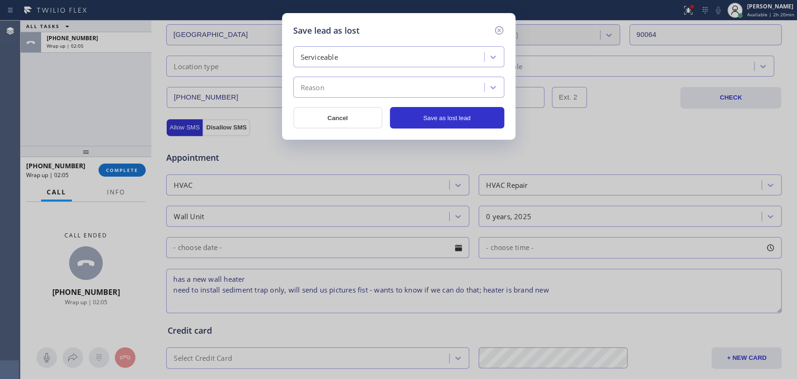
click at [370, 88] on div "Reason" at bounding box center [390, 87] width 188 height 16
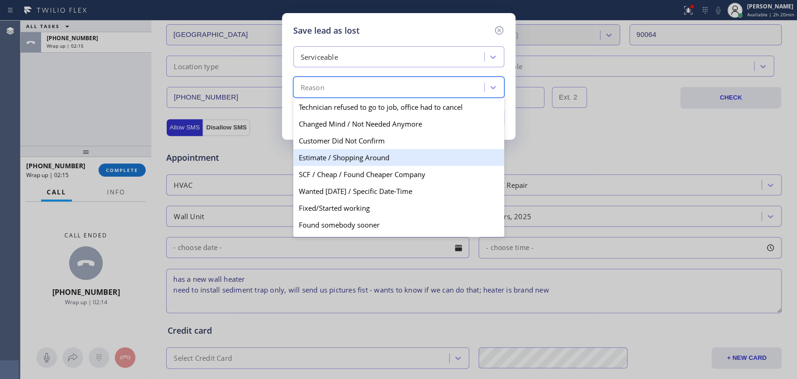
click at [392, 160] on div "Estimate / Shopping Around" at bounding box center [398, 157] width 211 height 17
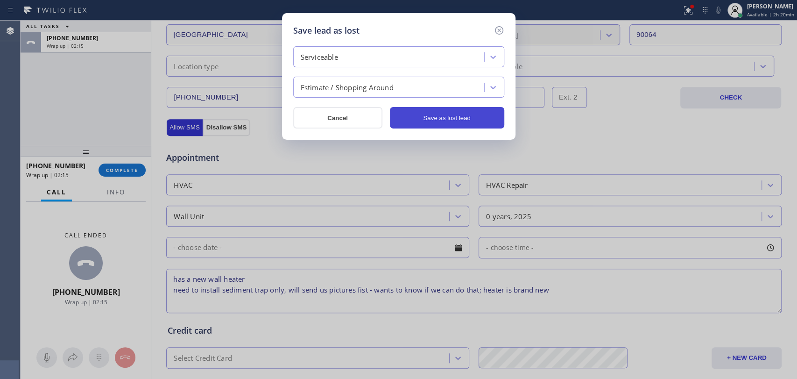
click at [437, 112] on button "Save as lost lead" at bounding box center [447, 117] width 114 height 21
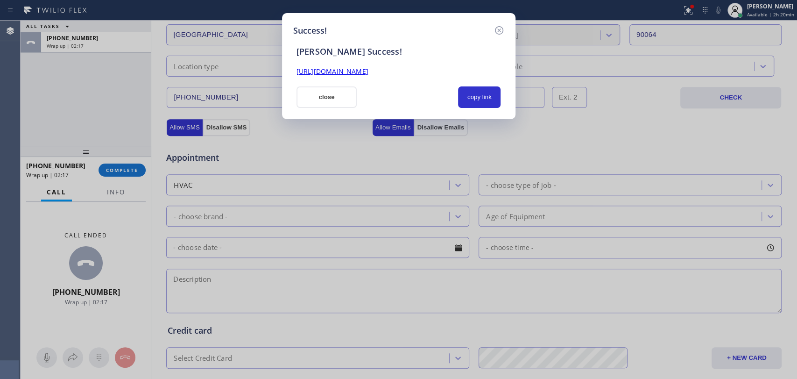
click at [368, 72] on link "https://erp.apollosoft.co/customer/765256#portlet_lead" at bounding box center [332, 71] width 72 height 9
click at [498, 27] on icon at bounding box center [498, 30] width 11 height 11
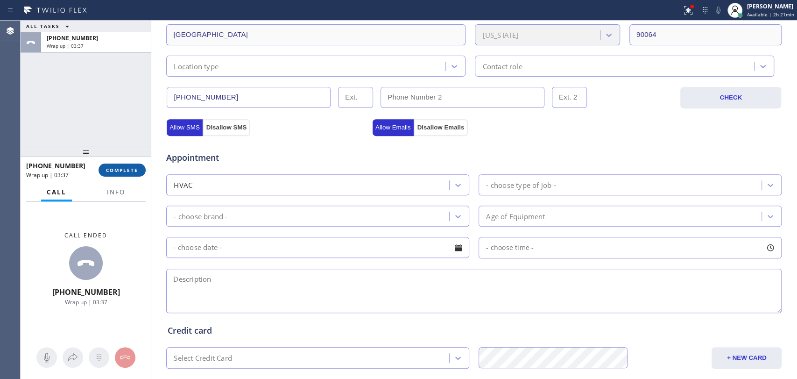
click at [122, 174] on button "COMPLETE" at bounding box center [121, 169] width 47 height 13
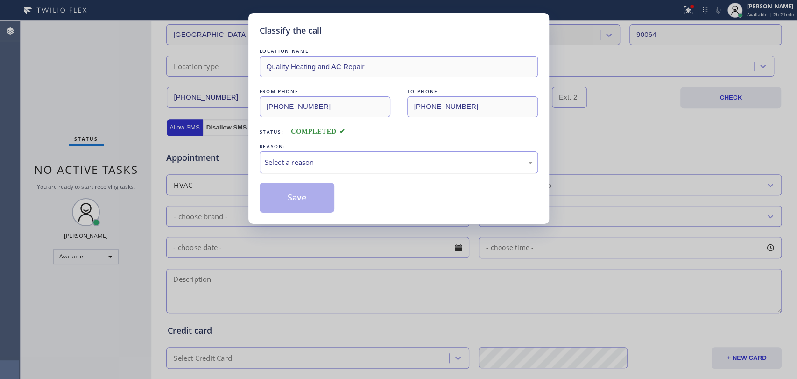
click at [304, 161] on div "Select a reason" at bounding box center [399, 162] width 268 height 11
click at [308, 199] on button "Save" at bounding box center [297, 197] width 75 height 30
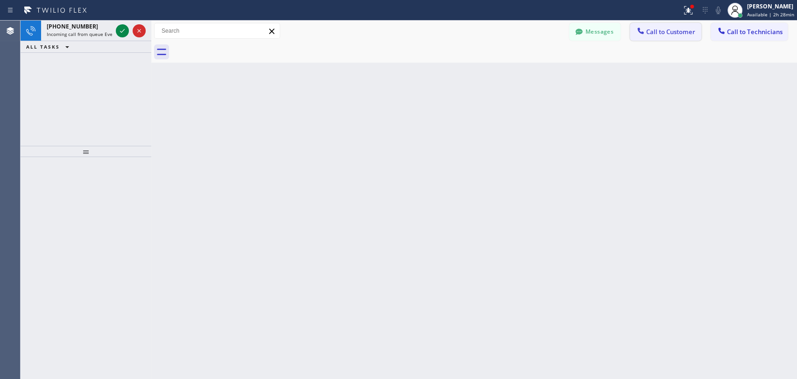
click at [680, 32] on span "Call to Customer" at bounding box center [670, 32] width 49 height 8
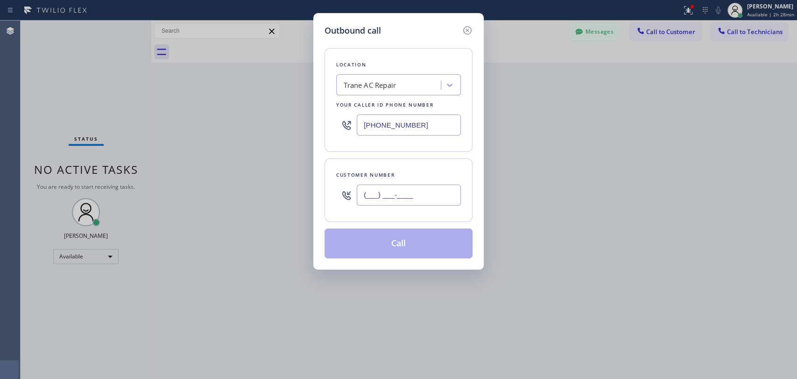
click at [395, 189] on input "(___) ___-____" at bounding box center [409, 194] width 104 height 21
paste input "626) 695-7383"
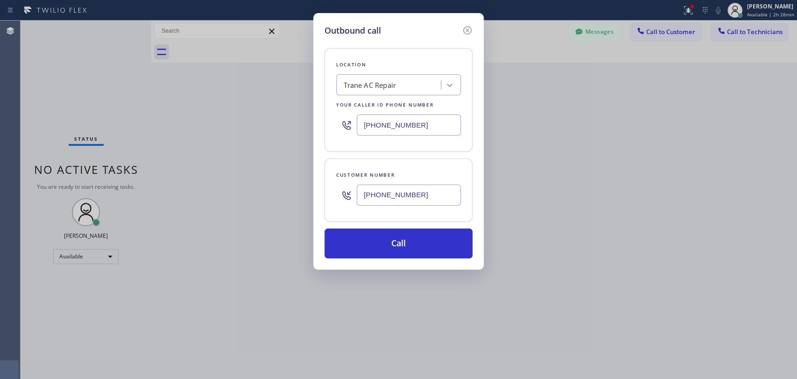
type input "(626) 695-7383"
drag, startPoint x: 428, startPoint y: 123, endPoint x: 371, endPoint y: 122, distance: 57.0
click at [309, 124] on div "Outbound call Location Trane AC Repair Your caller id phone number (213) 623-51…" at bounding box center [398, 189] width 797 height 379
paste input "855) 999-4417"
type input "[PHONE_NUMBER]"
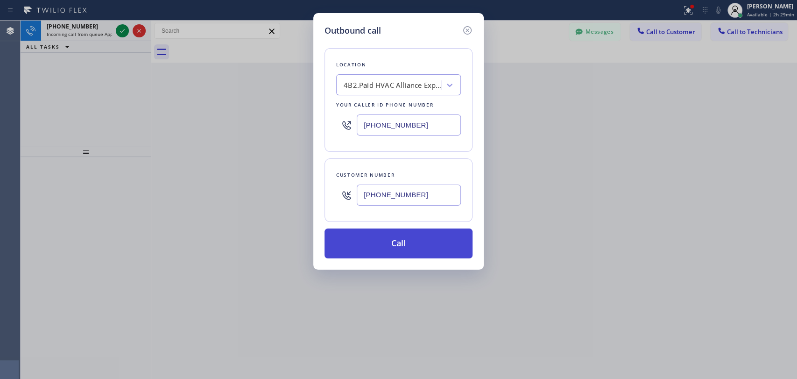
click at [417, 242] on button "Call" at bounding box center [398, 243] width 148 height 30
click at [415, 240] on button "Call" at bounding box center [398, 243] width 148 height 30
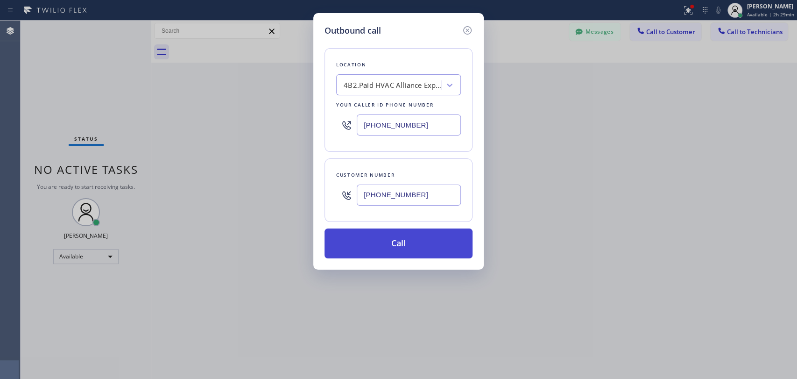
click at [400, 241] on button "Call" at bounding box center [398, 243] width 148 height 30
click at [402, 241] on div "Back to Dashboard Change Sender ID Customers Technicians PS [PERSON_NAME] [DATE…" at bounding box center [474, 200] width 646 height 358
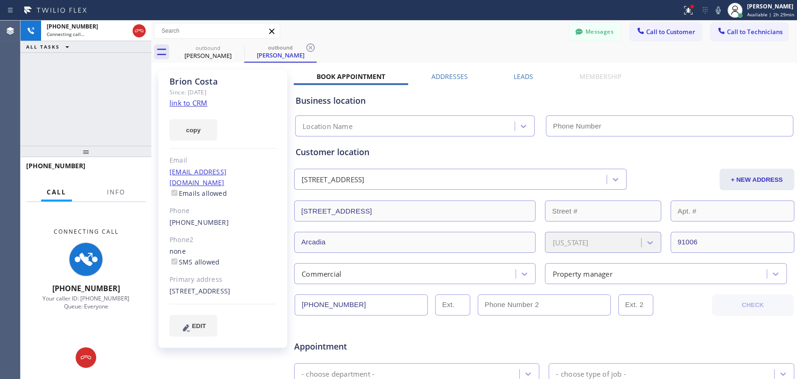
type input "[PHONE_NUMBER]"
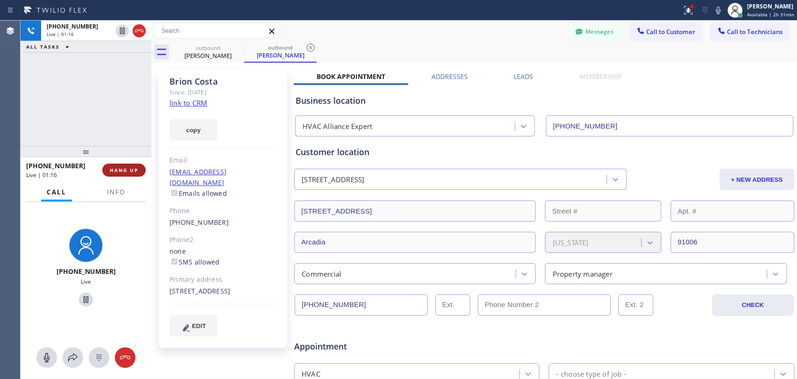
click at [128, 171] on span "HANG UP" at bounding box center [124, 170] width 28 height 7
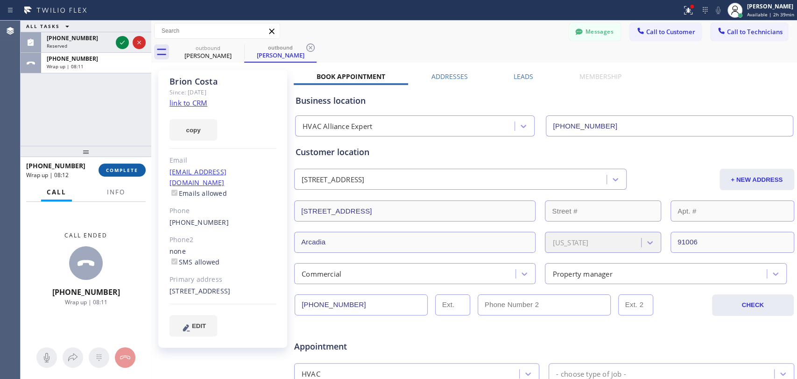
click at [124, 168] on span "COMPLETE" at bounding box center [122, 170] width 32 height 7
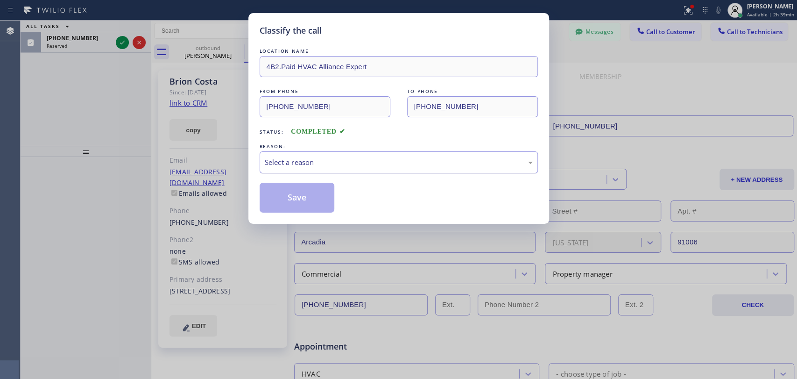
click at [312, 158] on div "Select a reason" at bounding box center [399, 162] width 268 height 11
click at [313, 195] on button "Save" at bounding box center [297, 197] width 75 height 30
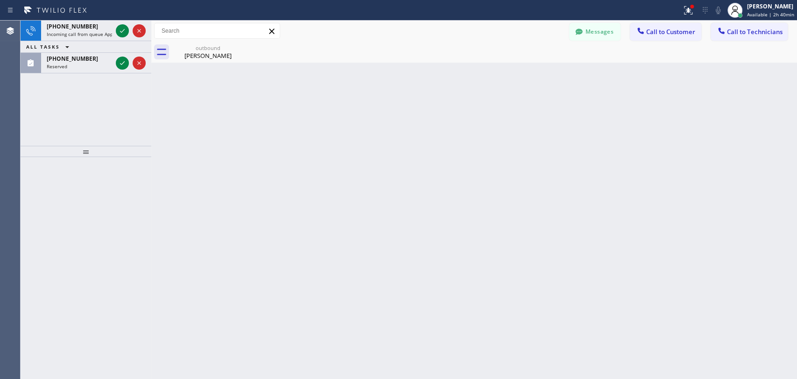
click at [695, 176] on div "Back to Dashboard Change Sender ID Customers Technicians PS [PERSON_NAME] [DATE…" at bounding box center [474, 200] width 646 height 358
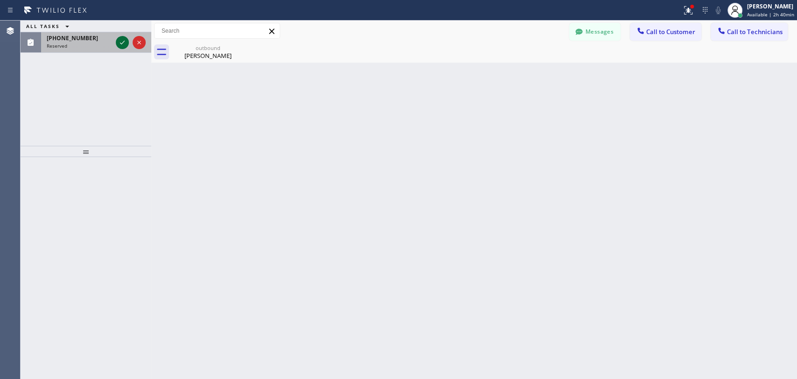
click at [121, 42] on icon at bounding box center [122, 42] width 11 height 11
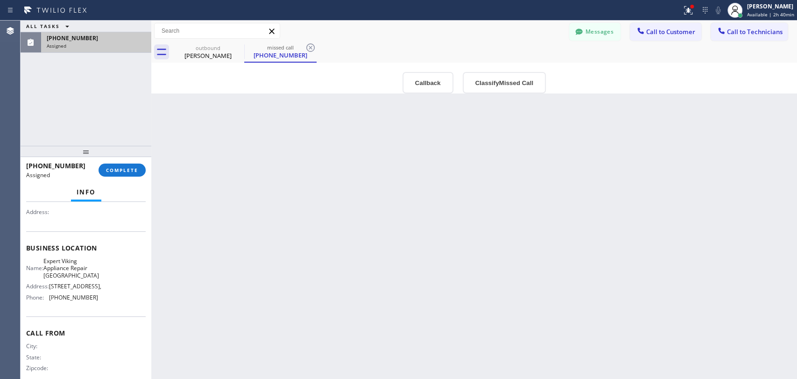
scroll to position [122, 0]
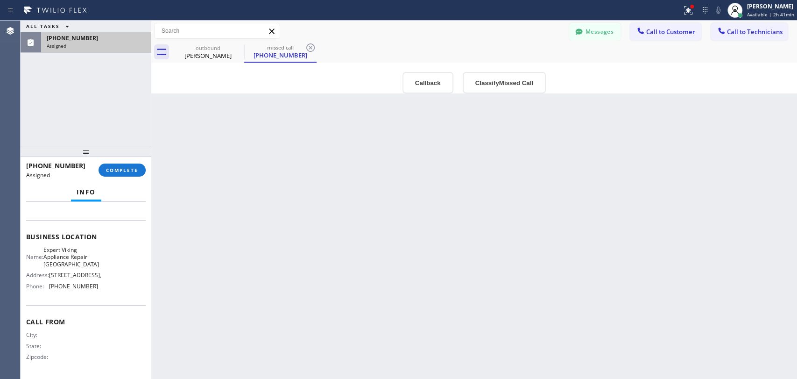
click at [673, 217] on div "Back to Dashboard Change Sender ID Customers Technicians PS [PERSON_NAME] [DATE…" at bounding box center [474, 200] width 646 height 358
click at [681, 195] on div "Back to Dashboard Change Sender ID Customers Technicians PS [PERSON_NAME] [DATE…" at bounding box center [474, 200] width 646 height 358
click at [212, 46] on div "outbound" at bounding box center [208, 47] width 70 height 7
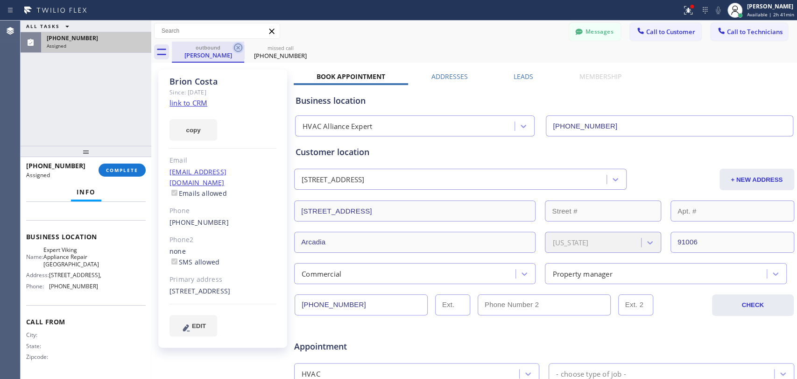
click at [234, 44] on icon at bounding box center [237, 47] width 11 height 11
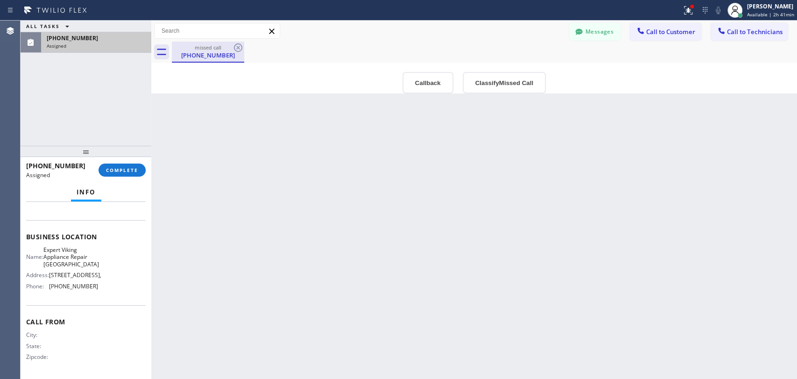
click at [195, 50] on div "missed call" at bounding box center [208, 47] width 70 height 7
click at [425, 78] on button "Callback" at bounding box center [427, 82] width 51 height 21
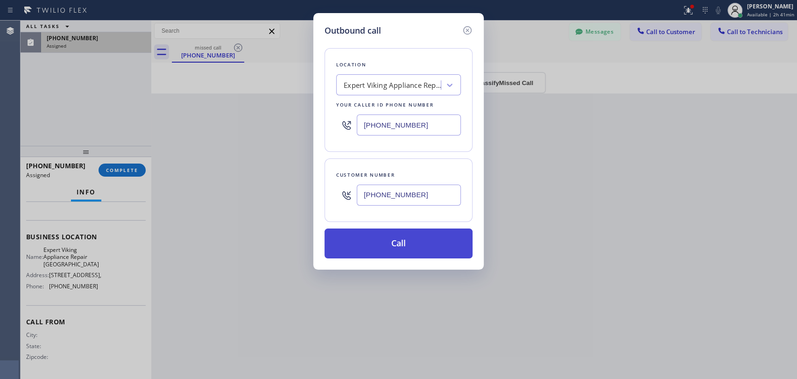
click at [403, 237] on button "Call" at bounding box center [398, 243] width 148 height 30
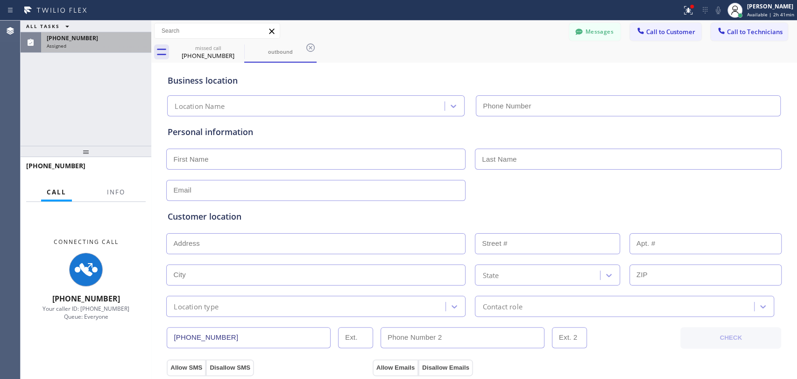
scroll to position [107, 0]
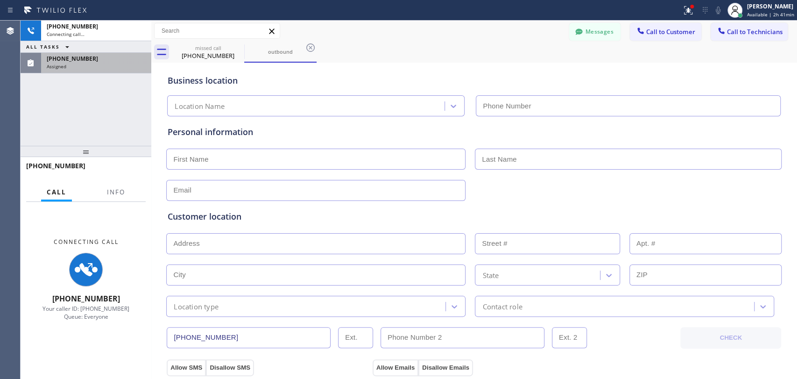
type input "(619) 349-9090"
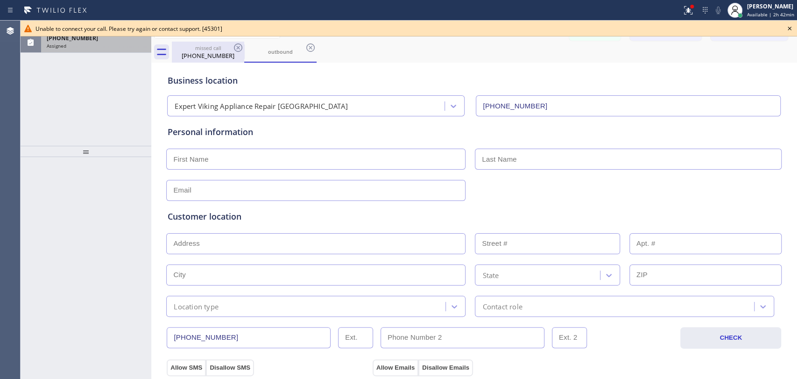
click at [213, 53] on div "(619) 910-1810" at bounding box center [208, 55] width 70 height 8
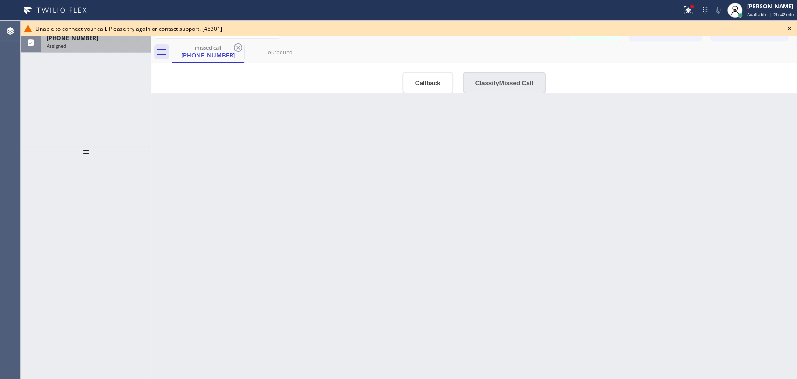
click at [504, 86] on button "Classify Missed Call" at bounding box center [504, 82] width 83 height 21
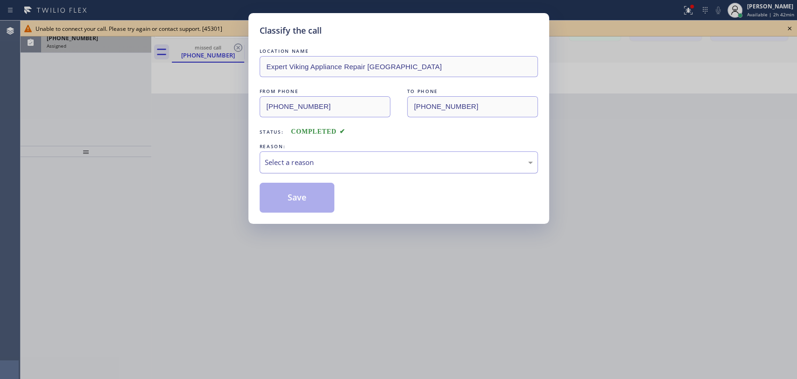
click at [336, 162] on div "Select a reason" at bounding box center [399, 162] width 268 height 11
click at [317, 199] on button "Save" at bounding box center [297, 197] width 75 height 30
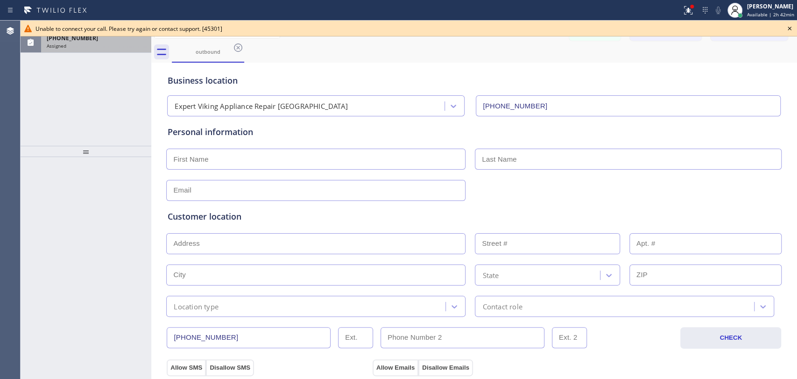
click at [285, 201] on div "Customer location >> ADD NEW ADDRESS << + NEW ADDRESS State Location type Conta…" at bounding box center [474, 259] width 616 height 116
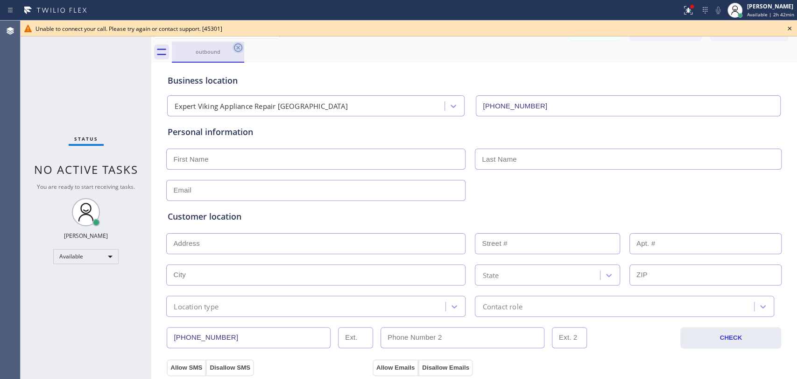
click at [236, 49] on icon at bounding box center [237, 47] width 11 height 11
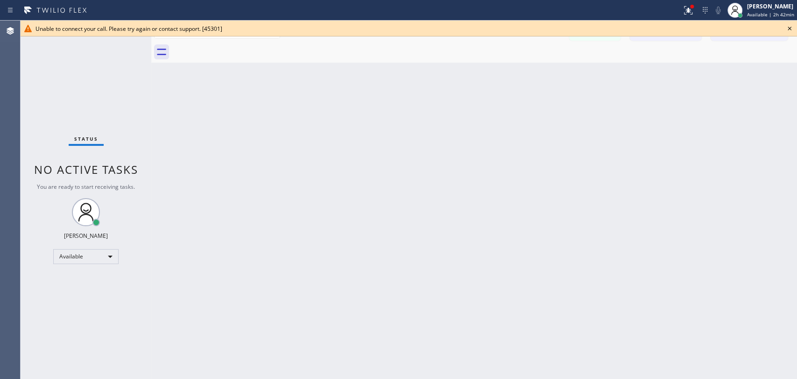
click at [790, 28] on icon at bounding box center [789, 28] width 11 height 11
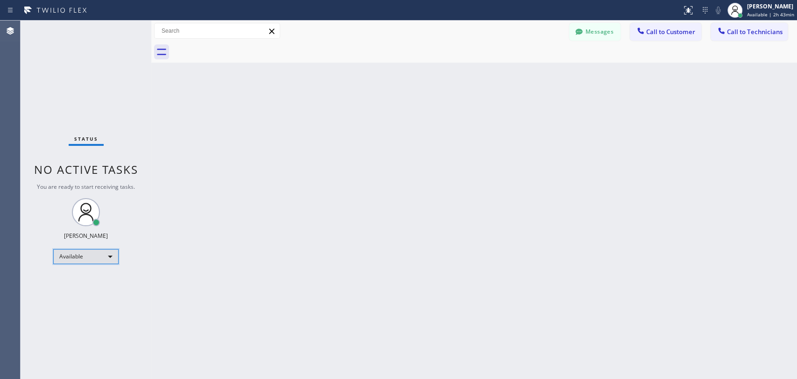
click at [93, 257] on div "Available" at bounding box center [85, 256] width 65 height 15
click at [92, 288] on li "Unavailable" at bounding box center [85, 291] width 63 height 11
click at [625, 172] on div "Back to Dashboard Change Sender ID Customers Technicians PS [PERSON_NAME] [DATE…" at bounding box center [474, 200] width 646 height 358
click at [89, 262] on div "Unavailable" at bounding box center [85, 260] width 65 height 15
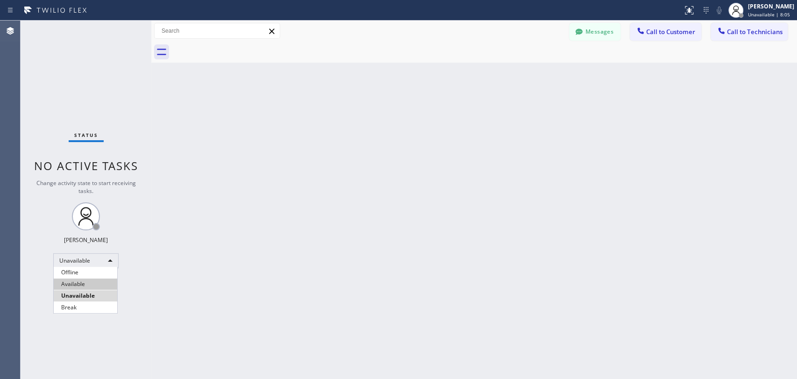
click at [91, 288] on li "Available" at bounding box center [85, 283] width 63 height 11
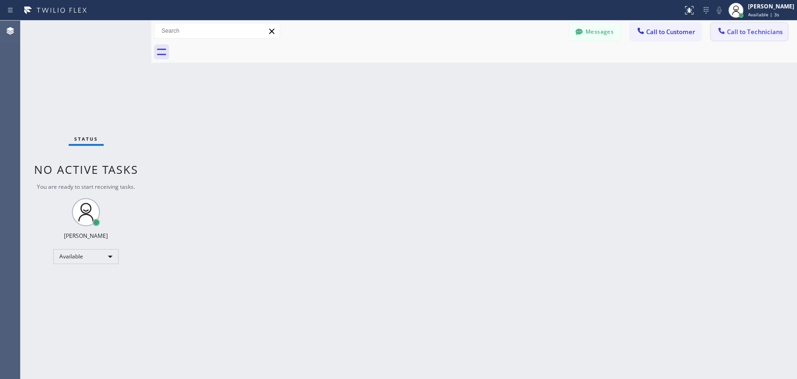
click at [737, 32] on span "Call to Technicians" at bounding box center [755, 32] width 56 height 8
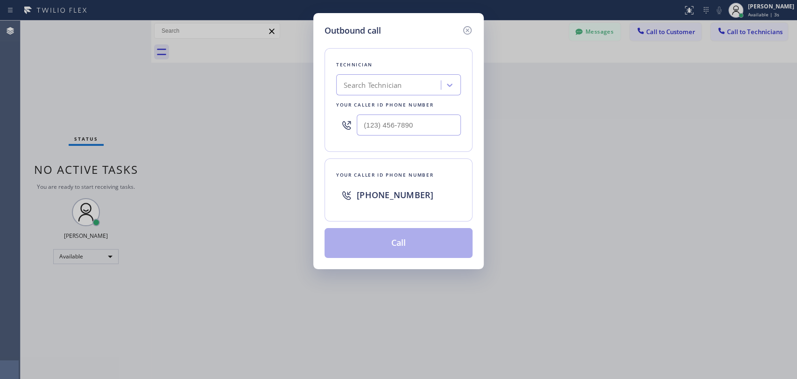
drag, startPoint x: 438, startPoint y: 87, endPoint x: 422, endPoint y: 68, distance: 25.2
click at [438, 87] on div "Search Technician" at bounding box center [390, 85] width 102 height 16
type input "[PERSON_NAME]"
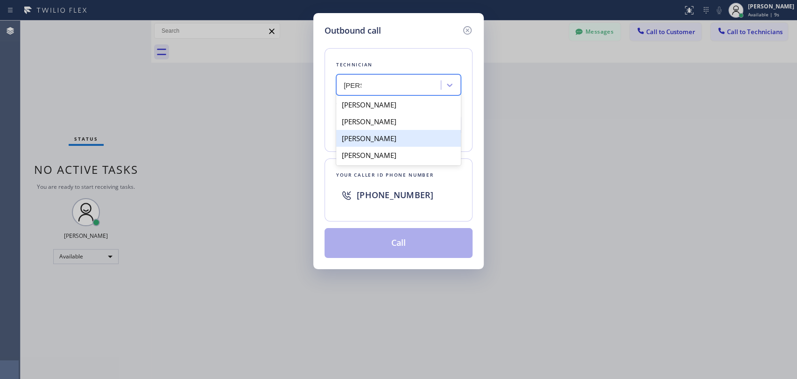
click at [412, 140] on div "[PERSON_NAME]" at bounding box center [398, 138] width 125 height 17
type input "[PHONE_NUMBER]"
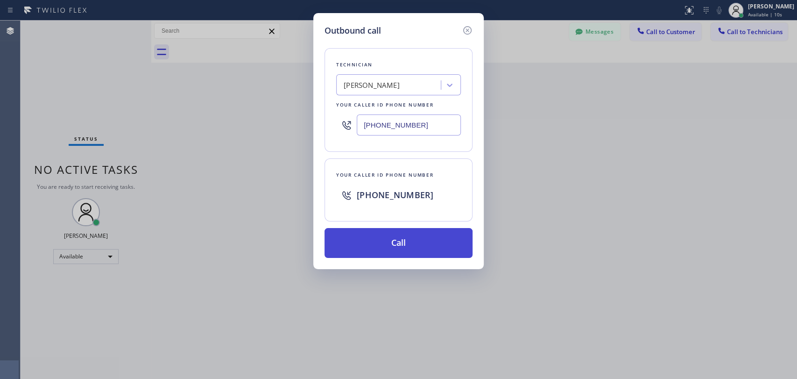
click at [381, 238] on button "Call" at bounding box center [398, 243] width 148 height 30
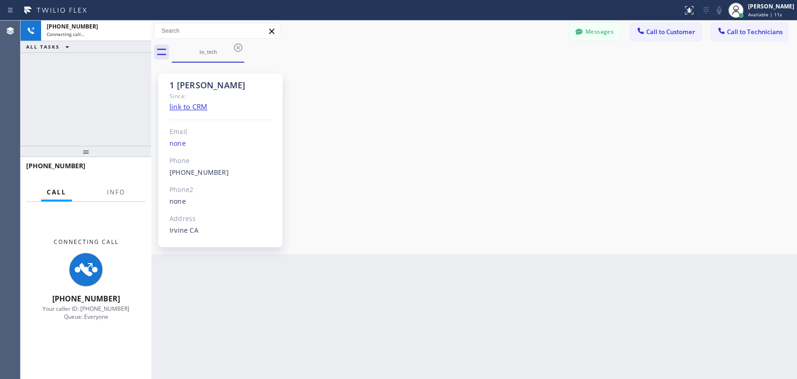
scroll to position [5008, 0]
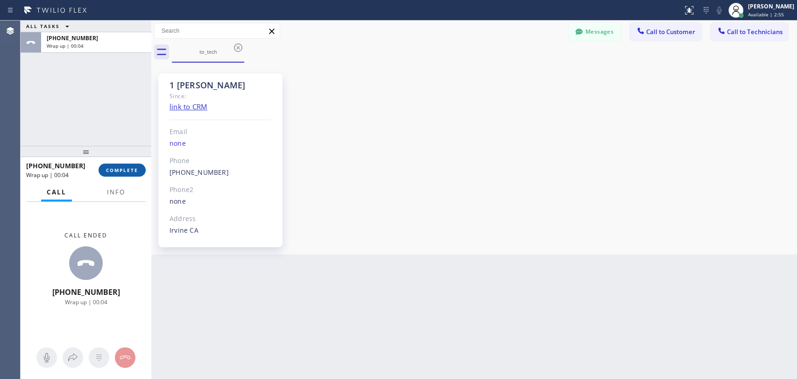
click at [129, 170] on span "COMPLETE" at bounding box center [122, 170] width 32 height 7
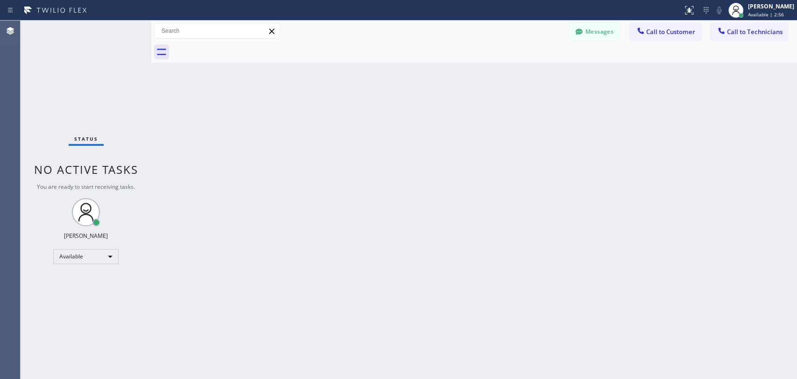
click at [747, 34] on span "Call to Technicians" at bounding box center [755, 32] width 56 height 8
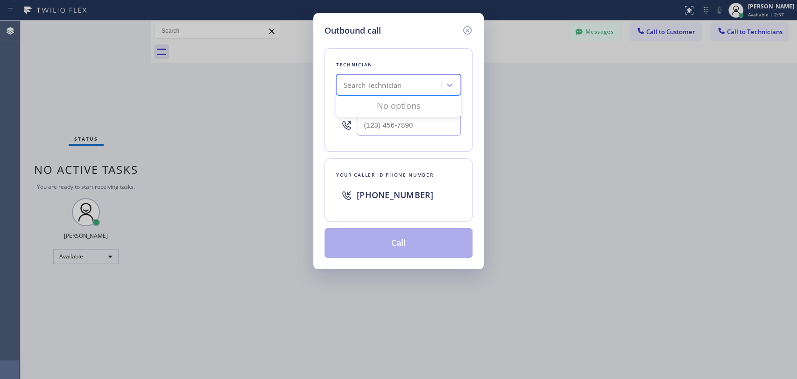
click at [374, 91] on div "Search Technician" at bounding box center [390, 85] width 102 height 16
type input "[PERSON_NAME]"
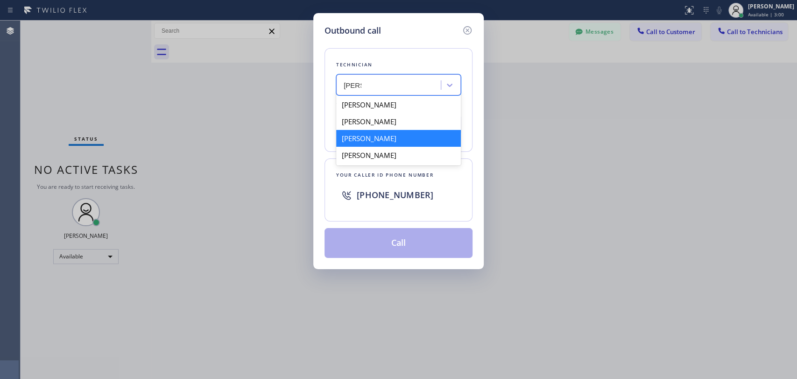
click at [400, 138] on div "[PERSON_NAME]" at bounding box center [398, 138] width 125 height 17
type input "[PHONE_NUMBER]"
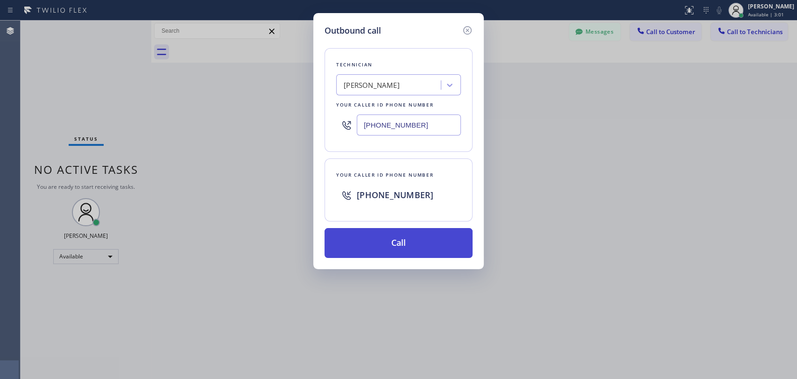
click at [378, 236] on button "Call" at bounding box center [398, 243] width 148 height 30
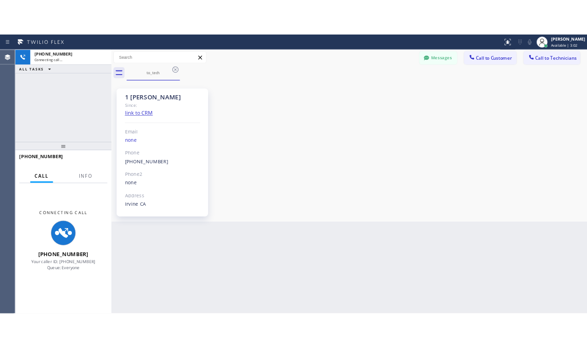
scroll to position [5008, 0]
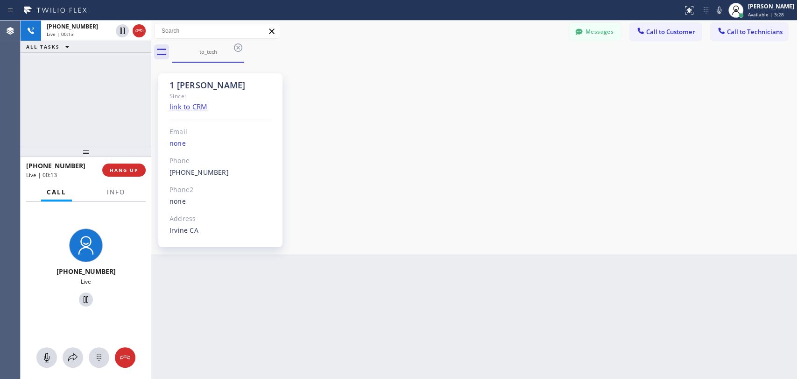
click at [663, 261] on div "Back to Dashboard Change Sender ID Customers Technicians PS [PERSON_NAME] [DATE…" at bounding box center [474, 200] width 646 height 358
click at [128, 171] on span "HANG UP" at bounding box center [124, 170] width 28 height 7
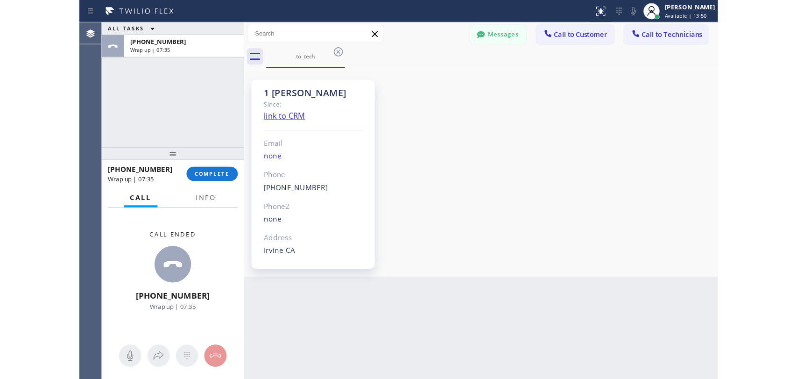
scroll to position [5259, 0]
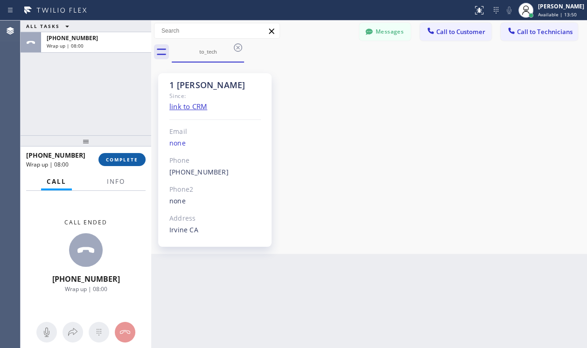
drag, startPoint x: 127, startPoint y: 157, endPoint x: 133, endPoint y: 156, distance: 6.1
click at [127, 157] on span "COMPLETE" at bounding box center [122, 159] width 32 height 7
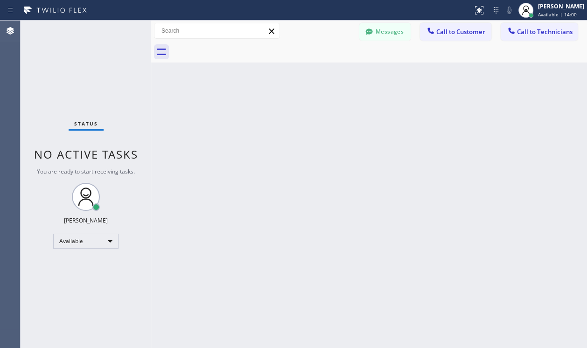
click at [478, 119] on div "Back to Dashboard Change Sender ID Customers Technicians PS [PERSON_NAME] [DATE…" at bounding box center [369, 185] width 436 height 328
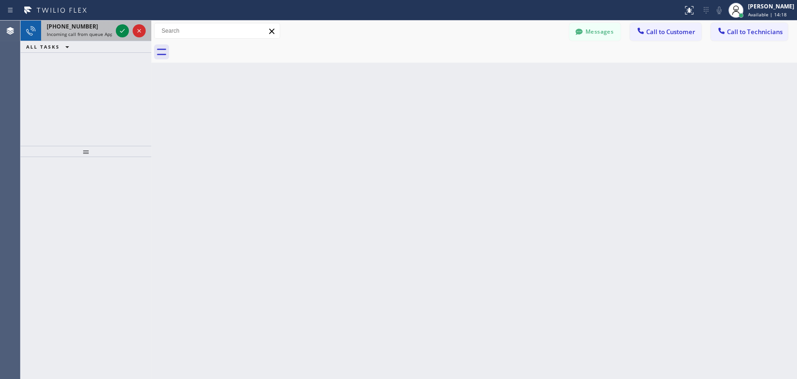
scroll to position [5008, 0]
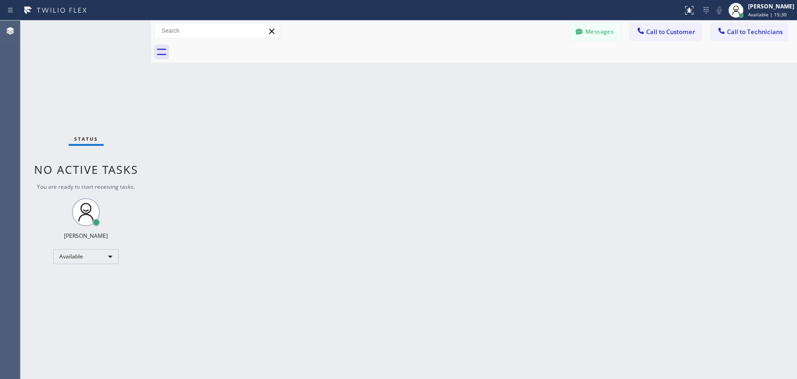
click at [736, 35] on span "Call to Technicians" at bounding box center [755, 32] width 56 height 8
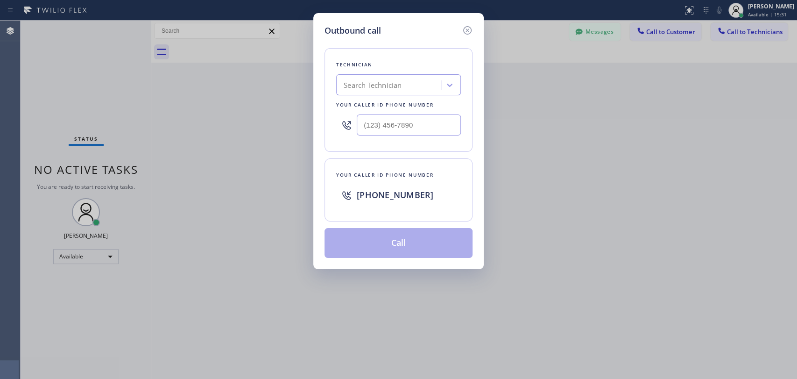
click at [396, 91] on div "Search Technician" at bounding box center [390, 85] width 102 height 16
type input "[PERSON_NAME]"
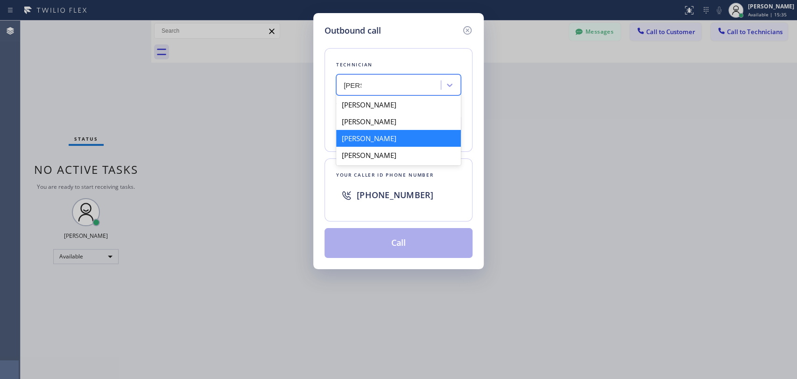
click at [404, 137] on div "[PERSON_NAME]" at bounding box center [398, 138] width 125 height 17
type input "[PHONE_NUMBER]"
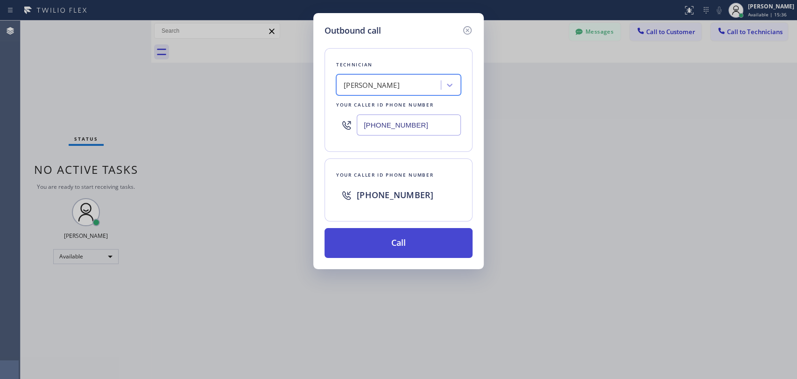
click at [395, 240] on button "Call" at bounding box center [398, 243] width 148 height 30
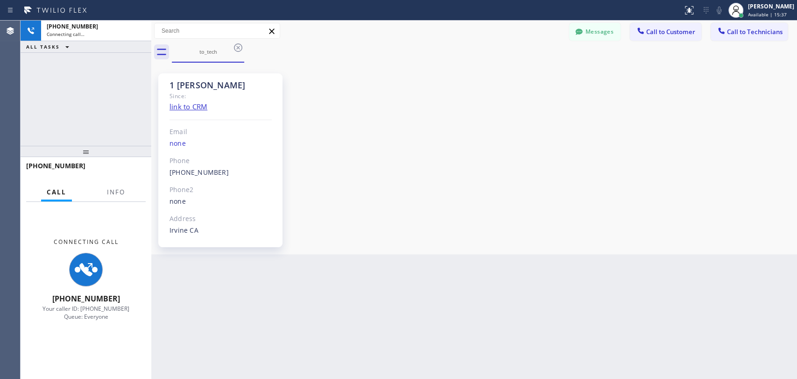
scroll to position [5008, 0]
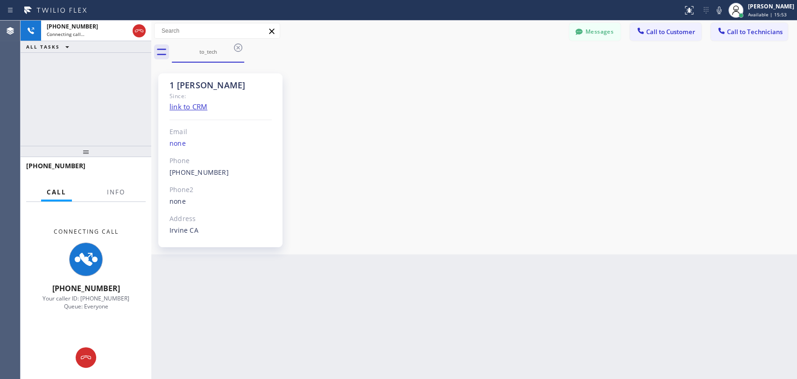
click at [678, 253] on div "1 [PERSON_NAME] Since: link to CRM Email none Phone [PHONE_NUMBER] Outbound cal…" at bounding box center [474, 158] width 646 height 191
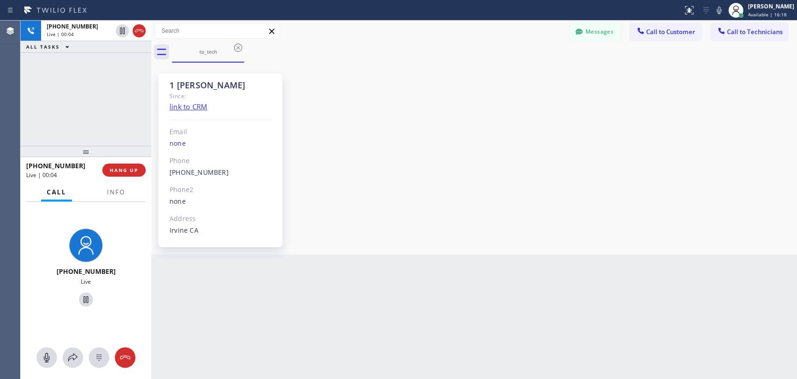
click at [673, 154] on div "1 [PERSON_NAME] Since: link to CRM Email none Phone [PHONE_NUMBER] Outbound cal…" at bounding box center [474, 158] width 641 height 187
click at [123, 172] on span "HANG UP" at bounding box center [124, 170] width 28 height 7
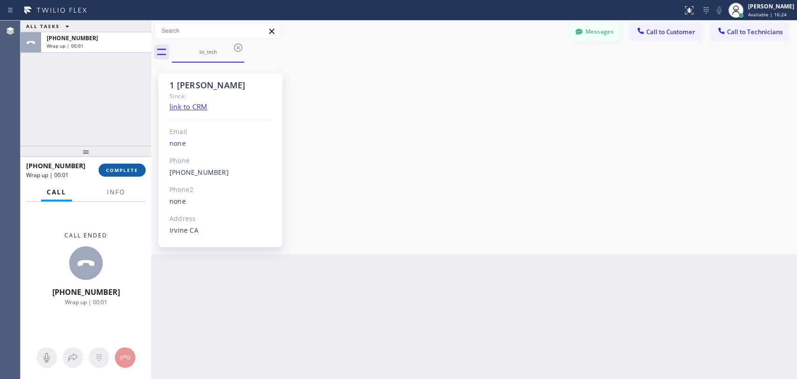
click at [123, 172] on span "COMPLETE" at bounding box center [122, 170] width 32 height 7
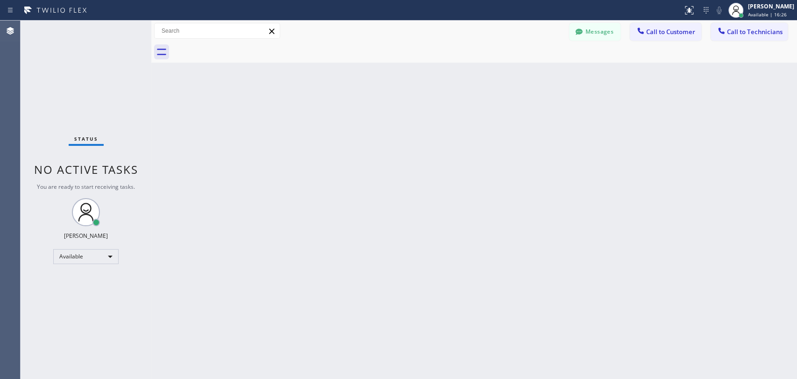
click at [762, 35] on span "Call to Technicians" at bounding box center [755, 32] width 56 height 8
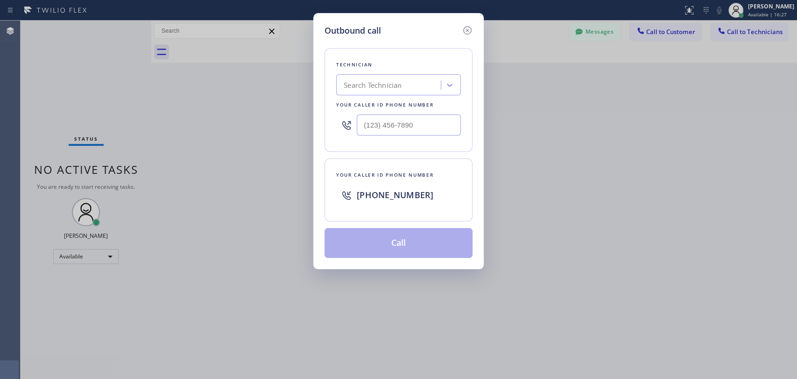
click at [396, 84] on div "Search Technician" at bounding box center [373, 85] width 58 height 11
type input "deni"
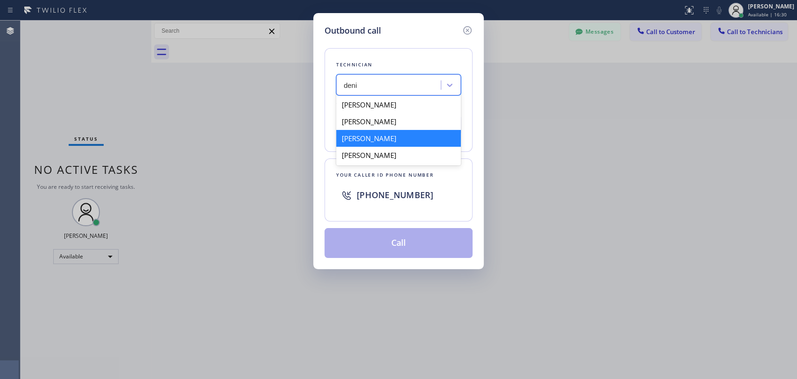
click at [406, 140] on div "[PERSON_NAME]" at bounding box center [398, 138] width 125 height 17
type input "[PHONE_NUMBER]"
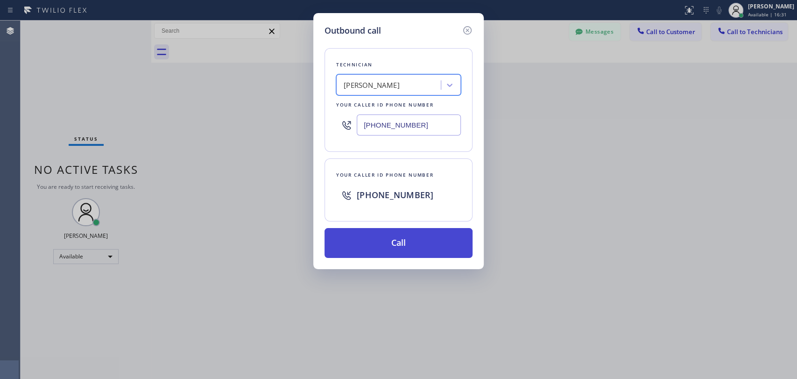
click at [405, 241] on button "Call" at bounding box center [398, 243] width 148 height 30
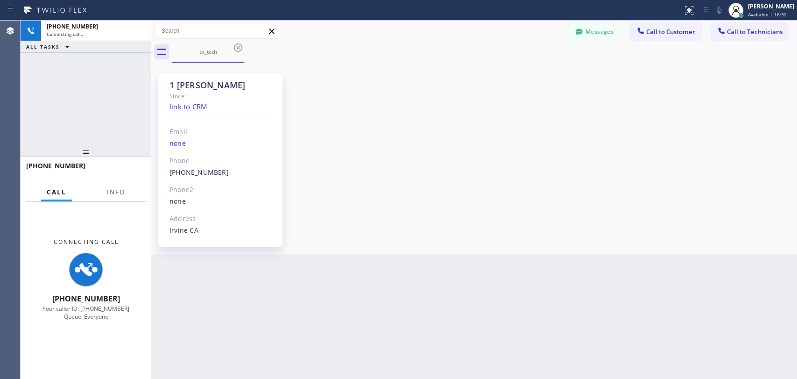
scroll to position [5008, 0]
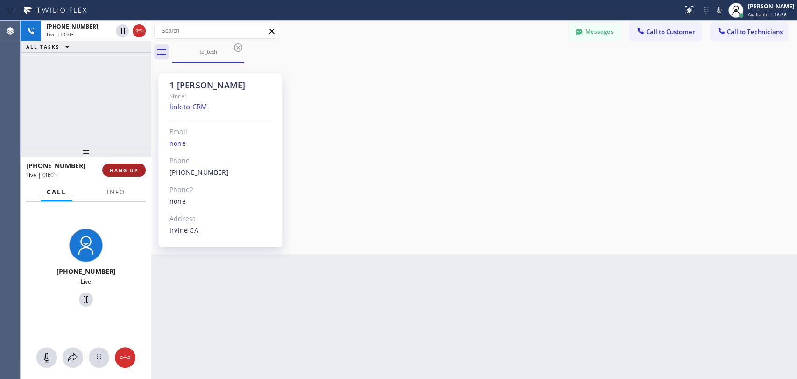
click at [118, 173] on span "HANG UP" at bounding box center [124, 170] width 28 height 7
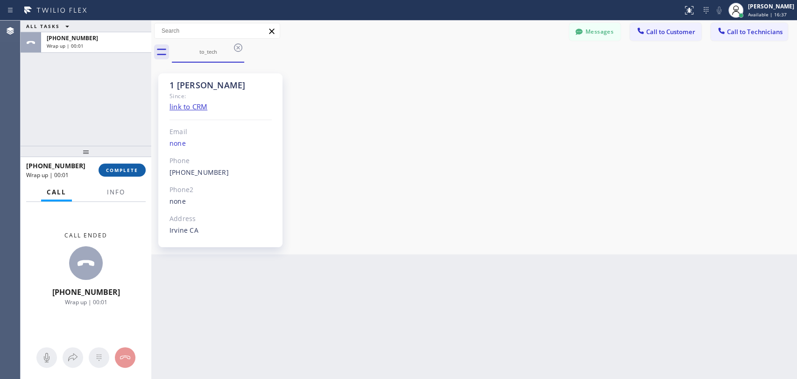
click at [129, 168] on span "COMPLETE" at bounding box center [122, 170] width 32 height 7
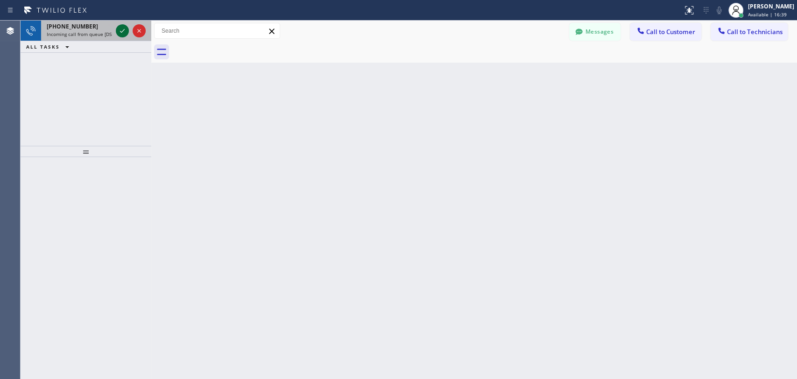
click at [127, 28] on icon at bounding box center [122, 30] width 11 height 11
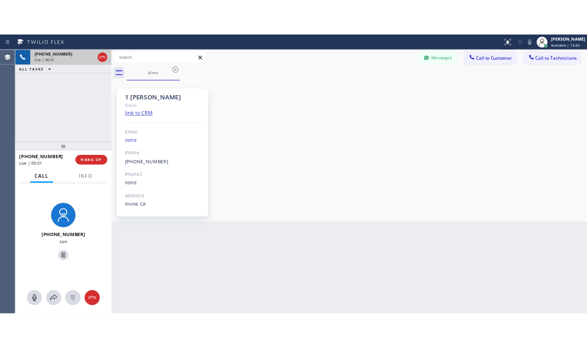
scroll to position [5008, 0]
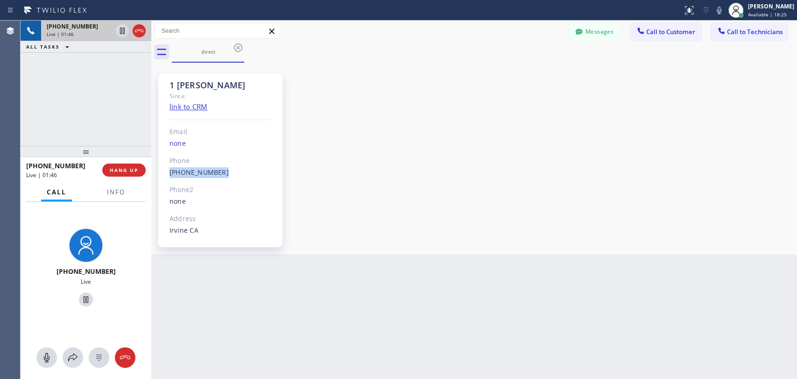
drag, startPoint x: 209, startPoint y: 173, endPoint x: 165, endPoint y: 174, distance: 43.4
click at [165, 174] on div "1 [PERSON_NAME] Since: link to CRM Email none Phone [PHONE_NUMBER] Outbound cal…" at bounding box center [220, 160] width 124 height 174
copy link "[PHONE_NUMBER]"
click at [112, 114] on div "[PHONE_NUMBER] Live | 01:47 ALL TASKS ALL TASKS ACTIVE TASKS TASKS IN WRAP UP" at bounding box center [86, 83] width 131 height 125
click at [121, 125] on div "[PHONE_NUMBER] Live | 01:49 ALL TASKS ALL TASKS ACTIVE TASKS TASKS IN WRAP UP" at bounding box center [86, 83] width 131 height 125
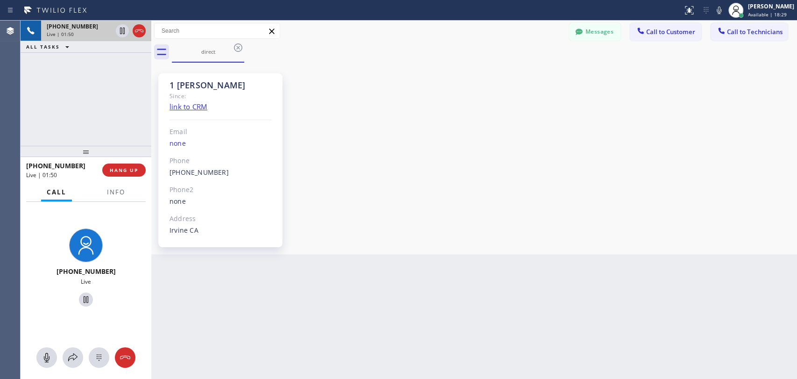
click at [126, 129] on div "[PHONE_NUMBER] Live | 01:50 ALL TASKS ALL TASKS ACTIVE TASKS TASKS IN WRAP UP" at bounding box center [86, 83] width 131 height 125
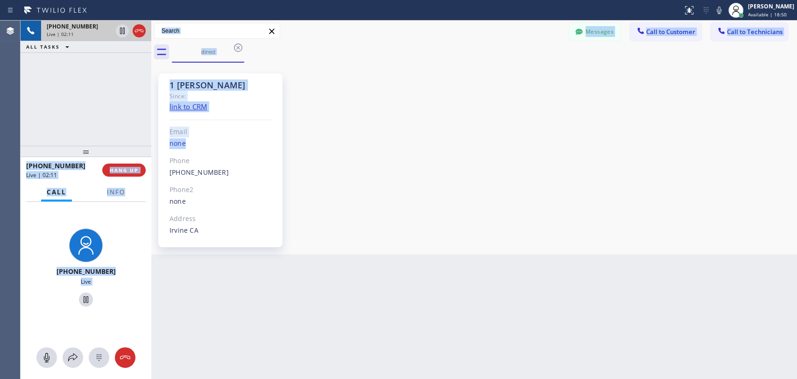
drag, startPoint x: 326, startPoint y: 147, endPoint x: 128, endPoint y: 152, distance: 198.4
click at [82, 111] on div "[PHONE_NUMBER] Live | 02:11 ALL TASKS ALL TASKS ACTIVE TASKS TASKS IN WRAP UP […" at bounding box center [409, 200] width 776 height 358
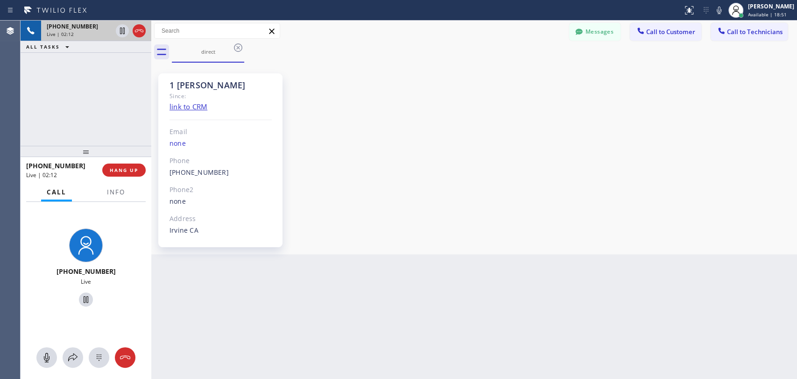
click at [101, 129] on div "[PHONE_NUMBER] Live | 02:12 ALL TASKS ALL TASKS ACTIVE TASKS TASKS IN WRAP UP" at bounding box center [86, 83] width 131 height 125
click at [146, 130] on div "[PHONE_NUMBER] Live | 02:14 ALL TASKS ALL TASKS ACTIVE TASKS TASKS IN WRAP UP" at bounding box center [86, 83] width 131 height 125
click at [125, 169] on span "HANG UP" at bounding box center [124, 170] width 28 height 7
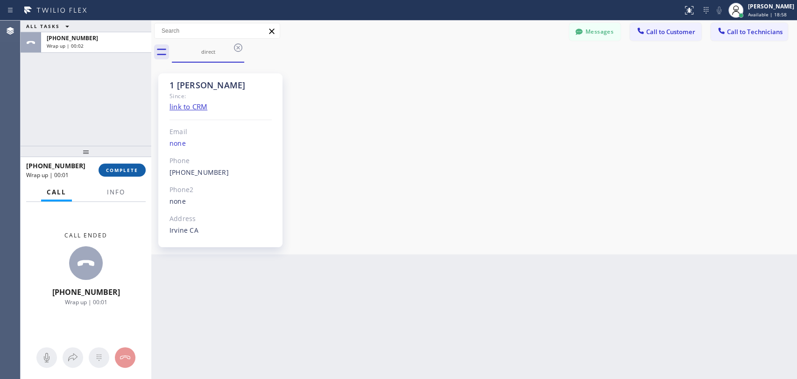
click at [125, 170] on span "COMPLETE" at bounding box center [122, 170] width 32 height 7
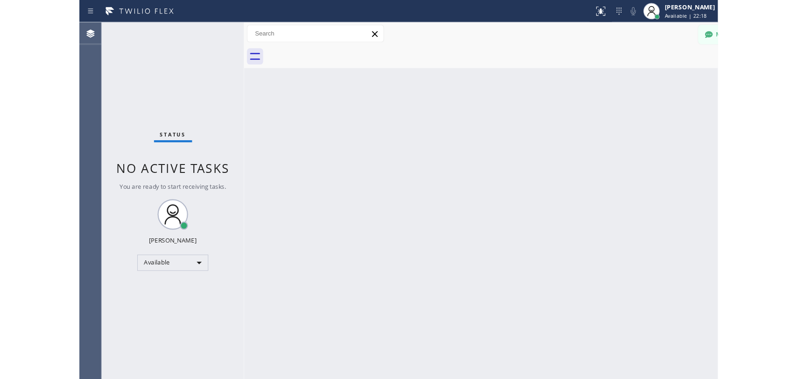
scroll to position [5259, 0]
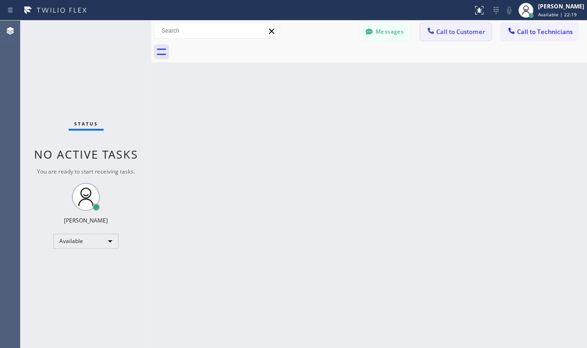
click at [468, 35] on span "Call to Customer" at bounding box center [460, 32] width 49 height 8
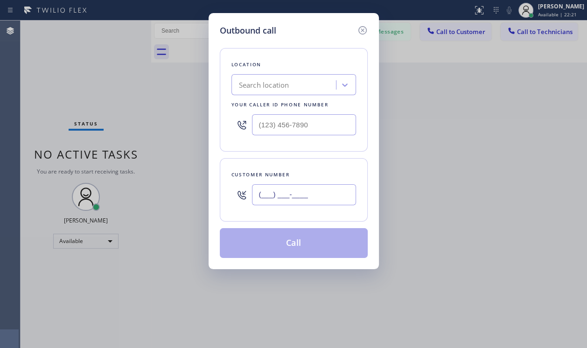
click at [278, 193] on input "(___) ___-____" at bounding box center [304, 194] width 104 height 21
paste input "818) 209-6501"
type input "[PHONE_NUMBER]"
click at [279, 127] on input "(___) ___-____" at bounding box center [304, 124] width 104 height 21
paste input "855) 999-4417"
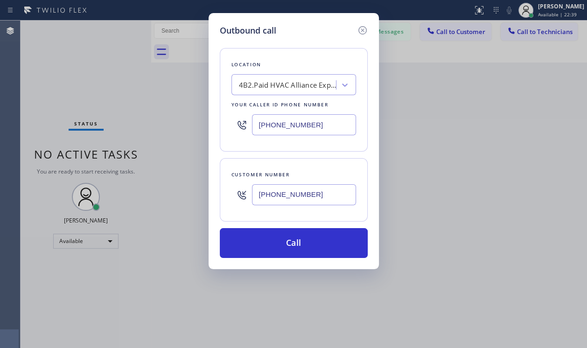
type input "[PHONE_NUMBER]"
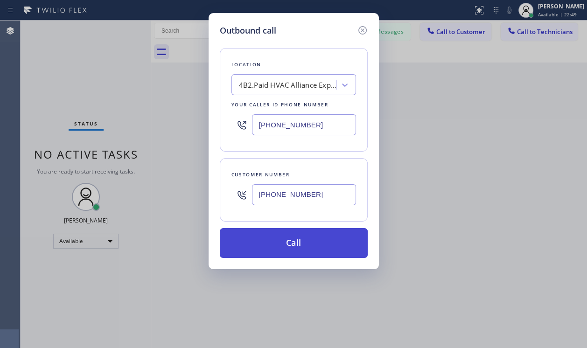
click at [267, 243] on button "Call" at bounding box center [294, 243] width 148 height 30
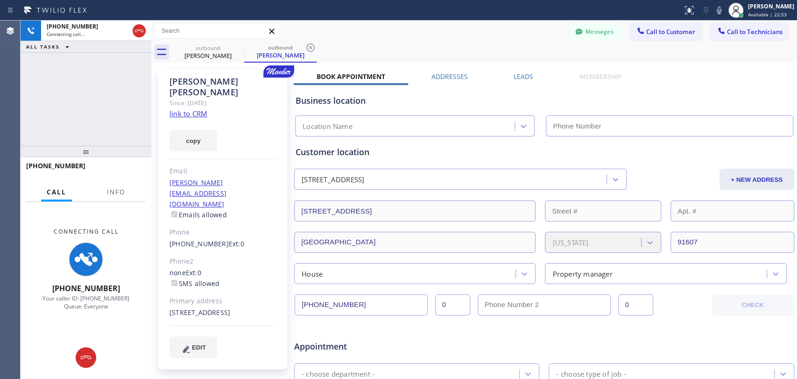
type input "[PHONE_NUMBER]"
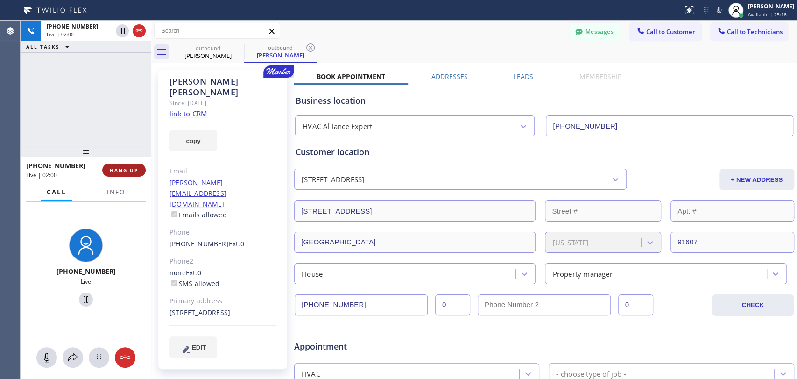
click at [125, 169] on span "HANG UP" at bounding box center [124, 170] width 28 height 7
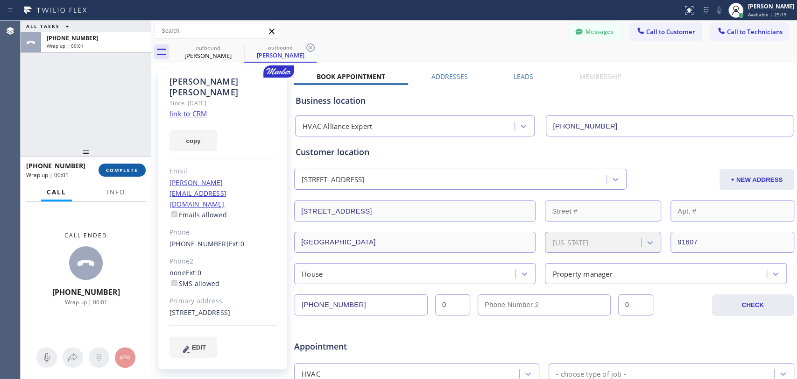
click at [126, 172] on span "COMPLETE" at bounding box center [122, 170] width 32 height 7
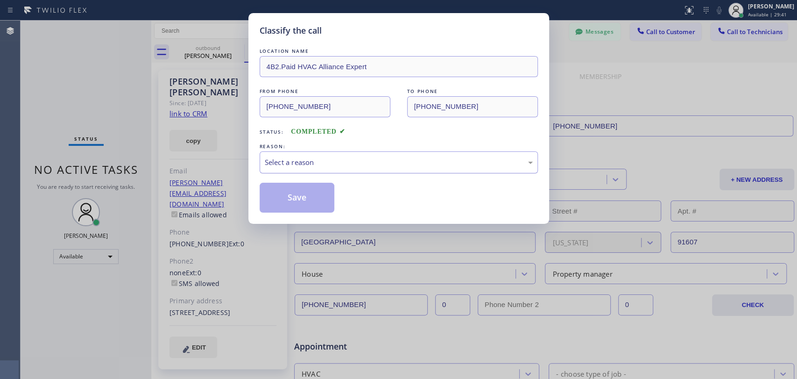
click at [326, 161] on div "Select a reason" at bounding box center [399, 162] width 268 height 11
click at [304, 199] on button "Save" at bounding box center [297, 197] width 75 height 30
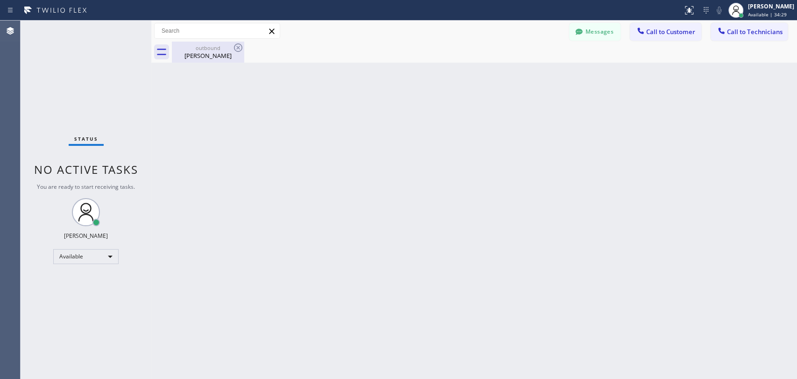
click at [216, 51] on div "[PERSON_NAME]" at bounding box center [208, 55] width 70 height 8
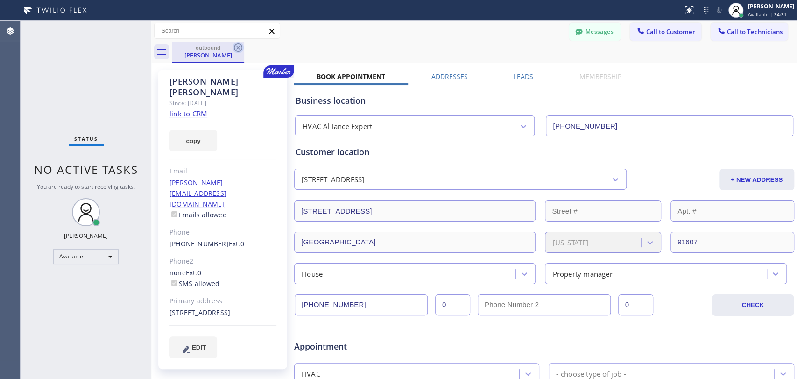
click at [238, 44] on icon at bounding box center [237, 47] width 11 height 11
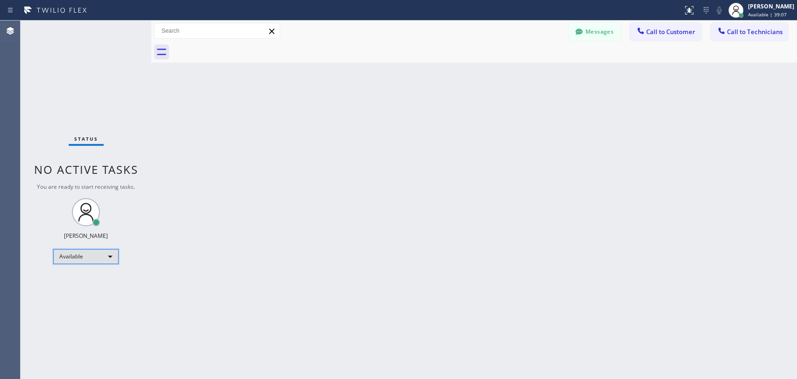
click at [99, 259] on div "Available" at bounding box center [85, 256] width 65 height 15
click at [91, 290] on li "Unavailable" at bounding box center [85, 291] width 63 height 11
click at [644, 135] on div "Back to Dashboard Change Sender ID Customers Technicians PS [PERSON_NAME] [DATE…" at bounding box center [474, 200] width 646 height 358
click at [175, 140] on div "Back to Dashboard Change Sender ID Customers Technicians PS [PERSON_NAME] [DATE…" at bounding box center [474, 200] width 646 height 358
click at [105, 259] on div "Unavailable" at bounding box center [85, 260] width 65 height 15
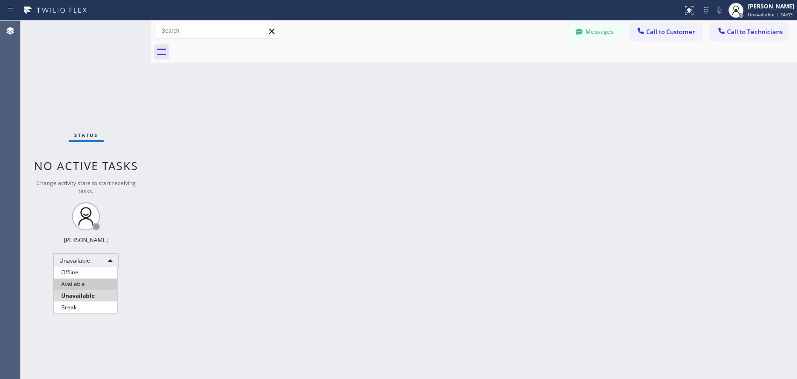
click at [103, 283] on li "Available" at bounding box center [85, 283] width 63 height 11
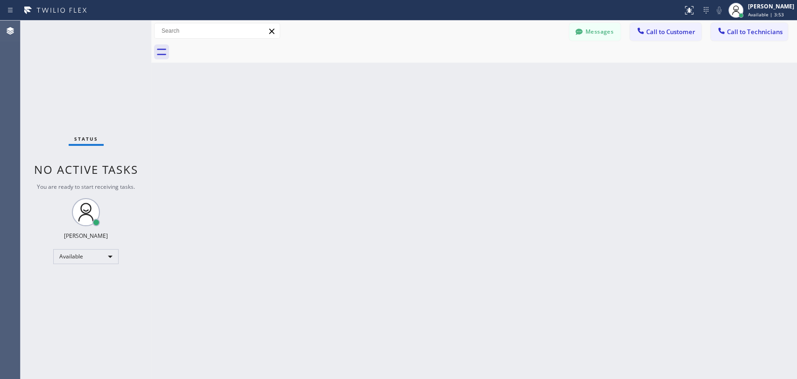
click at [96, 244] on div "Status No active tasks You are ready to start receiving tasks. [PERSON_NAME] Av…" at bounding box center [86, 200] width 131 height 358
click at [101, 256] on div "Available" at bounding box center [85, 256] width 65 height 15
click at [93, 267] on li "Offline" at bounding box center [85, 268] width 63 height 11
click at [772, 12] on div "Offline | 2s" at bounding box center [771, 14] width 46 height 7
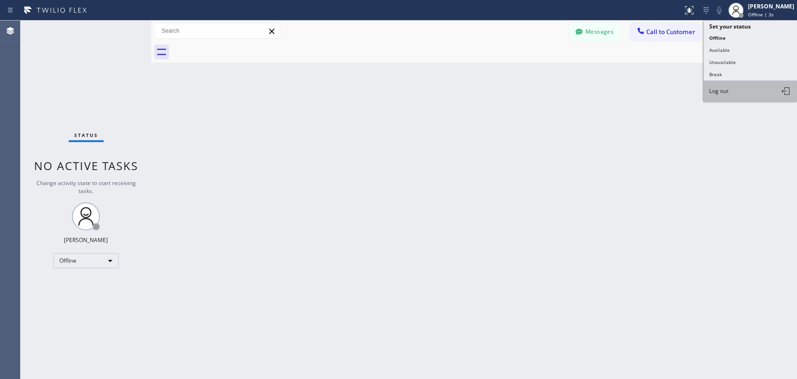
click at [737, 85] on button "Log out" at bounding box center [749, 91] width 93 height 21
